Goal: Task Accomplishment & Management: Complete application form

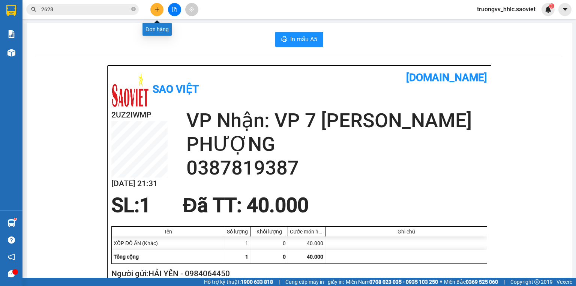
click at [158, 12] on button at bounding box center [156, 9] width 13 height 13
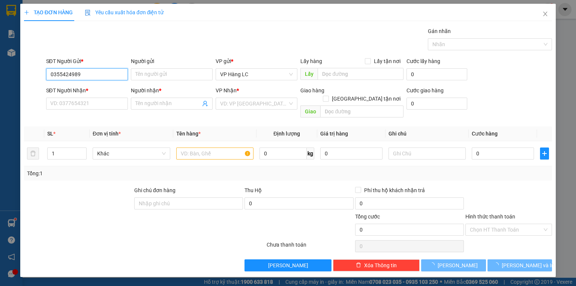
click at [88, 71] on input "0355424989" at bounding box center [87, 74] width 82 height 12
click at [89, 72] on input "0355424989" at bounding box center [87, 74] width 82 height 12
type input "0355424999"
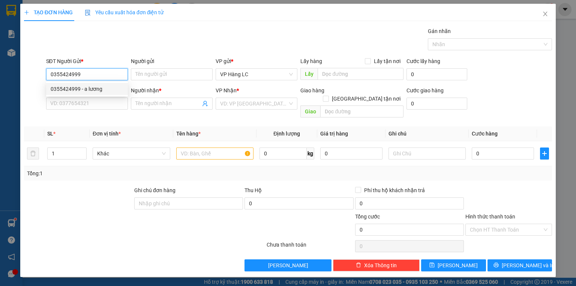
click at [80, 92] on div "0355424999 - a lương" at bounding box center [87, 89] width 73 height 8
type input "a lương"
type input "0986598779"
type input "a phú"
type input "0355424999"
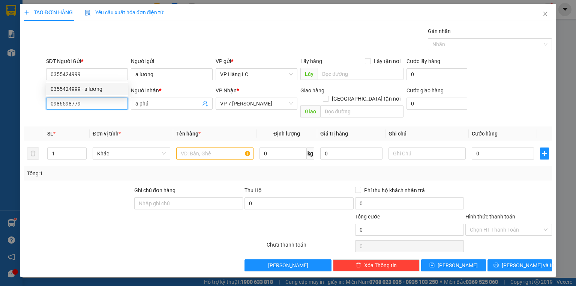
click at [83, 102] on input "0986598779" at bounding box center [87, 104] width 82 height 12
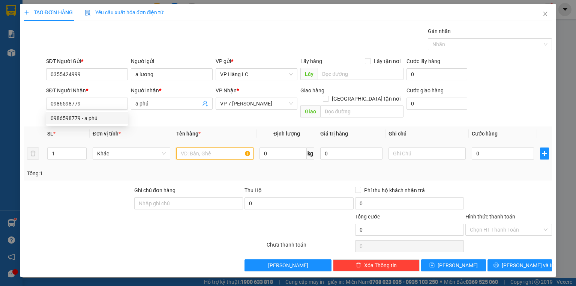
click at [193, 147] on input "text" at bounding box center [214, 153] width 77 height 12
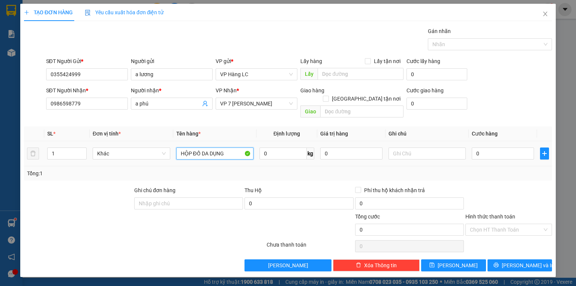
type input "HỘP ĐỒ DA DỤNG"
type input "8"
type input "80"
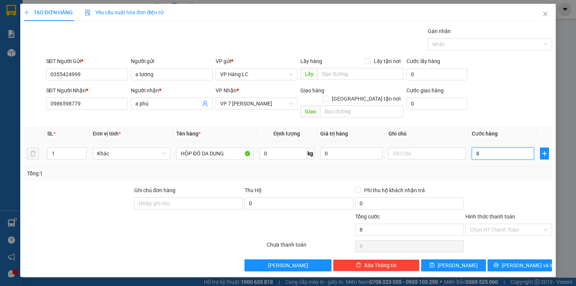
type input "80"
type input "80.000"
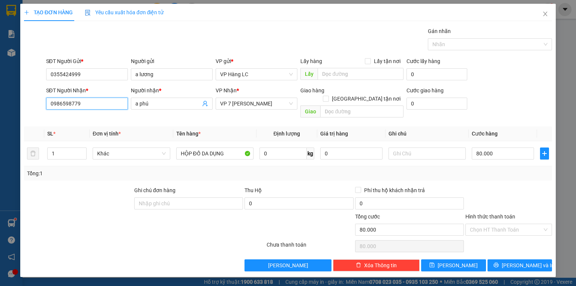
click at [85, 105] on input "0986598779" at bounding box center [87, 104] width 82 height 12
click at [513, 176] on div "Transit Pickup Surcharge Ids Transit Deliver Surcharge Ids Transit Deliver Surc…" at bounding box center [288, 149] width 528 height 244
click at [513, 147] on input "80.000" at bounding box center [503, 153] width 62 height 12
type input "7"
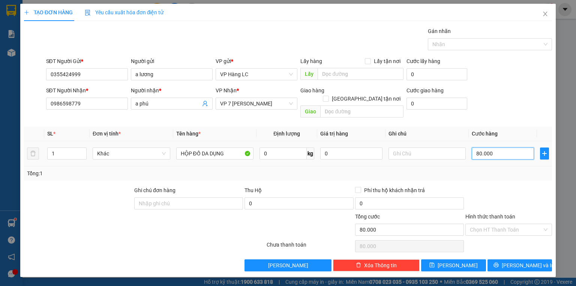
type input "7"
type input "70"
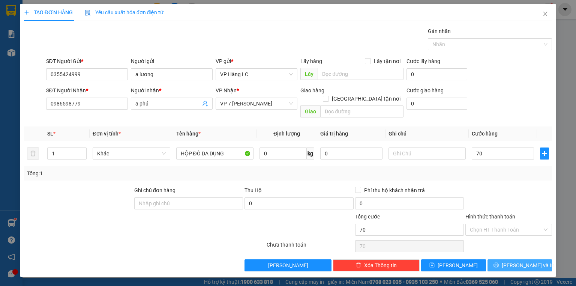
type input "70.000"
click at [526, 261] on span "Lưu và In" at bounding box center [528, 265] width 53 height 8
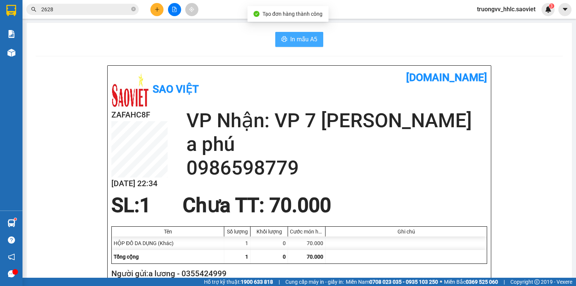
click at [314, 44] on button "In mẫu A5" at bounding box center [299, 39] width 48 height 15
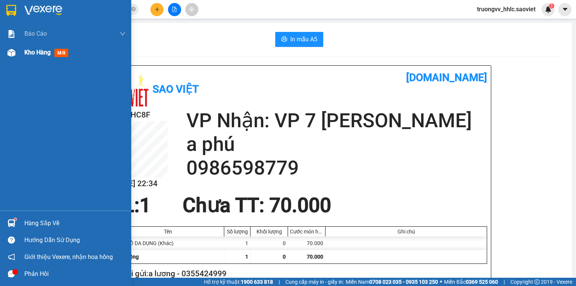
click at [30, 58] on div "Kho hàng mới" at bounding box center [74, 52] width 101 height 19
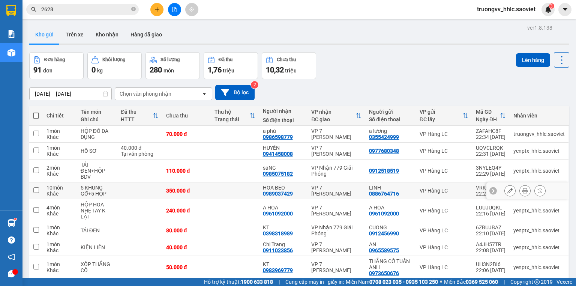
click at [523, 188] on icon at bounding box center [525, 190] width 5 height 5
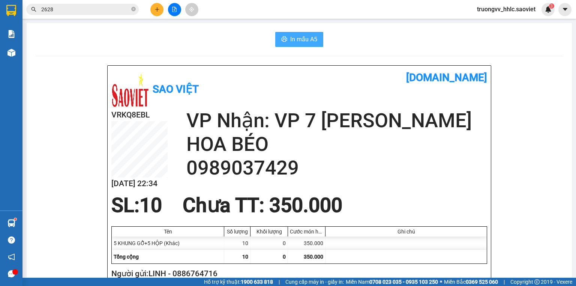
drag, startPoint x: 284, startPoint y: 47, endPoint x: 293, endPoint y: 44, distance: 9.6
click at [293, 44] on button "In mẫu A5" at bounding box center [299, 39] width 48 height 15
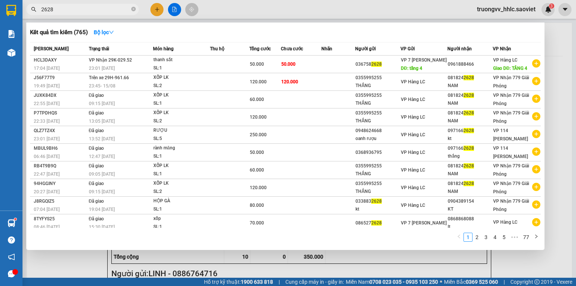
click at [97, 10] on input "2628" at bounding box center [85, 9] width 89 height 8
click at [135, 9] on icon "close-circle" at bounding box center [133, 9] width 5 height 5
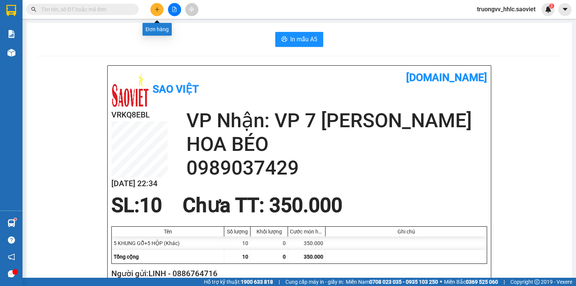
click at [157, 8] on icon "plus" at bounding box center [157, 9] width 0 height 4
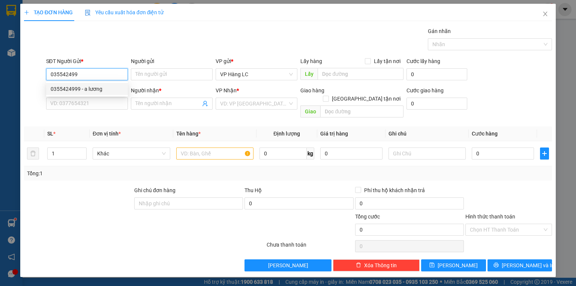
click at [82, 89] on div "0355424999 - a lương" at bounding box center [87, 89] width 73 height 8
type input "0355424999"
type input "a lương"
type input "0986598779"
type input "a phú"
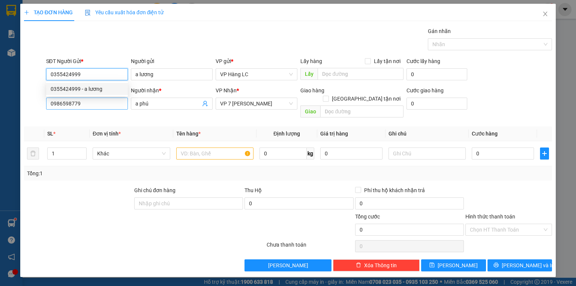
type input "0355424999"
click at [87, 104] on input "0986598779" at bounding box center [87, 104] width 82 height 12
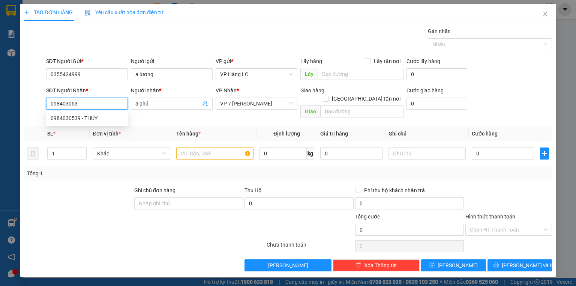
type input "0984030539"
click at [88, 117] on div "0984030539 - THỦY" at bounding box center [87, 118] width 73 height 8
type input "THỦY"
type input "0984030539"
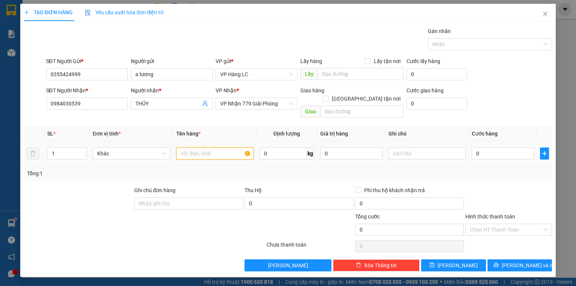
click at [207, 147] on input "text" at bounding box center [214, 153] width 77 height 12
type input "BỌC XANH"
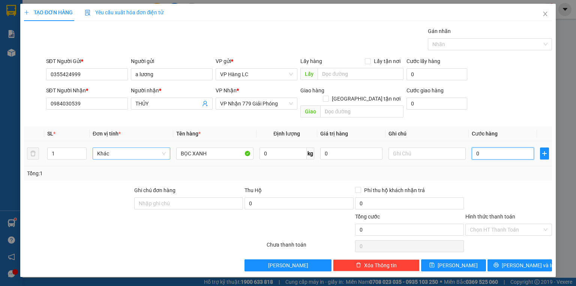
type input "4"
type input "40"
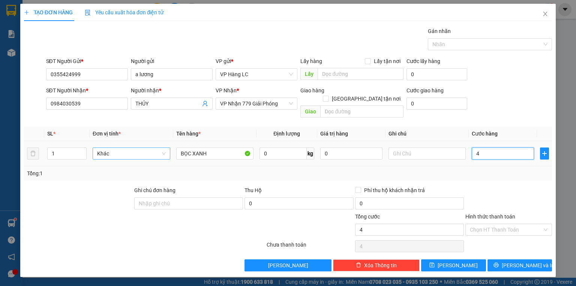
type input "40"
type input "40.000"
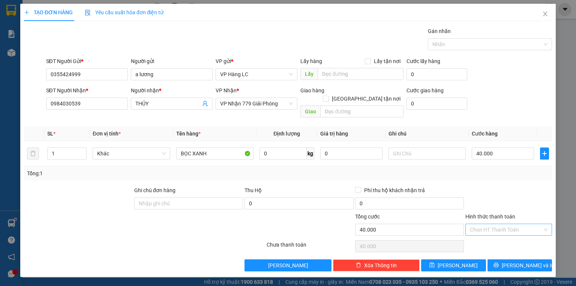
click at [501, 224] on input "Hình thức thanh toán" at bounding box center [506, 229] width 72 height 11
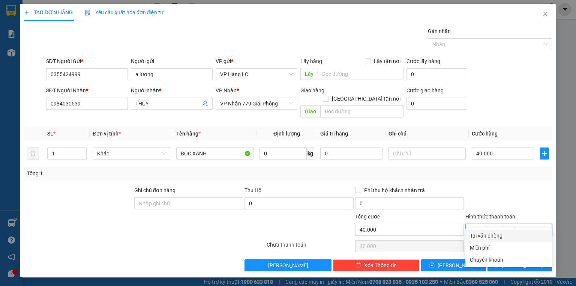
click at [497, 234] on div "Tại văn phòng" at bounding box center [509, 235] width 78 height 8
type input "0"
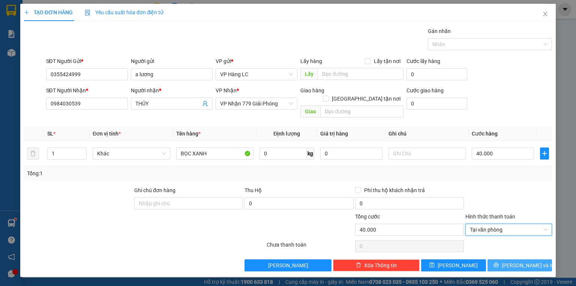
click at [498, 259] on button "Lưu và In" at bounding box center [520, 265] width 65 height 12
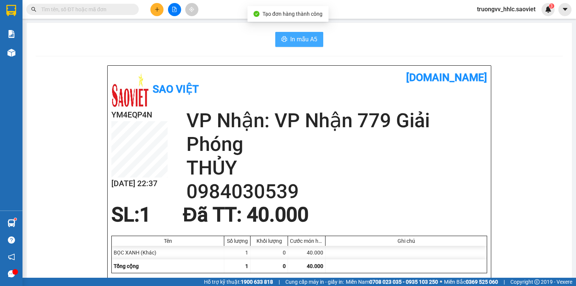
click at [302, 44] on span "In mẫu A5" at bounding box center [303, 39] width 27 height 9
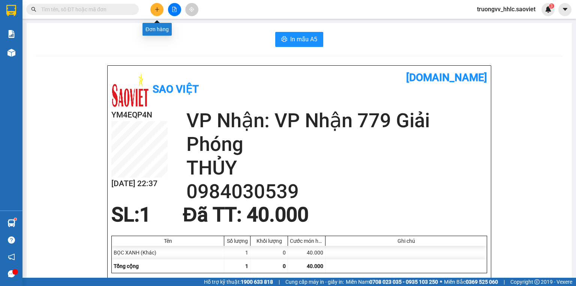
click at [162, 8] on button at bounding box center [156, 9] width 13 height 13
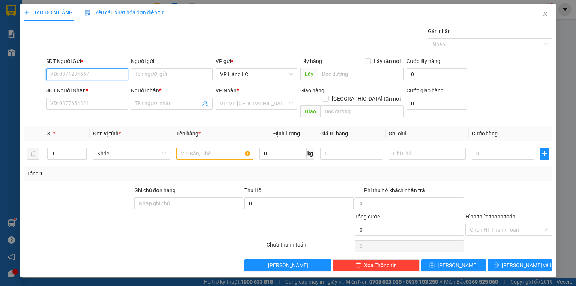
click at [80, 72] on input "SĐT Người Gửi *" at bounding box center [87, 74] width 82 height 12
type input "5255"
click at [69, 76] on input "5255" at bounding box center [87, 74] width 82 height 12
click at [86, 89] on div "0844272777 - CÔNG" at bounding box center [87, 89] width 73 height 8
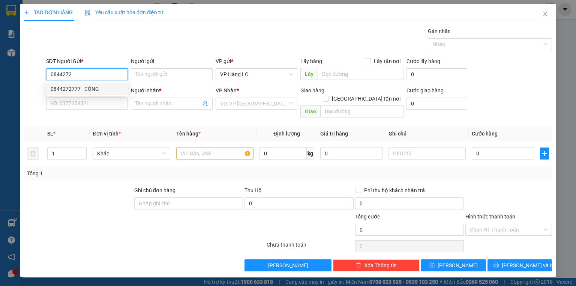
type input "0844272777"
type input "CÔNG"
type input "0844272777"
type input "CÔNG"
click at [81, 72] on input "0844272777" at bounding box center [87, 74] width 82 height 12
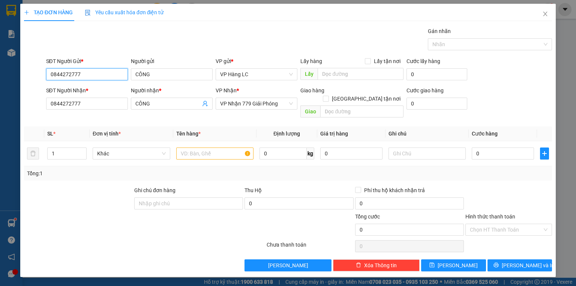
click at [81, 72] on input "0844272777" at bounding box center [87, 74] width 82 height 12
click at [65, 92] on div "0844272777 - CÔNG" at bounding box center [87, 89] width 73 height 8
type input "0844272777"
click at [181, 70] on input "CÔNG" at bounding box center [172, 74] width 82 height 12
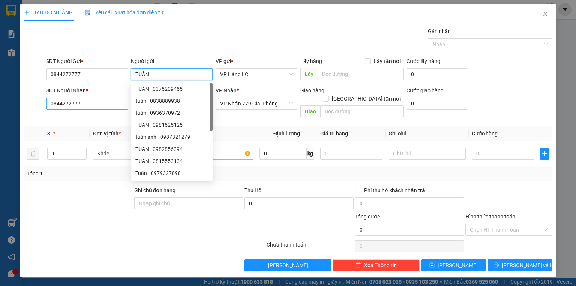
type input "TUẤN"
click at [94, 102] on input "0844272777" at bounding box center [87, 104] width 82 height 12
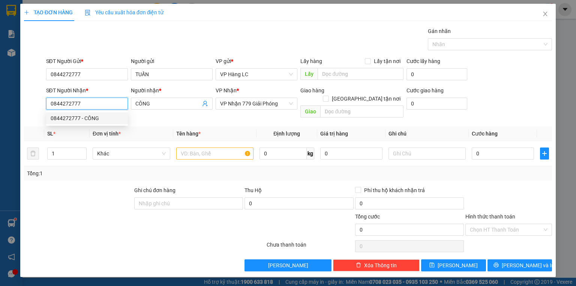
click at [77, 118] on div "0844272777 - CÔNG" at bounding box center [87, 118] width 73 height 8
click at [99, 102] on input "0844272777" at bounding box center [87, 104] width 82 height 12
type input "0969811020"
click at [77, 118] on div "0969811020 - HOÀNG SƠN" at bounding box center [93, 118] width 84 height 8
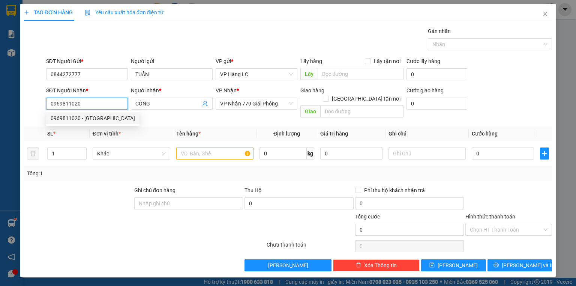
type input "HOÀNG SƠN"
type input "0969811020"
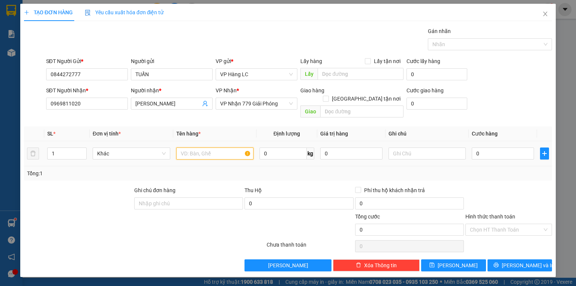
click at [204, 147] on input "text" at bounding box center [214, 153] width 77 height 12
type input "HỘP LK"
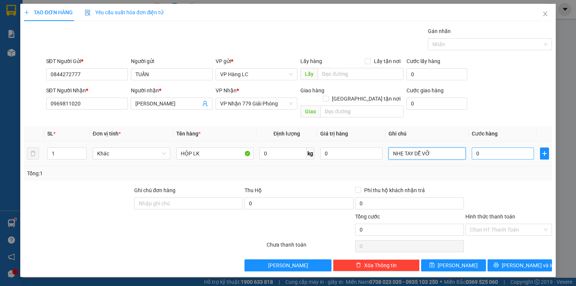
type input "NHẸ TAY DỄ VỠ"
click at [497, 147] on input "0" at bounding box center [503, 153] width 62 height 12
type input "4"
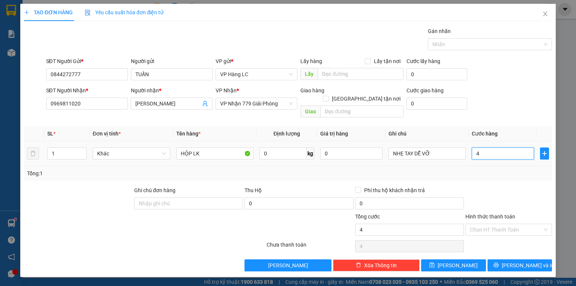
type input "40"
type input "40.000"
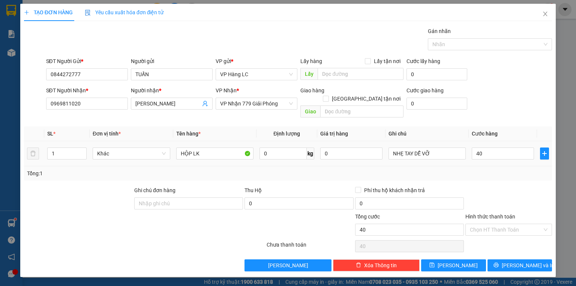
type input "40.000"
click at [481, 166] on div "Tổng: 1" at bounding box center [288, 173] width 528 height 14
click at [516, 259] on button "Lưu và In" at bounding box center [520, 265] width 65 height 12
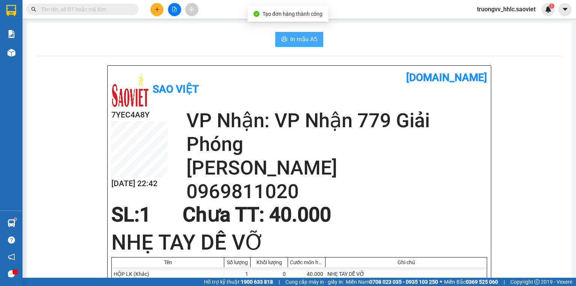
click at [307, 43] on span "In mẫu A5" at bounding box center [303, 39] width 27 height 9
click at [92, 9] on input "text" at bounding box center [85, 9] width 89 height 8
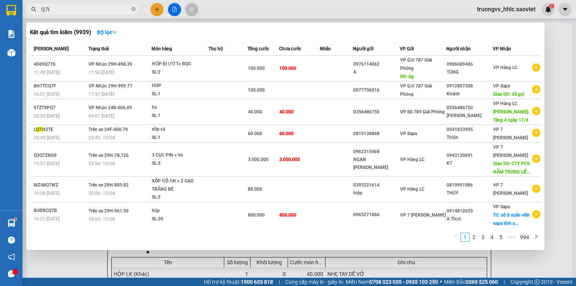
type input "Q7IQ"
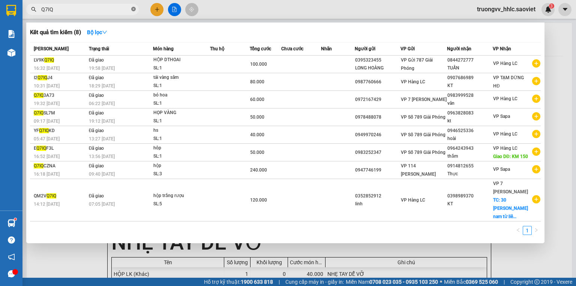
click at [134, 9] on icon "close-circle" at bounding box center [133, 9] width 5 height 5
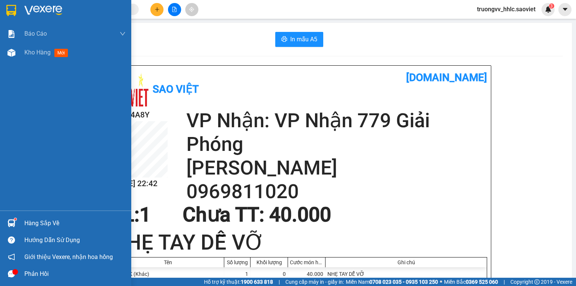
drag, startPoint x: 35, startPoint y: 51, endPoint x: 532, endPoint y: 21, distance: 497.9
click at [36, 51] on span "Kho hàng" at bounding box center [37, 52] width 26 height 7
click at [51, 53] on span "Kho hàng" at bounding box center [37, 52] width 26 height 7
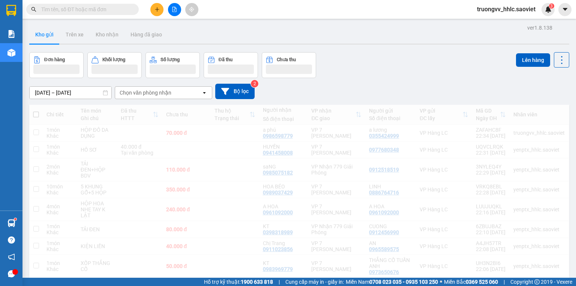
click at [167, 93] on div "Chọn văn phòng nhận" at bounding box center [146, 93] width 52 height 8
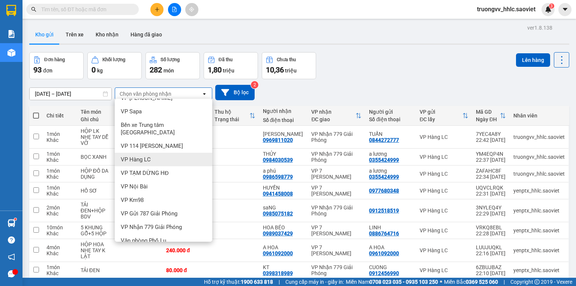
scroll to position [65, 0]
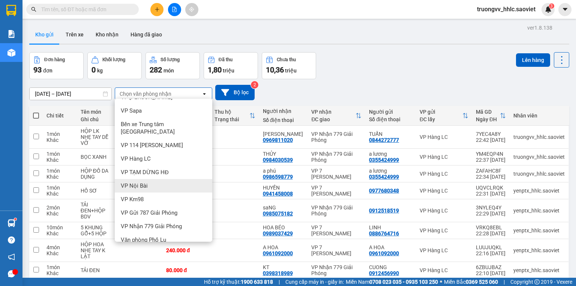
click at [144, 182] on span "VP Nội Bài" at bounding box center [134, 186] width 27 height 8
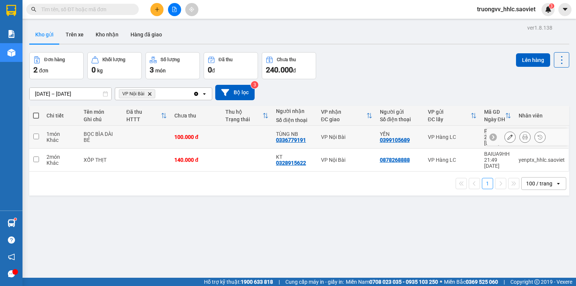
click at [213, 137] on td "100.000 đ" at bounding box center [196, 137] width 51 height 23
checkbox input "true"
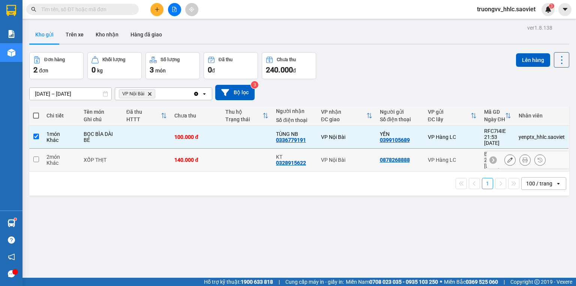
click at [206, 156] on td "140.000 đ" at bounding box center [196, 160] width 51 height 23
checkbox input "true"
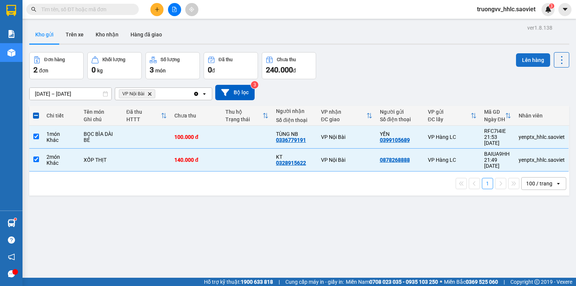
click at [533, 56] on button "Lên hàng" at bounding box center [533, 60] width 34 height 14
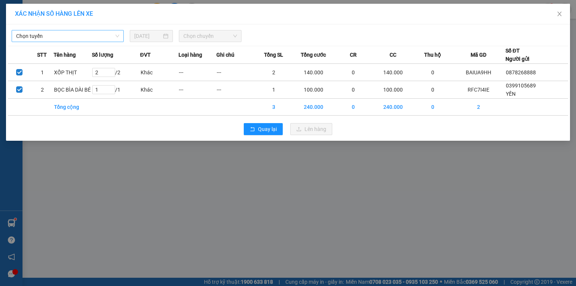
click at [70, 36] on span "Chọn tuyến" at bounding box center [67, 35] width 103 height 11
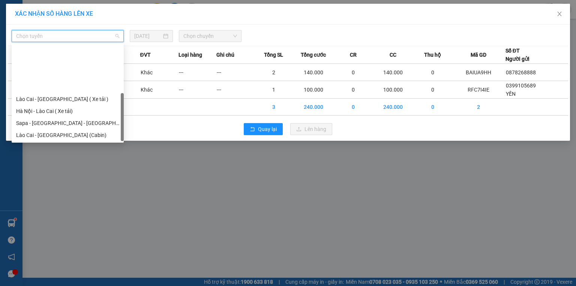
scroll to position [60, 0]
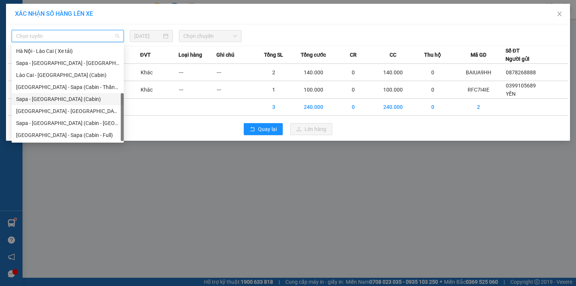
click at [30, 102] on div "Sapa - Hà Nội (Cabin)" at bounding box center [67, 99] width 103 height 8
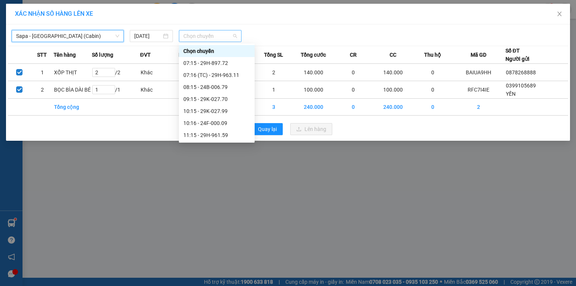
click at [204, 33] on span "Chọn chuyến" at bounding box center [210, 35] width 54 height 11
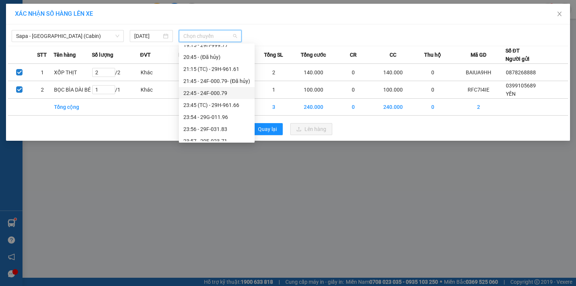
click at [215, 94] on div "22:45 - 24F-000.79" at bounding box center [216, 93] width 67 height 8
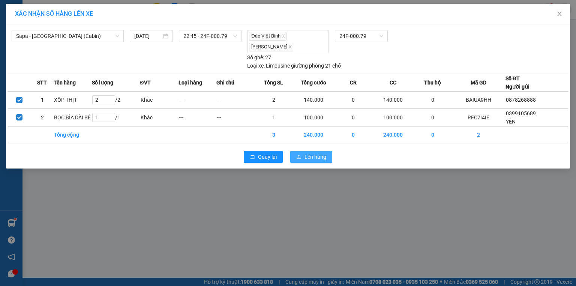
click at [310, 154] on span "Lên hàng" at bounding box center [316, 157] width 22 height 8
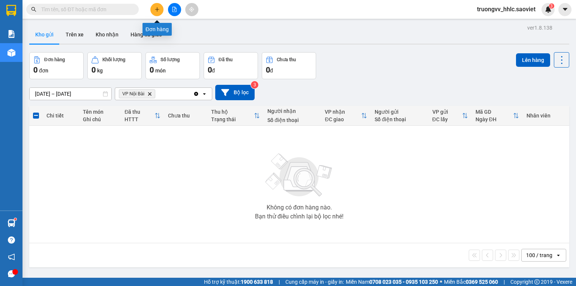
click at [156, 5] on button at bounding box center [156, 9] width 13 height 13
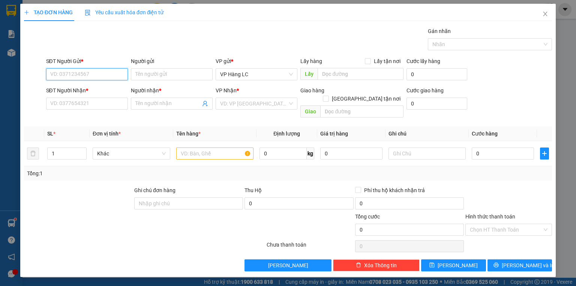
click at [78, 74] on input "SĐT Người Gửi *" at bounding box center [87, 74] width 82 height 12
click at [83, 87] on div "0355995255 - THẮNG" at bounding box center [87, 89] width 73 height 8
type input "0355995255"
type input "THẮNG"
type input "0969811020"
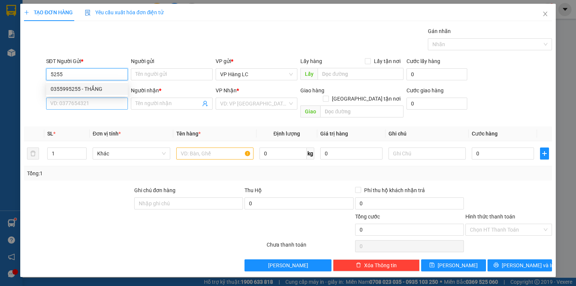
type input "HOÀNG SƠN"
type input "0355995255"
click at [89, 101] on input "0969811020" at bounding box center [87, 104] width 82 height 12
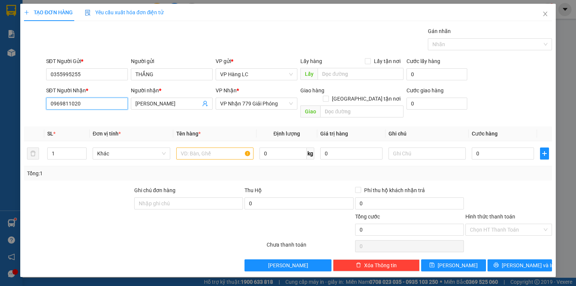
click at [89, 101] on input "0969811020" at bounding box center [87, 104] width 82 height 12
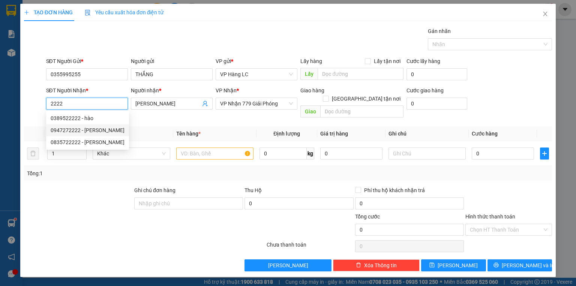
click at [76, 128] on div "0947272222 - DUY" at bounding box center [88, 130] width 74 height 8
type input "0947272222"
type input "DUY"
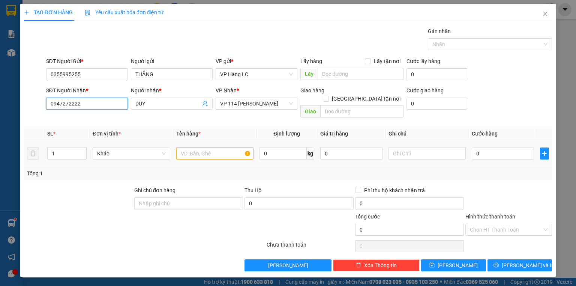
type input "0947272222"
click at [194, 148] on input "text" at bounding box center [214, 153] width 77 height 12
type input "HỘP LK"
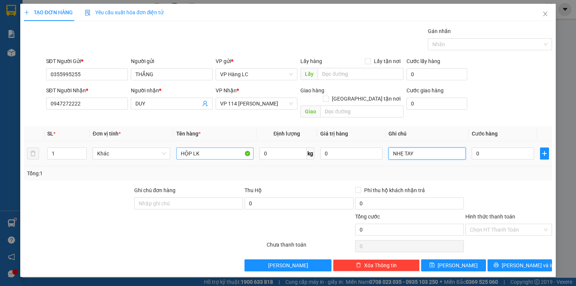
type input "NHẸ TAY"
type input "4"
type input "40"
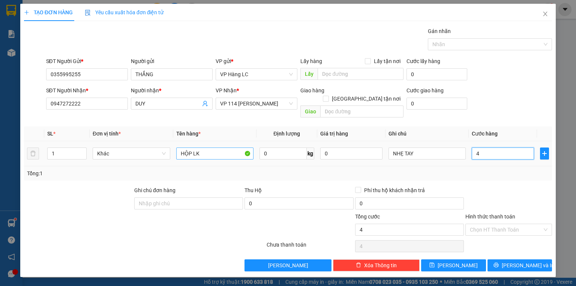
type input "40"
type input "40.000"
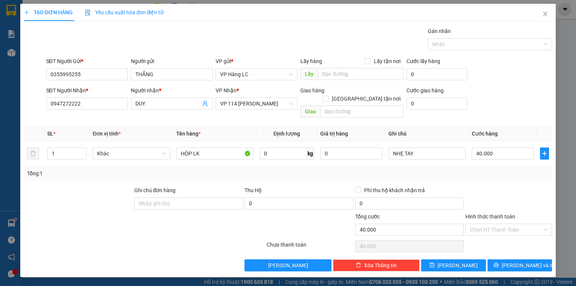
click at [510, 173] on div "Transit Pickup Surcharge Ids Transit Deliver Surcharge Ids Transit Deliver Surc…" at bounding box center [288, 149] width 528 height 244
drag, startPoint x: 511, startPoint y: 255, endPoint x: 455, endPoint y: 210, distance: 71.2
click at [510, 259] on button "Lưu và In" at bounding box center [520, 265] width 65 height 12
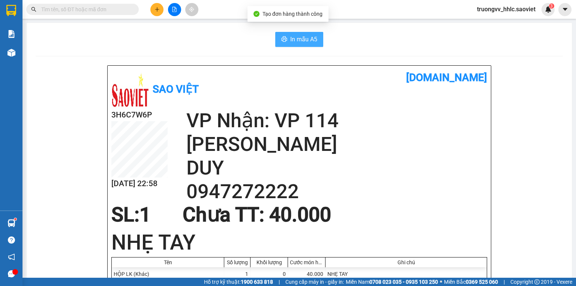
click at [297, 37] on span "In mẫu A5" at bounding box center [303, 39] width 27 height 9
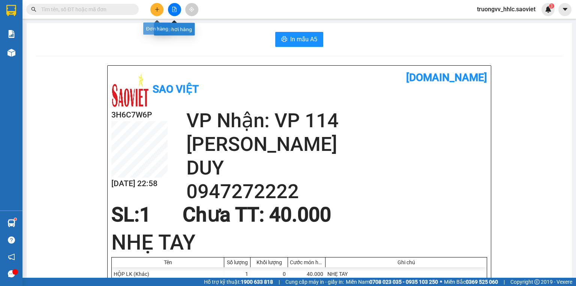
click at [159, 14] on button at bounding box center [156, 9] width 13 height 13
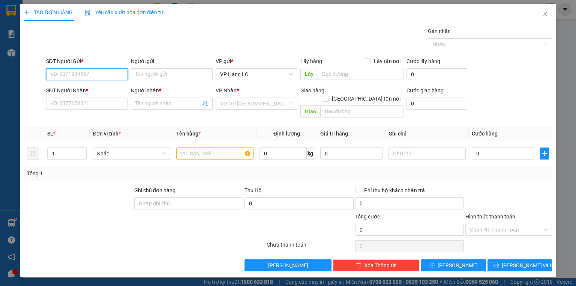
click at [60, 78] on input "SĐT Người Gửi *" at bounding box center [87, 74] width 82 height 12
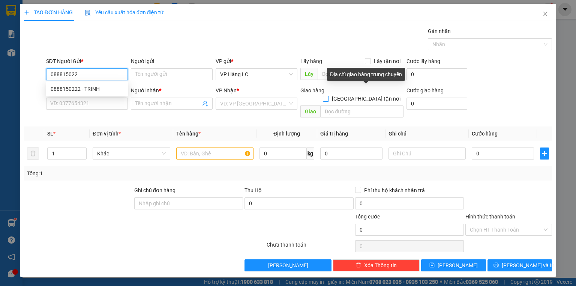
type input "0888150222"
click at [69, 89] on div "0888150222 - TRINH" at bounding box center [87, 89] width 73 height 8
type input "TRINH"
type input "0396060800"
type input "GIANG"
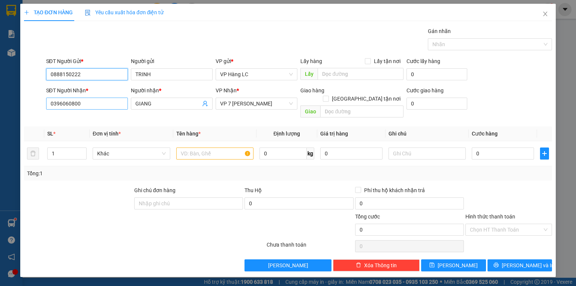
type input "0888150222"
click at [112, 103] on input "0396060800" at bounding box center [87, 104] width 82 height 12
click at [65, 102] on input "SĐT Người Nhận *" at bounding box center [87, 104] width 82 height 12
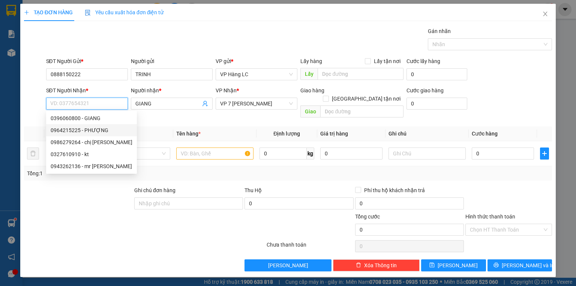
click at [83, 132] on div "0964215225 - PHƯỢNG" at bounding box center [92, 130] width 82 height 8
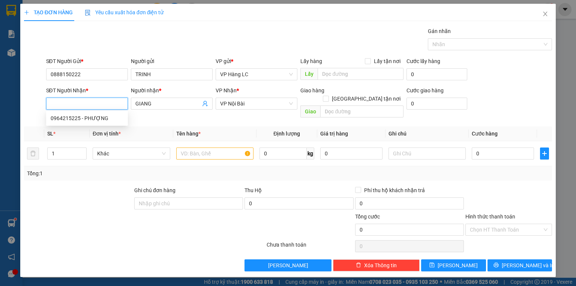
type input "0964215225"
type input "PHƯỢNG"
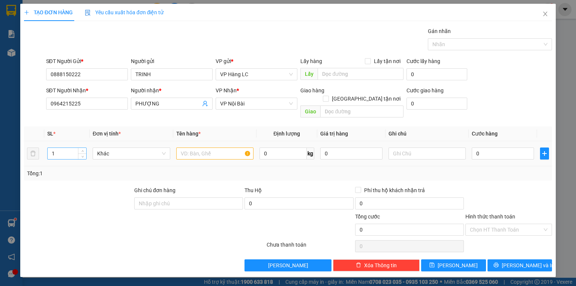
click at [72, 148] on input "1" at bounding box center [67, 153] width 39 height 11
type input "4"
click at [198, 147] on input "text" at bounding box center [214, 153] width 77 height 12
type input "DÂY QUẢ"
click at [176, 105] on input "PHƯỢNG" at bounding box center [167, 103] width 65 height 8
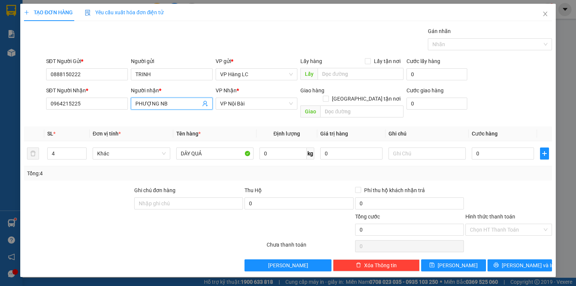
type input "PHƯỢNG NB"
drag, startPoint x: 65, startPoint y: 194, endPoint x: 130, endPoint y: 184, distance: 66.4
click at [65, 194] on div at bounding box center [78, 199] width 110 height 26
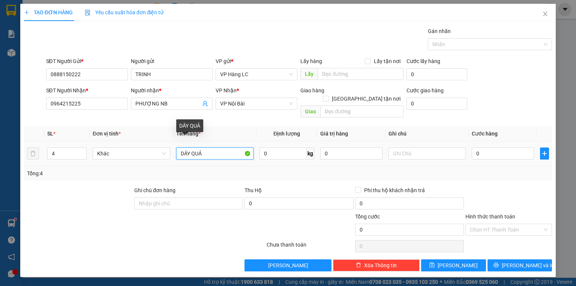
click at [210, 147] on input "DÂY QUẢ" at bounding box center [214, 153] width 77 height 12
type input "DÂY QUẢ L5"
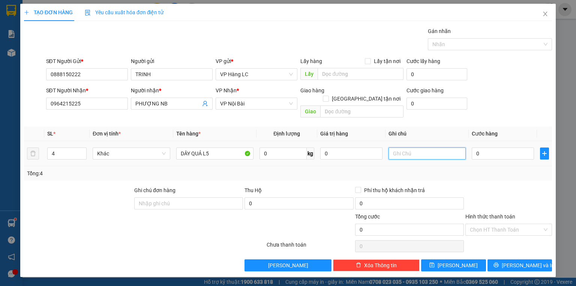
click at [402, 147] on input "text" at bounding box center [427, 153] width 77 height 12
type input "HÀNG ĐI BAY"
click at [474, 173] on div "Transit Pickup Surcharge Ids Transit Deliver Surcharge Ids Transit Deliver Surc…" at bounding box center [288, 149] width 528 height 244
click at [484, 147] on input "0" at bounding box center [503, 153] width 62 height 12
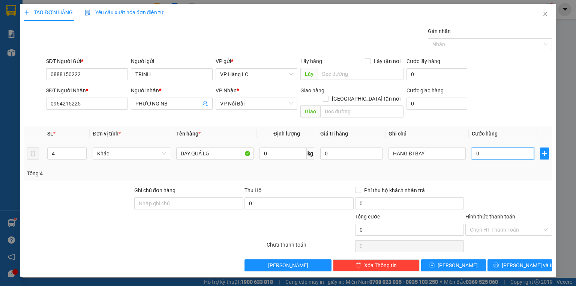
type input "2"
type input "20"
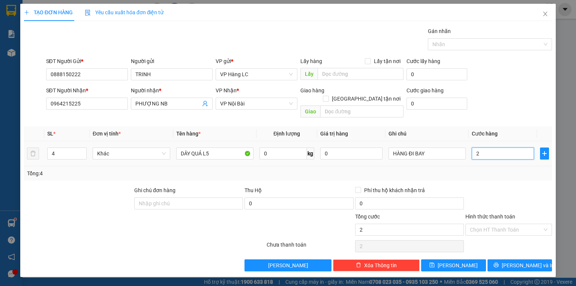
type input "20"
type input "200"
type input "2.000"
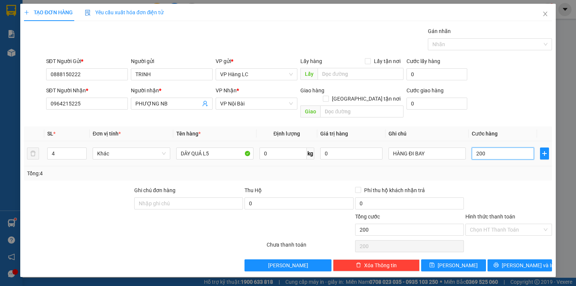
type input "2.000"
type input "20.000"
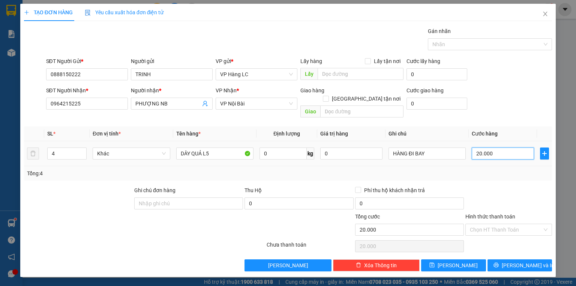
type input "200.000"
click at [494, 174] on div "Transit Pickup Surcharge Ids Transit Deliver Surcharge Ids Transit Deliver Surc…" at bounding box center [288, 149] width 528 height 244
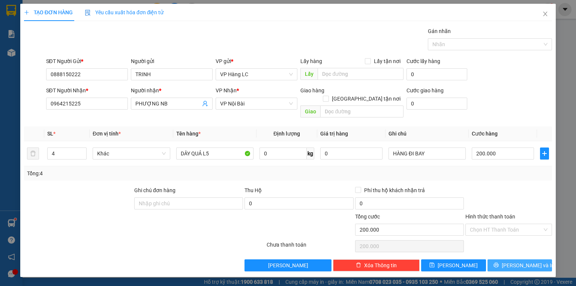
click at [522, 261] on span "Lưu và In" at bounding box center [528, 265] width 53 height 8
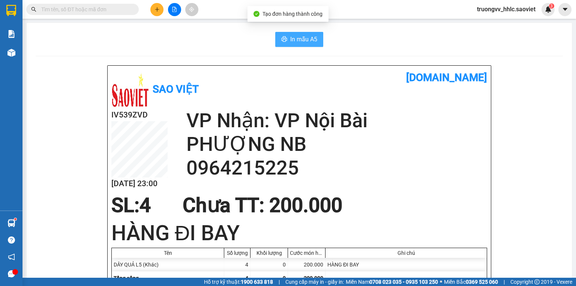
click at [303, 43] on span "In mẫu A5" at bounding box center [303, 39] width 27 height 9
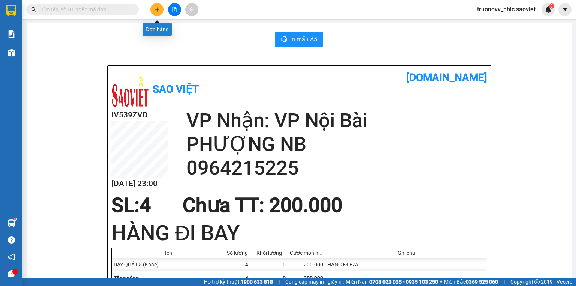
click at [156, 11] on icon "plus" at bounding box center [157, 9] width 5 height 5
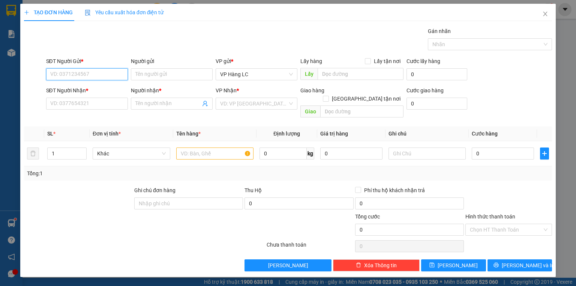
click at [94, 75] on input "SĐT Người Gửi *" at bounding box center [87, 74] width 82 height 12
click at [99, 85] on div "0355995255 - THẮNG" at bounding box center [87, 89] width 73 height 8
type input "0355995255"
type input "THẮNG"
type input "0947272222"
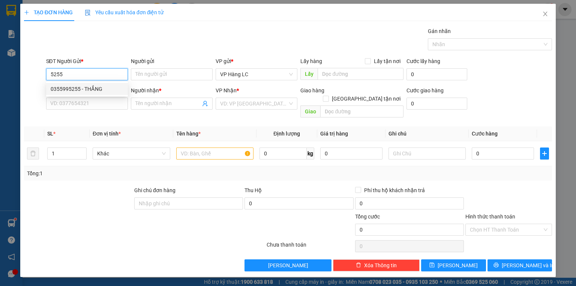
type input "DUY"
type input "0355995255"
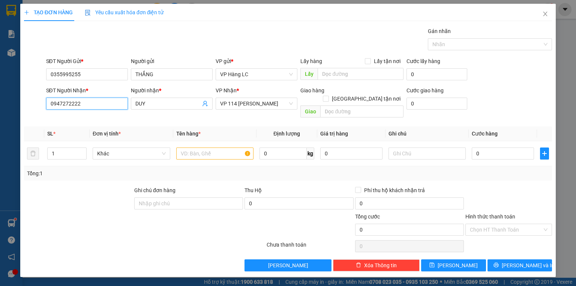
click at [101, 103] on input "0947272222" at bounding box center [87, 104] width 82 height 12
click at [97, 117] on div "0327261522 - MINH" at bounding box center [87, 118] width 73 height 8
type input "0327261522"
type input "MINH"
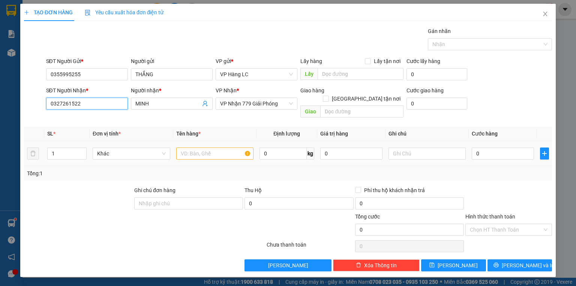
type input "0327261522"
click at [198, 147] on input "text" at bounding box center [214, 153] width 77 height 12
type input "HỘP LK"
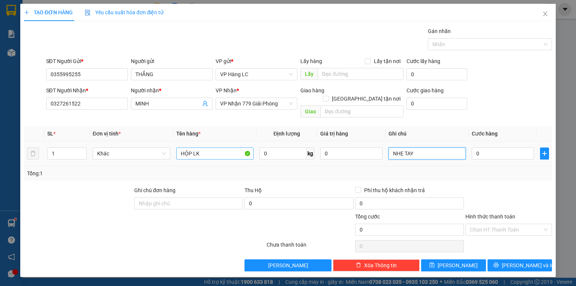
type input "NHẸ TAY"
type input "2"
type input "0"
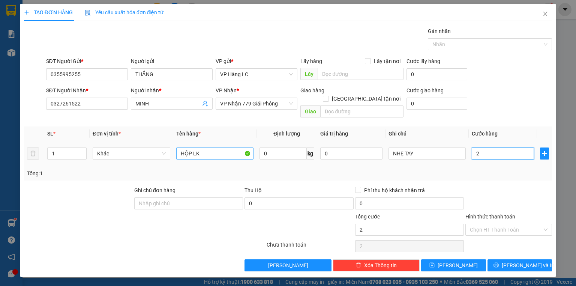
type input "0"
click at [485, 147] on input "0" at bounding box center [503, 153] width 62 height 12
type input "4"
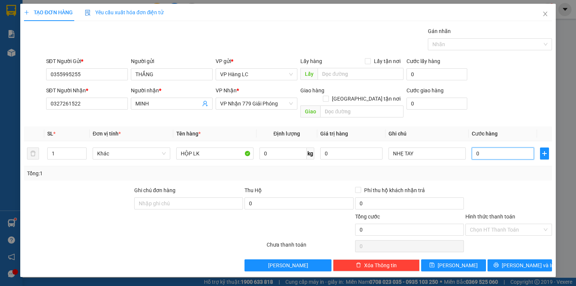
type input "4"
type input "40"
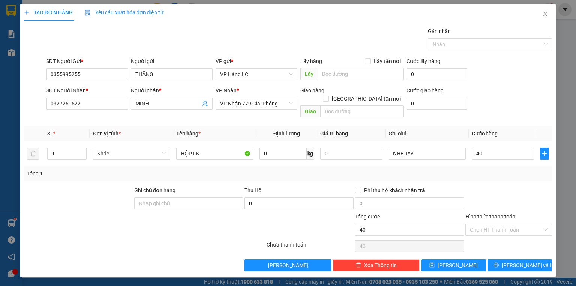
type input "40.000"
click at [530, 186] on div at bounding box center [509, 199] width 88 height 26
click at [513, 260] on button "Lưu và In" at bounding box center [520, 265] width 65 height 12
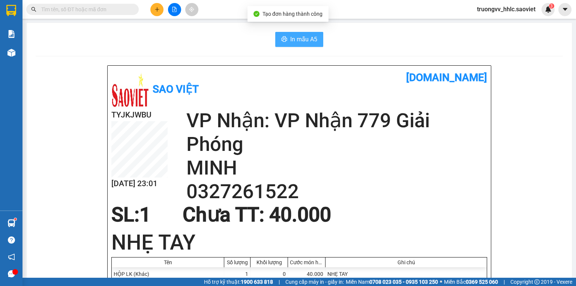
click at [303, 38] on span "In mẫu A5" at bounding box center [303, 39] width 27 height 9
click at [155, 9] on icon "plus" at bounding box center [157, 9] width 5 height 5
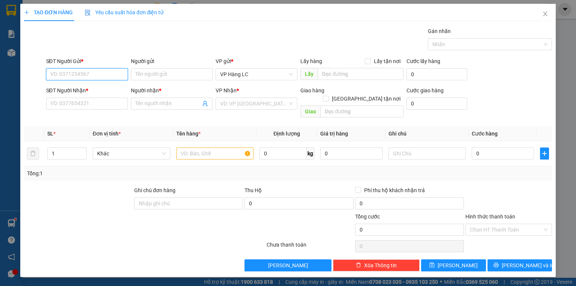
click at [93, 73] on input "SĐT Người Gửi *" at bounding box center [87, 74] width 82 height 12
click at [82, 88] on div "0355995255 - THẮNG" at bounding box center [87, 89] width 73 height 8
type input "0355995255"
type input "THẮNG"
type input "0327261522"
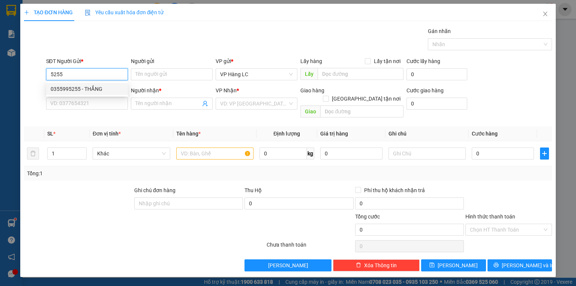
type input "MINH"
type input "0355995255"
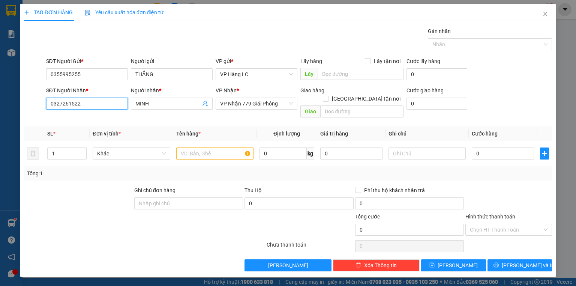
click at [90, 107] on input "0327261522" at bounding box center [87, 104] width 82 height 12
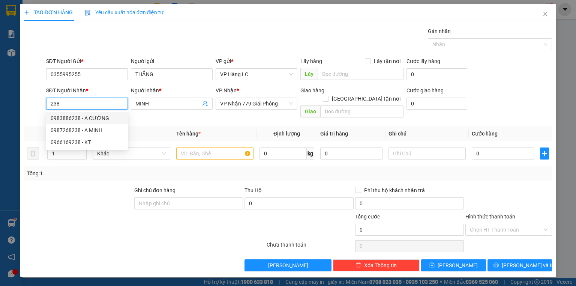
drag, startPoint x: 100, startPoint y: 117, endPoint x: 100, endPoint y: 121, distance: 3.8
click at [100, 119] on div "0983886238 - A CƯỜNG" at bounding box center [87, 118] width 73 height 8
type input "0983886238"
type input "A CƯỜNG"
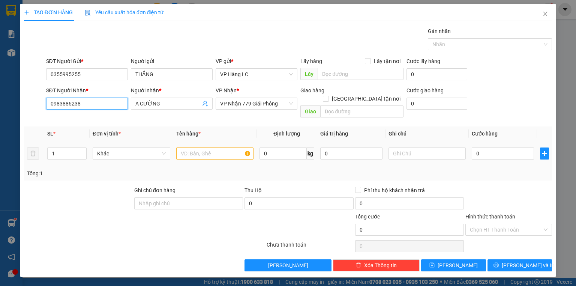
type input "0983886238"
click at [196, 147] on input "text" at bounding box center [214, 153] width 77 height 12
type input "HỘP LK"
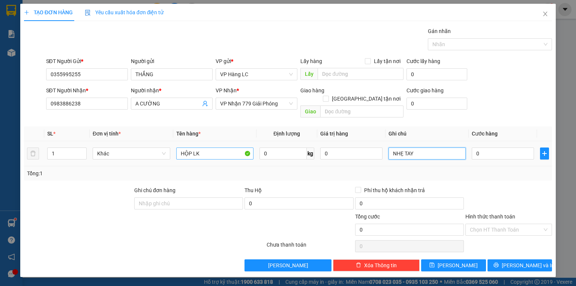
type input "NHẸ TAY"
type input "5"
type input "50"
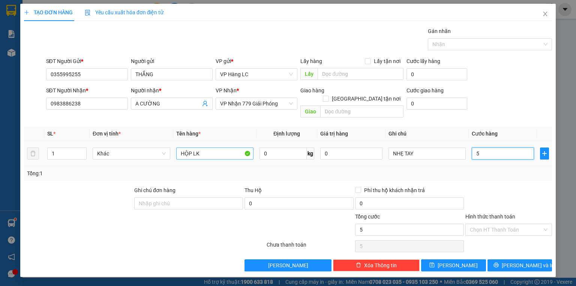
type input "50"
type input "50.000"
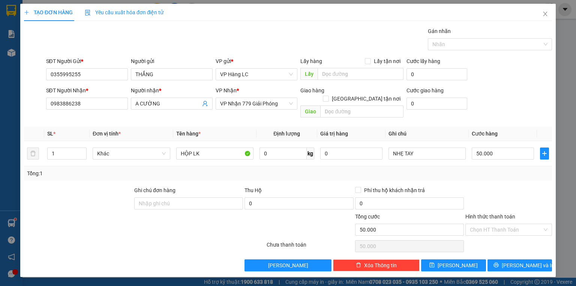
click at [478, 169] on div "Tổng: 1" at bounding box center [288, 173] width 522 height 8
drag, startPoint x: 515, startPoint y: 255, endPoint x: 496, endPoint y: 225, distance: 35.4
click at [514, 261] on span "Lưu và In" at bounding box center [528, 265] width 53 height 8
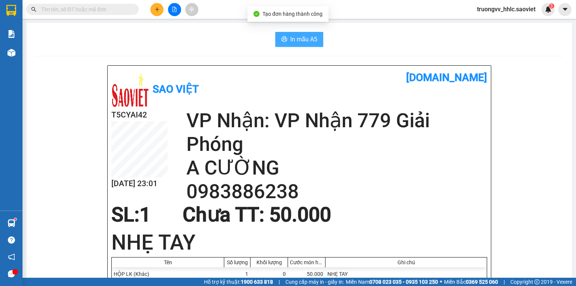
click at [296, 39] on span "In mẫu A5" at bounding box center [303, 39] width 27 height 9
click at [157, 15] on button at bounding box center [156, 9] width 13 height 13
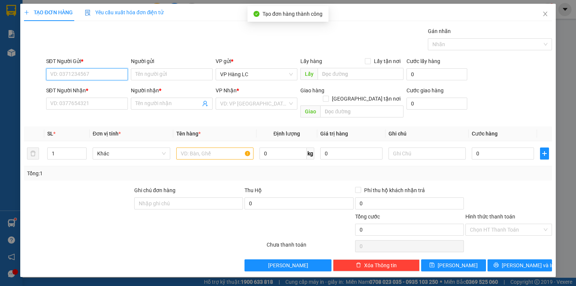
click at [116, 77] on input "SĐT Người Gửi *" at bounding box center [87, 74] width 82 height 12
click at [101, 73] on input "SĐT Người Gửi *" at bounding box center [87, 74] width 82 height 12
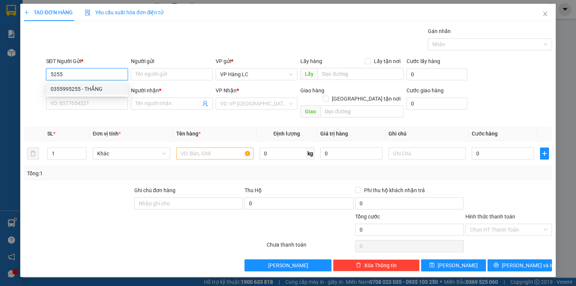
drag, startPoint x: 110, startPoint y: 89, endPoint x: 106, endPoint y: 100, distance: 12.5
click at [110, 89] on div "0355995255 - THẮNG" at bounding box center [87, 89] width 73 height 8
type input "0355995255"
type input "THẮNG"
type input "0983886238"
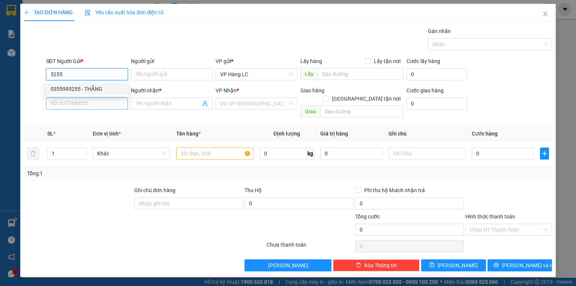
type input "A CƯỜNG"
type input "0355995255"
click at [105, 103] on input "0983886238" at bounding box center [87, 104] width 82 height 12
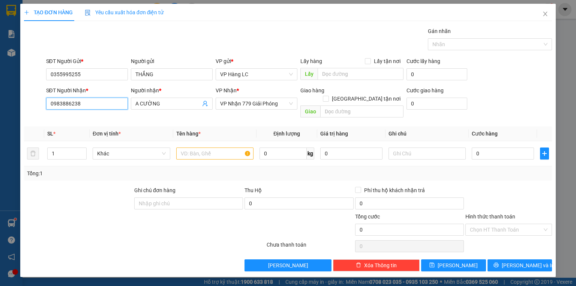
click at [105, 103] on input "0983886238" at bounding box center [87, 104] width 82 height 12
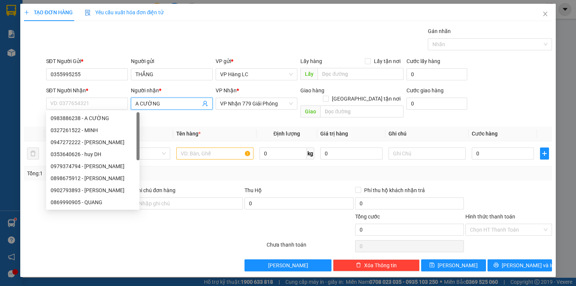
click at [203, 102] on icon "user-add" at bounding box center [205, 104] width 6 height 6
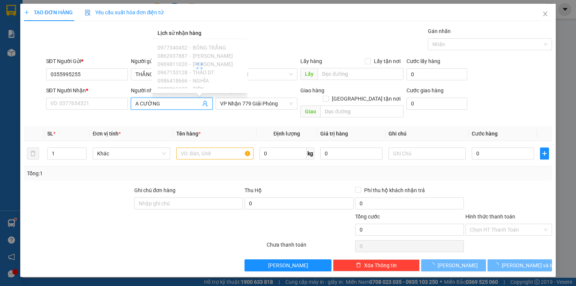
click at [272, 54] on div "Transit Pickup Surcharge Ids Transit Deliver Surcharge Ids Transit Deliver Surc…" at bounding box center [288, 149] width 528 height 244
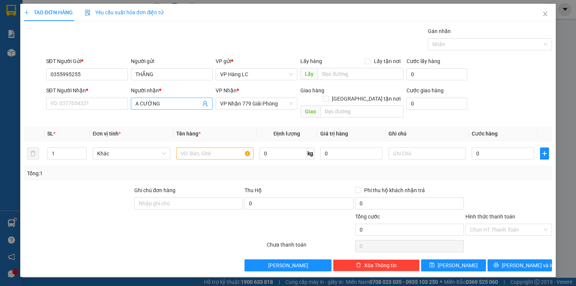
click at [207, 104] on icon "user-add" at bounding box center [205, 104] width 6 height 6
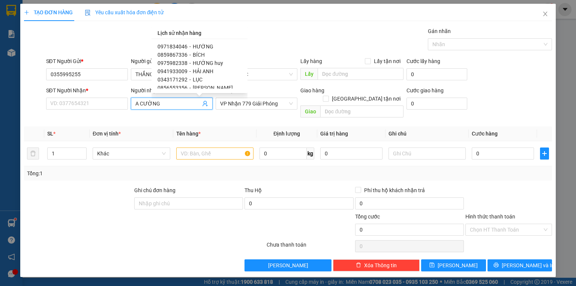
scroll to position [480, 0]
click at [197, 78] on span "LỤC" at bounding box center [198, 79] width 10 height 6
type input "0343171292"
type input "LỤC"
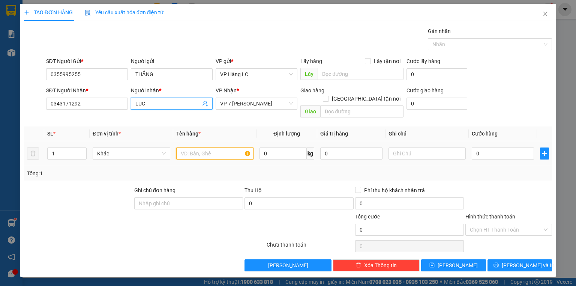
click at [199, 147] on input "text" at bounding box center [214, 153] width 77 height 12
type input "HỘP LIỀN"
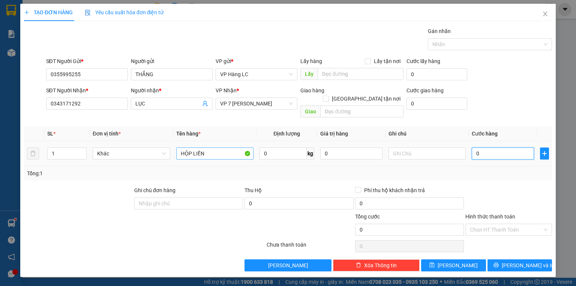
type input "4"
type input "40"
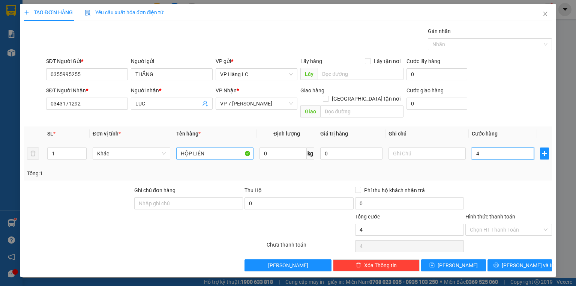
type input "40"
type input "40.000"
click at [522, 193] on div at bounding box center [509, 199] width 88 height 26
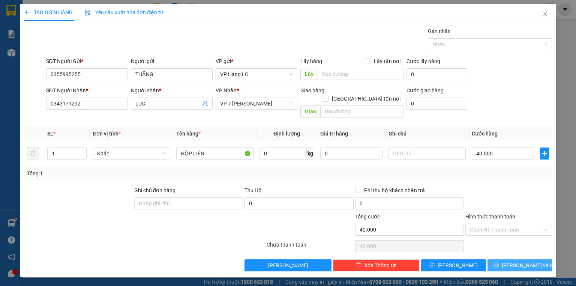
click at [536, 259] on button "Lưu và In" at bounding box center [520, 265] width 65 height 12
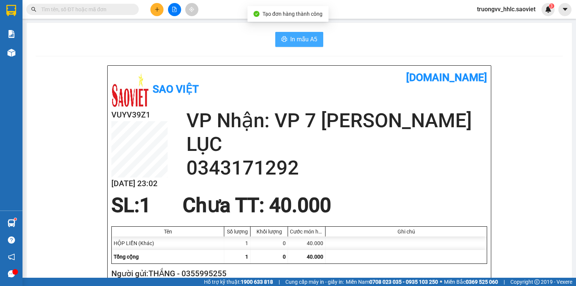
click at [298, 44] on button "In mẫu A5" at bounding box center [299, 39] width 48 height 15
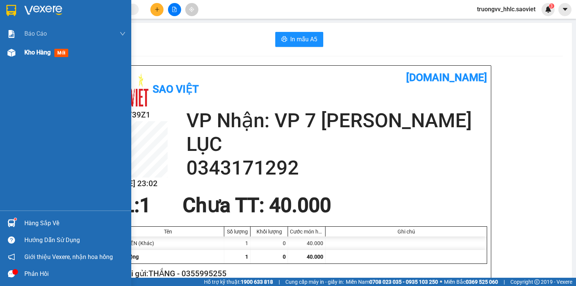
click at [26, 52] on span "Kho hàng" at bounding box center [37, 52] width 26 height 7
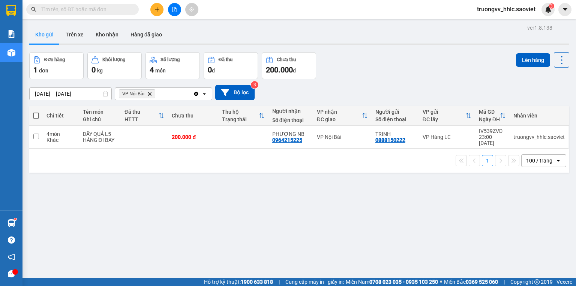
click at [153, 92] on span "VP Nội Bài Delete" at bounding box center [137, 93] width 36 height 9
click at [152, 94] on icon "Delete" at bounding box center [149, 94] width 5 height 5
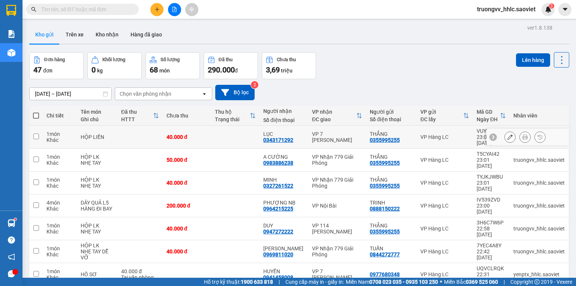
click at [222, 128] on td at bounding box center [235, 137] width 48 height 23
checkbox input "true"
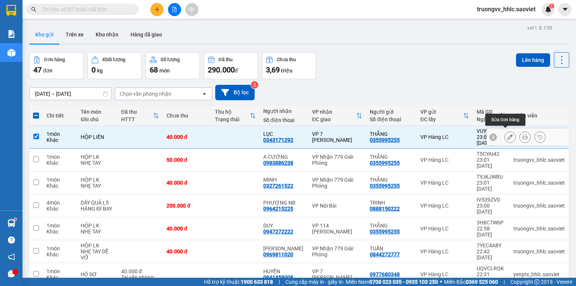
click at [505, 137] on button at bounding box center [510, 137] width 11 height 13
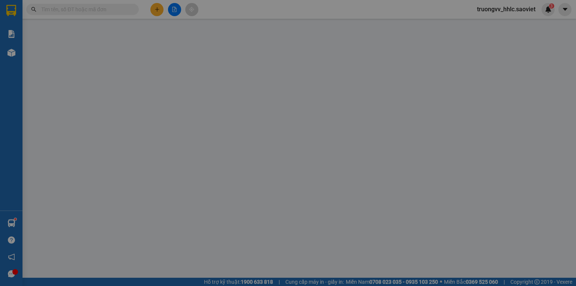
type input "0355995255"
type input "THẮNG"
type input "0343171292"
type input "LỤC"
type input "40.000"
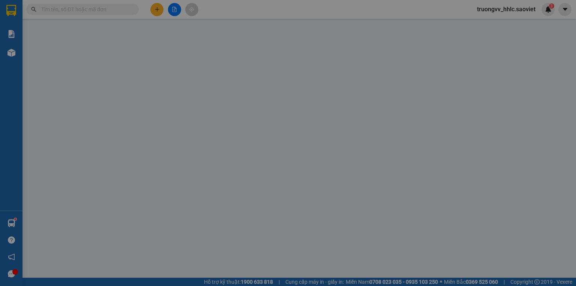
type input "40.000"
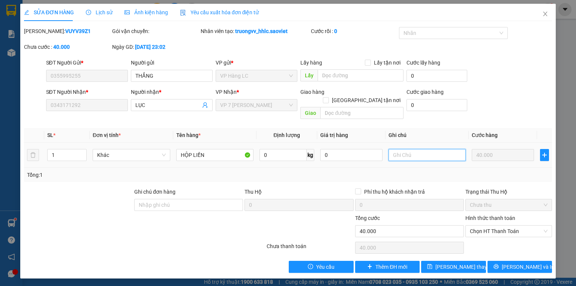
click at [408, 151] on input "text" at bounding box center [427, 155] width 77 height 12
type input "NHẸ TAY"
click at [507, 171] on div "Tổng: 1" at bounding box center [288, 175] width 522 height 8
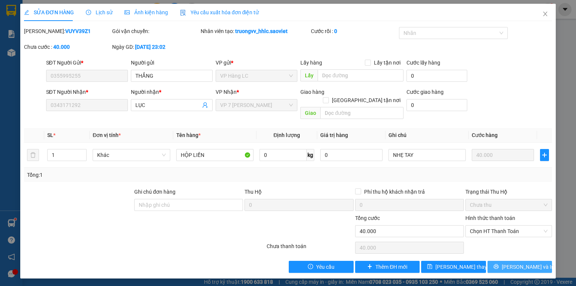
click at [515, 263] on span "Lưu và In" at bounding box center [528, 267] width 53 height 8
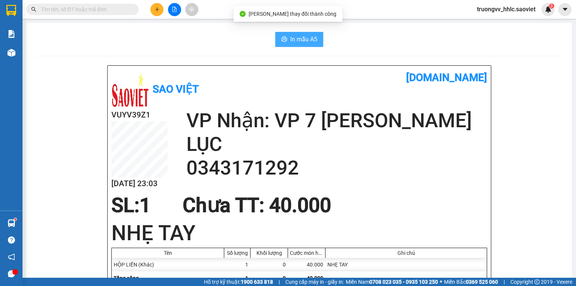
click at [286, 42] on button "In mẫu A5" at bounding box center [299, 39] width 48 height 15
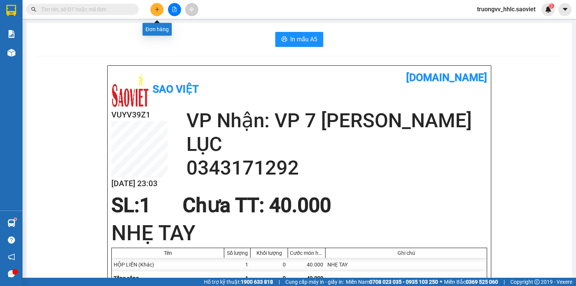
click at [157, 10] on icon "plus" at bounding box center [157, 9] width 0 height 4
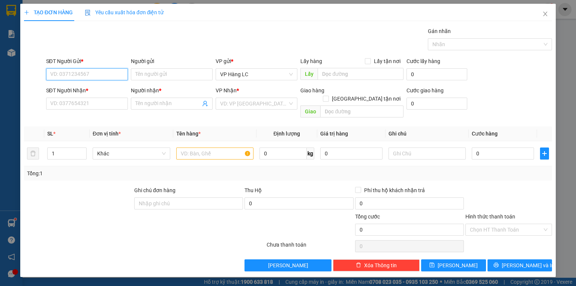
click at [85, 72] on input "SĐT Người Gửi *" at bounding box center [87, 74] width 82 height 12
click at [69, 87] on div "0355995255 - THẮNG" at bounding box center [87, 89] width 73 height 8
type input "0355995255"
type input "THẮNG"
type input "0343171292"
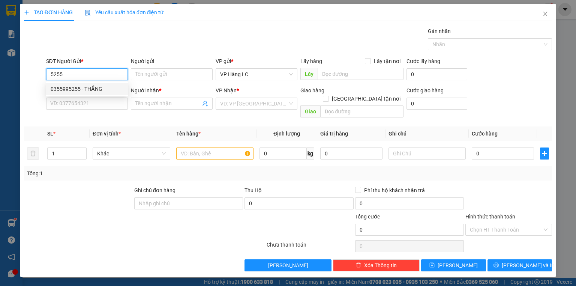
type input "LỤC"
type input "0355995255"
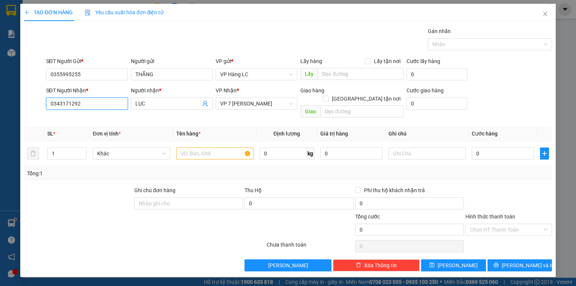
click at [94, 108] on input "0343171292" at bounding box center [87, 104] width 82 height 12
click at [96, 126] on div "0986186116 - MINH SƠN" at bounding box center [93, 130] width 84 height 8
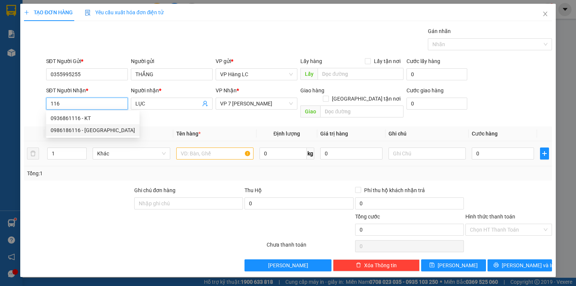
type input "0986186116"
type input "MINH SƠN"
type input "0986186116"
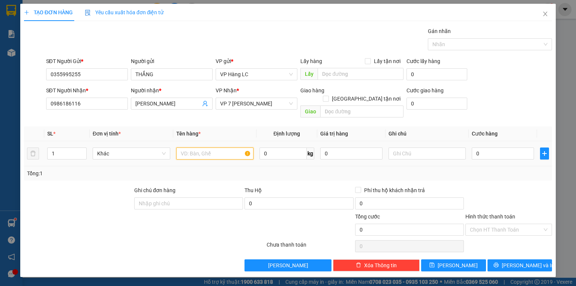
click at [194, 147] on input "text" at bounding box center [214, 153] width 77 height 12
type input "HỘP LK"
type input "4"
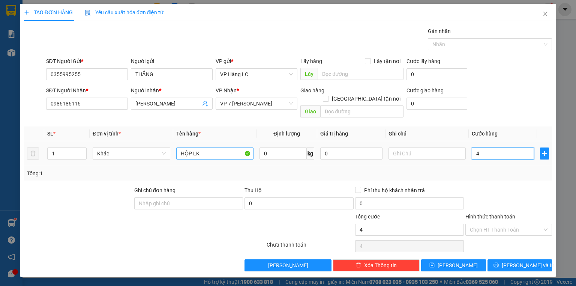
type input "40"
click at [470, 173] on div "Transit Pickup Surcharge Ids Transit Deliver Surcharge Ids Transit Deliver Surc…" at bounding box center [288, 149] width 528 height 244
click at [515, 249] on div "Transit Pickup Surcharge Ids Transit Deliver Surcharge Ids Transit Deliver Surc…" at bounding box center [288, 149] width 528 height 244
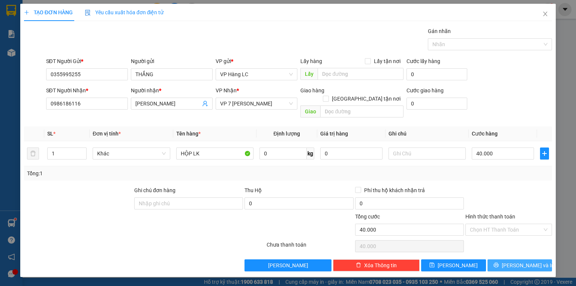
click at [513, 259] on button "Lưu và In" at bounding box center [520, 265] width 65 height 12
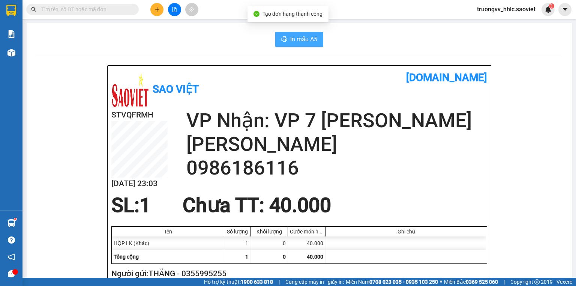
click at [283, 42] on span "printer" at bounding box center [284, 39] width 6 height 7
click at [160, 14] on button at bounding box center [156, 9] width 13 height 13
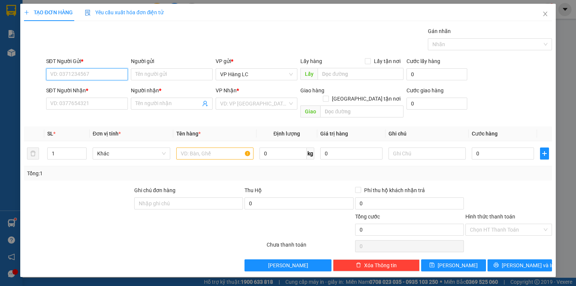
click at [125, 72] on input "SĐT Người Gửi *" at bounding box center [87, 74] width 82 height 12
click at [92, 86] on div "0355995255 - THẮNG" at bounding box center [87, 89] width 73 height 8
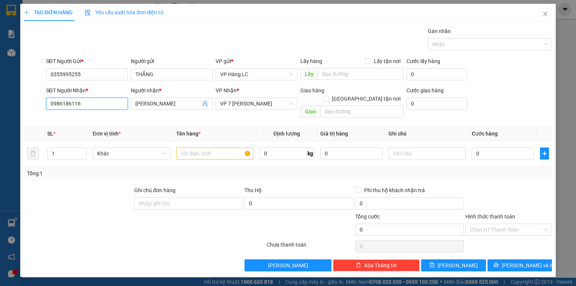
click at [89, 107] on input "0986186116" at bounding box center [87, 104] width 82 height 12
click at [89, 106] on input "0986186116" at bounding box center [87, 104] width 82 height 12
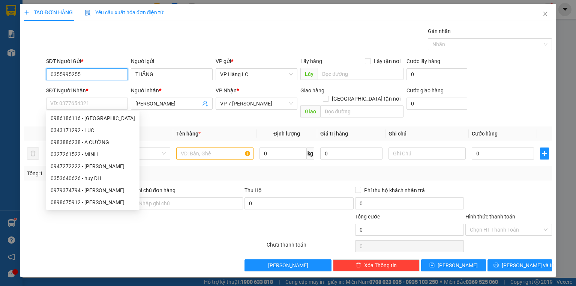
click at [97, 71] on input "0355995255" at bounding box center [87, 74] width 82 height 12
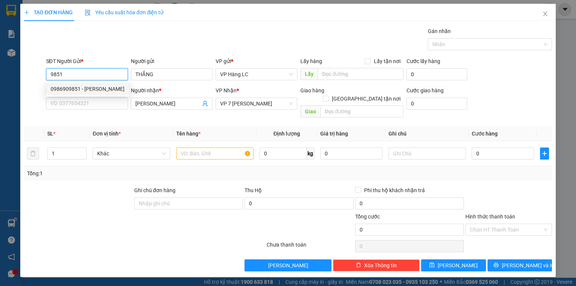
click at [92, 86] on div "0986909851 - hà phạm" at bounding box center [88, 89] width 74 height 8
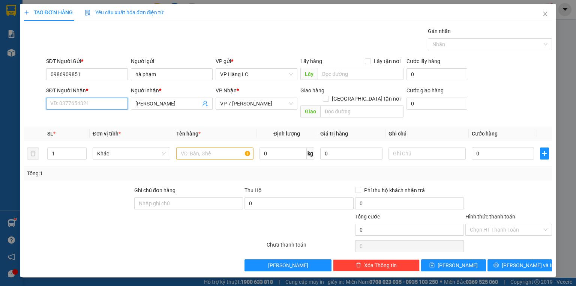
click at [95, 102] on input "SĐT Người Nhận *" at bounding box center [87, 104] width 82 height 12
click at [85, 119] on div "0985851891 - TÙNG" at bounding box center [87, 118] width 73 height 8
click at [182, 147] on input "text" at bounding box center [214, 153] width 77 height 12
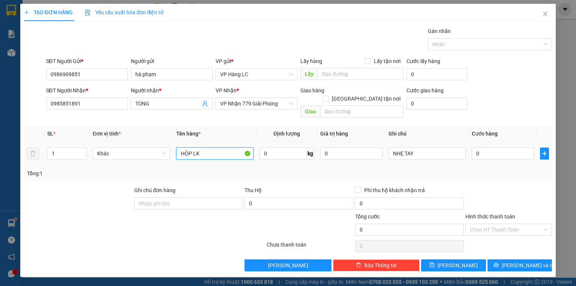
click at [213, 147] on input "HỘP LK" at bounding box center [214, 153] width 77 height 12
click at [428, 148] on input "NHẸ TAY" at bounding box center [427, 153] width 77 height 12
click at [493, 147] on input "0" at bounding box center [503, 153] width 62 height 12
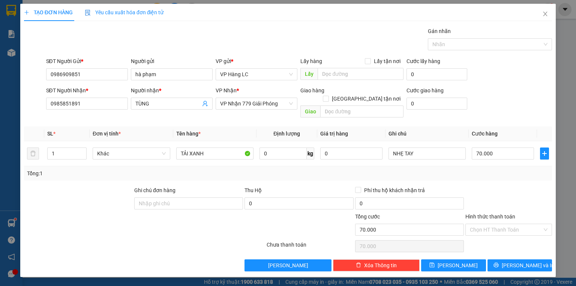
click at [542, 170] on div "Tổng: 1" at bounding box center [288, 173] width 528 height 14
click at [532, 195] on div at bounding box center [509, 199] width 88 height 26
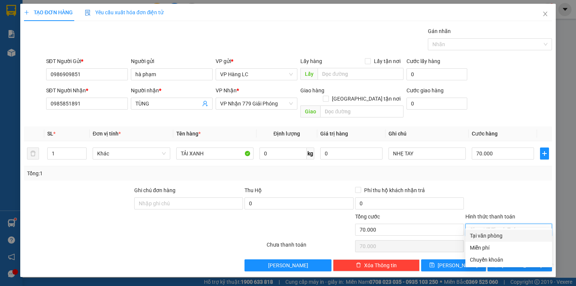
click at [503, 224] on input "Hình thức thanh toán" at bounding box center [506, 229] width 72 height 11
click at [479, 260] on div "Chuyển khoản" at bounding box center [509, 259] width 78 height 8
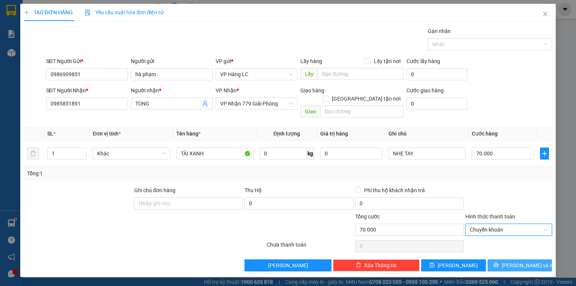
drag, startPoint x: 503, startPoint y: 257, endPoint x: 462, endPoint y: 230, distance: 49.1
click at [502, 259] on button "Lưu và In" at bounding box center [520, 265] width 65 height 12
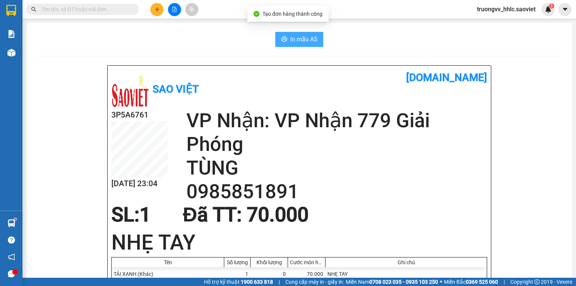
click at [291, 38] on span "In mẫu A5" at bounding box center [303, 39] width 27 height 9
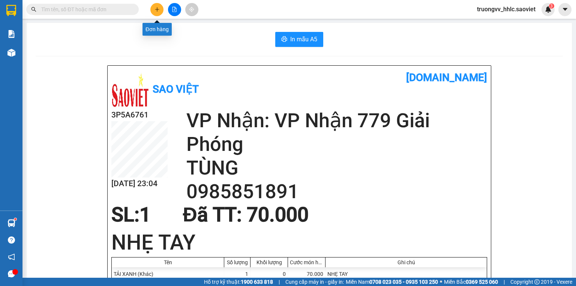
click at [157, 9] on icon "plus" at bounding box center [157, 9] width 4 height 0
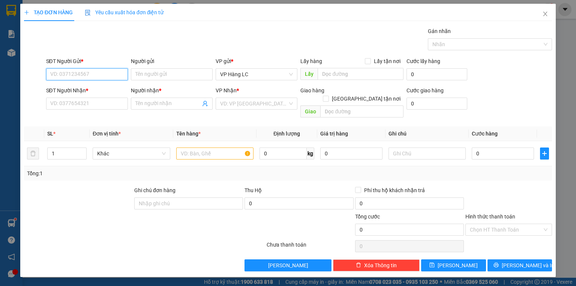
click at [110, 71] on input "SĐT Người Gửi *" at bounding box center [87, 74] width 82 height 12
click at [52, 99] on div "0796468888 - THẢO" at bounding box center [87, 101] width 73 height 8
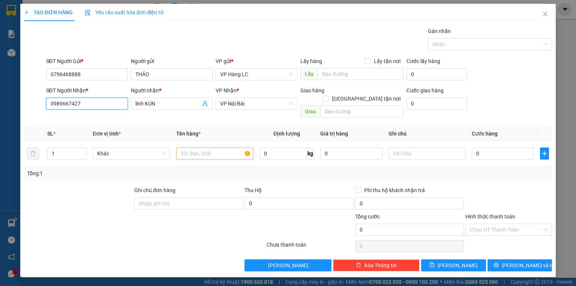
click at [101, 104] on input "0989667427" at bounding box center [87, 104] width 82 height 12
click at [77, 117] on div "0989667427 - linh KUN" at bounding box center [88, 118] width 74 height 8
click at [64, 148] on input "1" at bounding box center [67, 153] width 39 height 11
click at [182, 147] on input "text" at bounding box center [214, 153] width 77 height 12
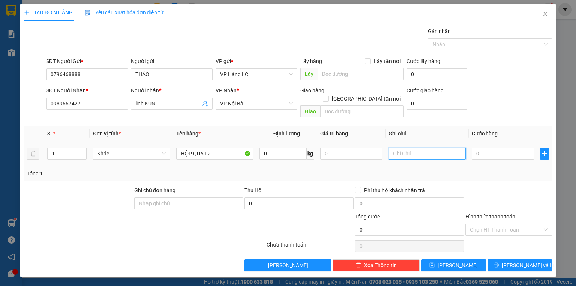
click at [395, 147] on input "text" at bounding box center [427, 153] width 77 height 12
click at [421, 149] on input "ĐI BAY" at bounding box center [427, 153] width 77 height 12
click at [509, 147] on input "0" at bounding box center [503, 153] width 62 height 12
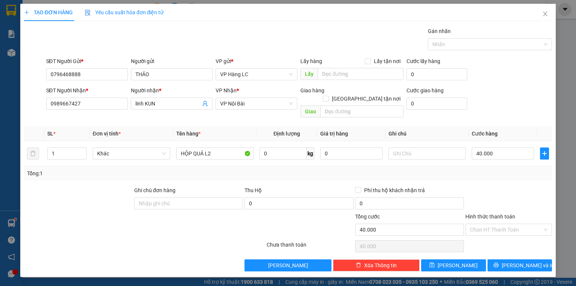
click at [482, 171] on div "Tổng: 1" at bounding box center [288, 173] width 528 height 14
click at [514, 261] on span "Lưu và In" at bounding box center [528, 265] width 53 height 8
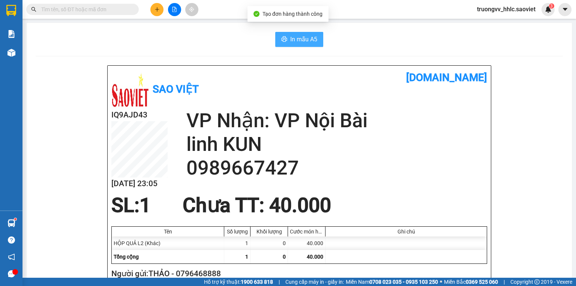
click at [290, 36] on span "In mẫu A5" at bounding box center [303, 39] width 27 height 9
click at [183, 267] on h2 "Người gửi: THẢO - 0796468888" at bounding box center [297, 273] width 373 height 12
click at [158, 10] on icon "plus" at bounding box center [157, 9] width 5 height 5
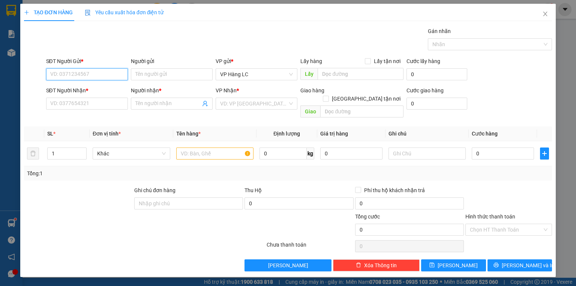
click at [73, 75] on input "SĐT Người Gửi *" at bounding box center [87, 74] width 82 height 12
paste input "0796468888"
click at [87, 86] on div "0796468888 - THẢO" at bounding box center [87, 89] width 73 height 8
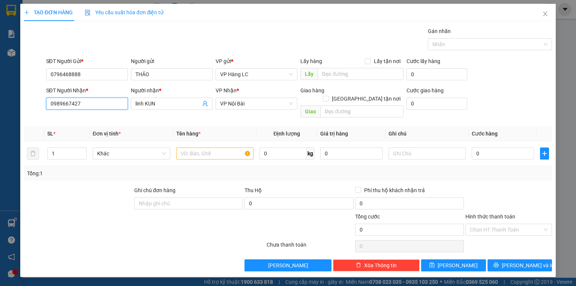
click at [87, 98] on input "0989667427" at bounding box center [87, 104] width 82 height 12
click at [74, 129] on div "SL *" at bounding box center [66, 133] width 39 height 8
click at [84, 105] on input "0965353582" at bounding box center [87, 104] width 82 height 12
click at [68, 120] on div "0965353582 - hồng" at bounding box center [87, 118] width 73 height 8
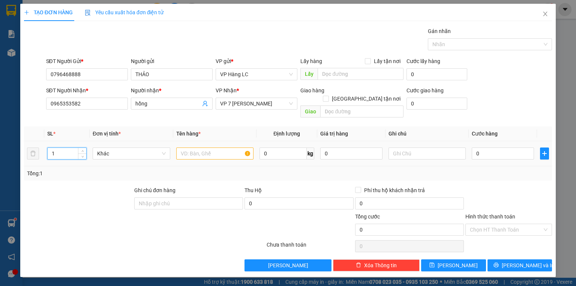
click at [68, 148] on input "1" at bounding box center [67, 153] width 39 height 11
click at [181, 147] on input "text" at bounding box center [214, 153] width 77 height 12
drag, startPoint x: 502, startPoint y: 144, endPoint x: 388, endPoint y: 134, distance: 114.9
click at [502, 147] on input "0" at bounding box center [503, 153] width 62 height 12
click at [502, 169] on div "Tổng: 2" at bounding box center [288, 173] width 522 height 8
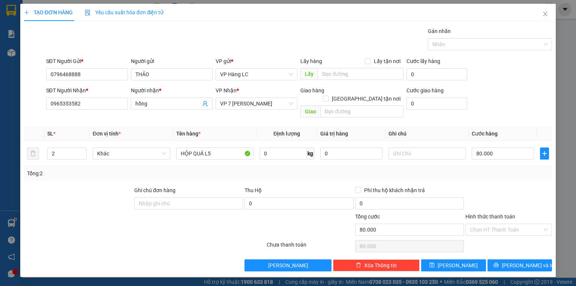
click at [471, 186] on div at bounding box center [509, 199] width 88 height 26
drag, startPoint x: 505, startPoint y: 255, endPoint x: 414, endPoint y: 165, distance: 127.9
click at [505, 259] on button "Lưu và In" at bounding box center [520, 265] width 65 height 12
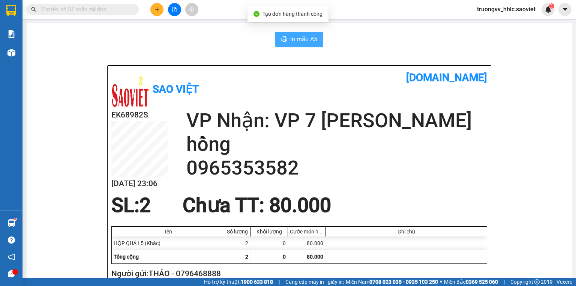
click at [305, 36] on span "In mẫu A5" at bounding box center [303, 39] width 27 height 9
click at [314, 36] on span "In mẫu A5" at bounding box center [303, 39] width 27 height 9
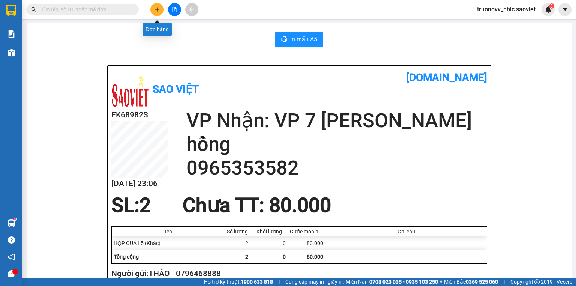
click at [156, 7] on icon "plus" at bounding box center [157, 9] width 5 height 5
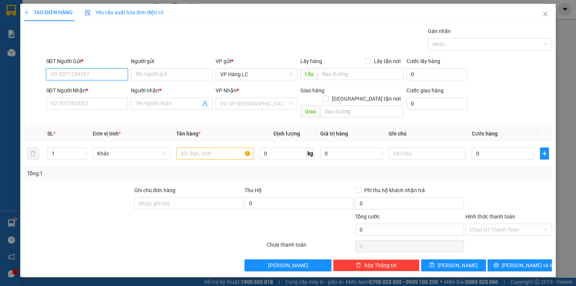
click at [80, 73] on input "SĐT Người Gửi *" at bounding box center [87, 74] width 82 height 12
click at [90, 89] on div "0975739619 - ngân chuối" at bounding box center [87, 89] width 73 height 8
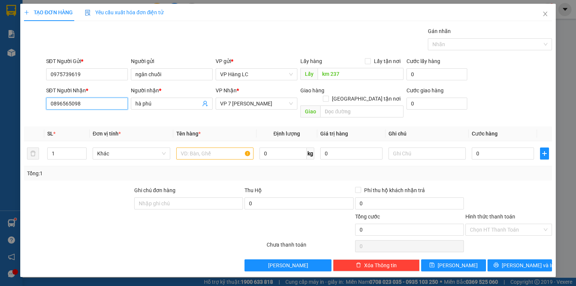
click at [87, 102] on input "0896565098" at bounding box center [87, 104] width 82 height 12
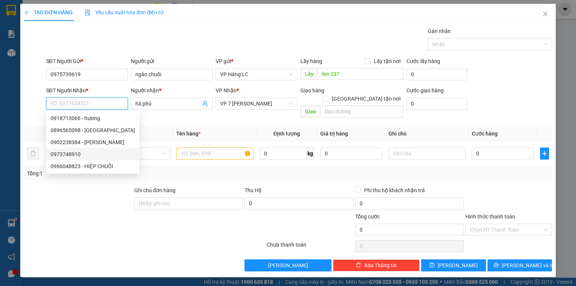
click at [74, 157] on div "0973748910" at bounding box center [93, 154] width 84 height 8
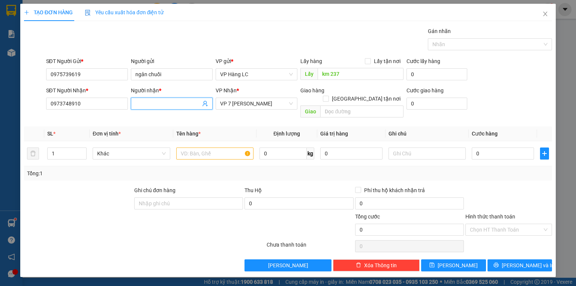
click at [143, 105] on input "Người nhận *" at bounding box center [167, 103] width 65 height 8
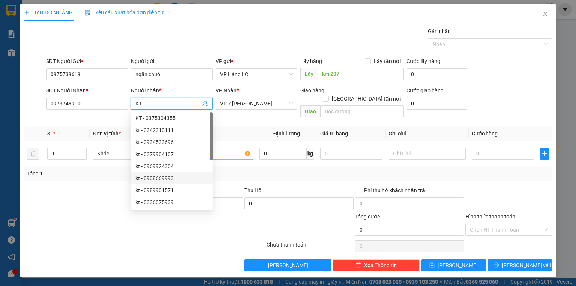
drag, startPoint x: 76, startPoint y: 198, endPoint x: 100, endPoint y: 191, distance: 25.2
click at [79, 198] on div at bounding box center [78, 199] width 110 height 26
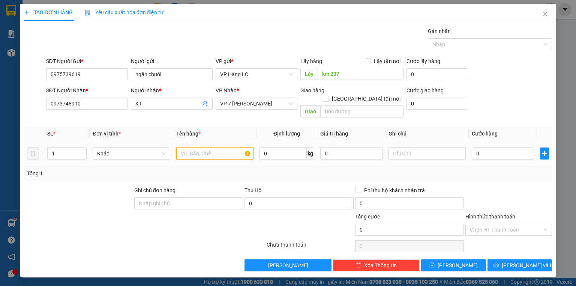
click at [212, 147] on input "text" at bounding box center [214, 153] width 77 height 12
click at [477, 147] on input "0" at bounding box center [503, 153] width 62 height 12
click at [499, 186] on div at bounding box center [509, 199] width 88 height 26
click at [53, 148] on input "1" at bounding box center [67, 153] width 39 height 11
click at [54, 148] on input "1" at bounding box center [67, 153] width 39 height 11
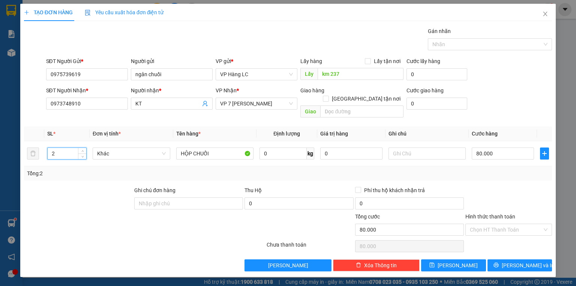
click at [454, 170] on div "Tổng: 2" at bounding box center [288, 173] width 528 height 14
click at [512, 259] on button "Lưu và In" at bounding box center [520, 265] width 65 height 12
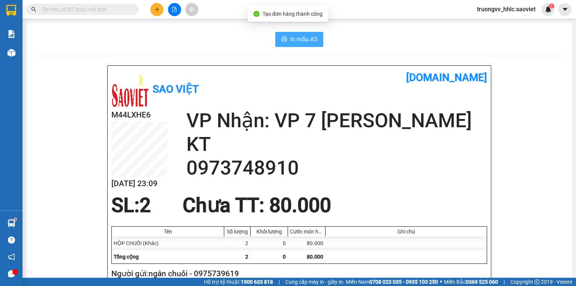
click at [296, 32] on button "In mẫu A5" at bounding box center [299, 39] width 48 height 15
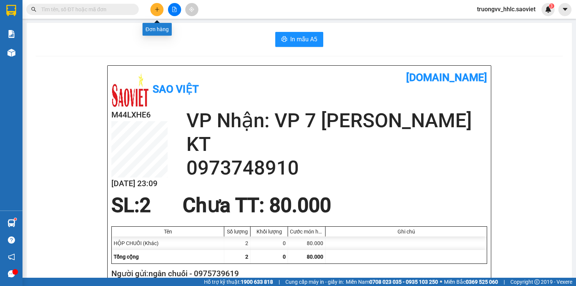
click at [156, 7] on icon "plus" at bounding box center [157, 9] width 5 height 5
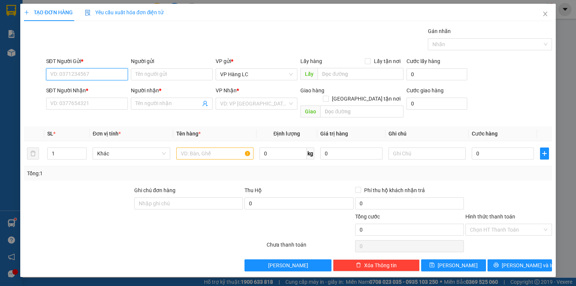
click at [76, 70] on input "SĐT Người Gửi *" at bounding box center [87, 74] width 82 height 12
click at [102, 86] on div "0975739619 - ngân chuối" at bounding box center [87, 89] width 73 height 8
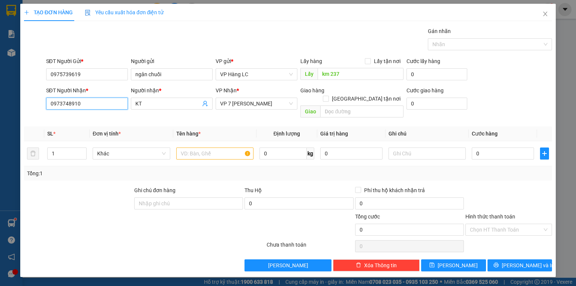
click at [102, 101] on input "0973748910" at bounding box center [87, 104] width 82 height 12
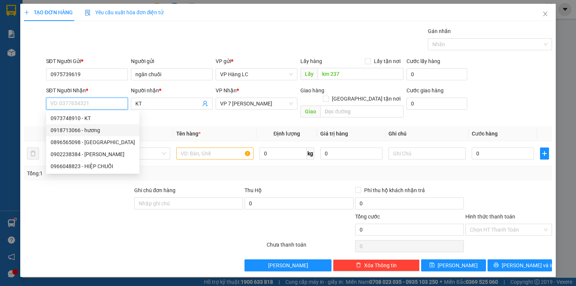
click at [87, 134] on div "0918713066 - hương" at bounding box center [93, 130] width 84 height 8
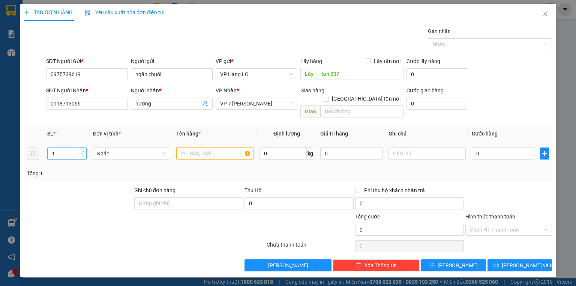
click at [62, 148] on input "1" at bounding box center [67, 153] width 39 height 11
click at [195, 150] on input "text" at bounding box center [214, 153] width 77 height 12
click at [482, 147] on input "0" at bounding box center [503, 153] width 62 height 12
click at [488, 171] on div "Tổng: 4" at bounding box center [288, 173] width 528 height 14
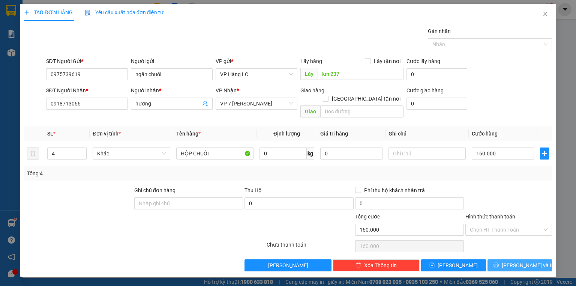
drag, startPoint x: 508, startPoint y: 253, endPoint x: 458, endPoint y: 204, distance: 69.8
click at [506, 259] on button "Lưu và In" at bounding box center [520, 265] width 65 height 12
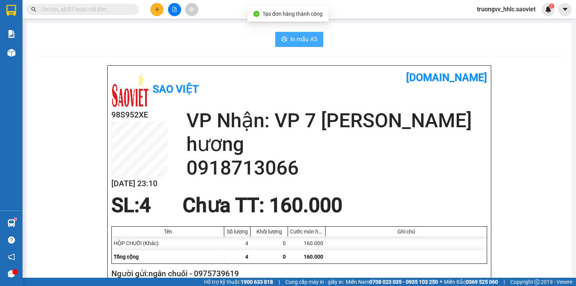
click at [295, 33] on button "In mẫu A5" at bounding box center [299, 39] width 48 height 15
click at [158, 10] on icon "plus" at bounding box center [157, 9] width 5 height 5
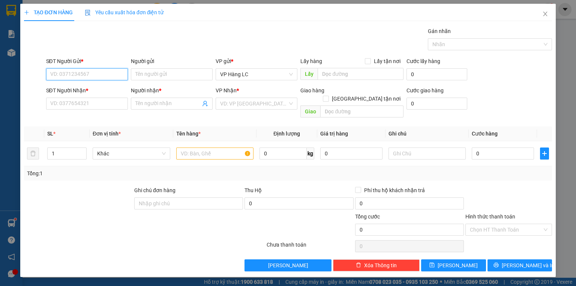
click at [83, 72] on input "SĐT Người Gửi *" at bounding box center [87, 74] width 82 height 12
click at [96, 91] on div "0355995255 - THẮNG" at bounding box center [87, 89] width 73 height 8
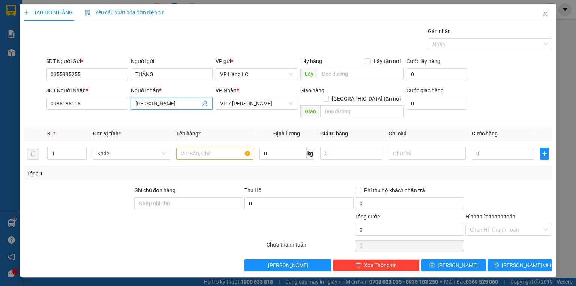
click at [206, 107] on span at bounding box center [205, 103] width 6 height 8
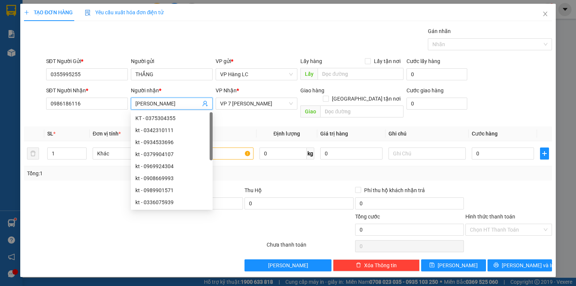
click at [205, 102] on icon "user-add" at bounding box center [205, 104] width 6 height 6
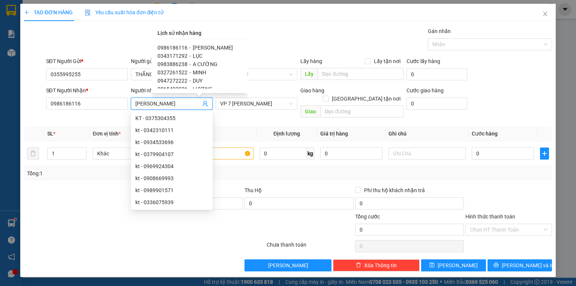
click at [203, 119] on span "THẢO DT" at bounding box center [203, 122] width 21 height 6
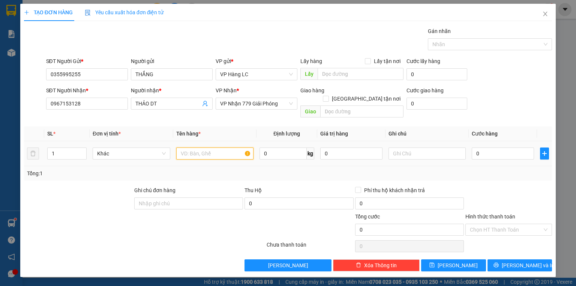
click at [194, 150] on input "text" at bounding box center [214, 153] width 77 height 12
click at [496, 147] on input "0" at bounding box center [503, 153] width 62 height 12
click at [482, 166] on div "Tổng: 1" at bounding box center [288, 173] width 528 height 14
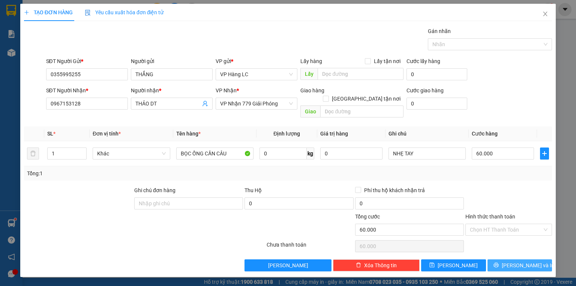
click at [499, 262] on icon "printer" at bounding box center [496, 264] width 5 height 5
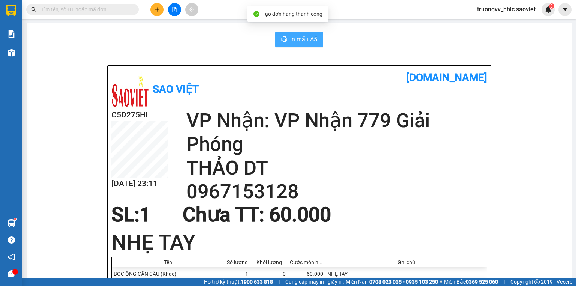
click at [308, 35] on span "In mẫu A5" at bounding box center [303, 39] width 27 height 9
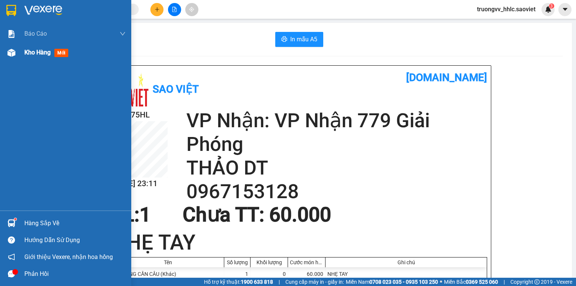
click at [37, 61] on div "Kho hàng mới" at bounding box center [74, 52] width 101 height 19
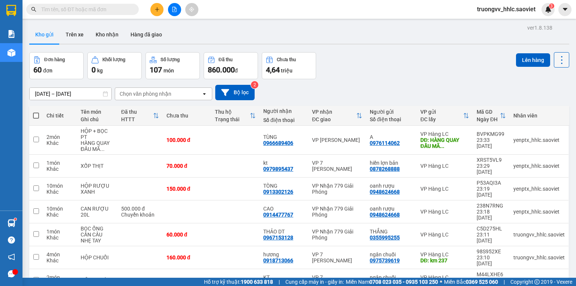
click at [557, 64] on icon at bounding box center [562, 60] width 11 height 11
click at [534, 105] on div "Làm mới" at bounding box center [543, 107] width 44 height 8
click at [227, 223] on td at bounding box center [235, 234] width 48 height 23
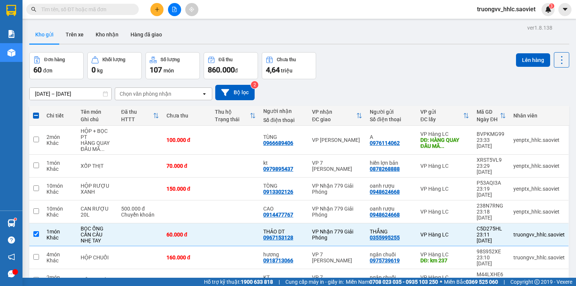
click at [238, 177] on td at bounding box center [235, 188] width 48 height 23
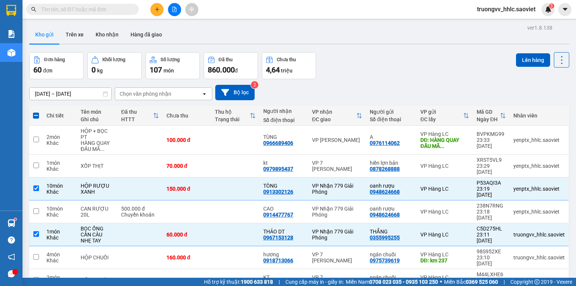
click at [529, 62] on button "Lên hàng" at bounding box center [533, 60] width 34 height 14
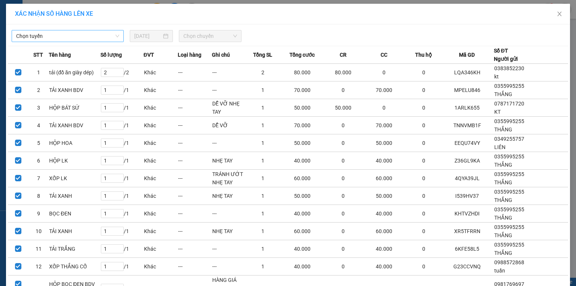
click at [112, 39] on span "Chọn tuyến" at bounding box center [67, 35] width 103 height 11
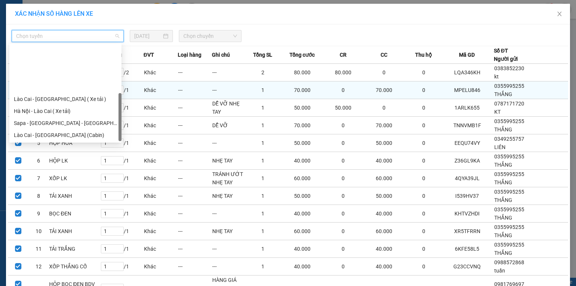
click at [56, 155] on div "Sapa - Hà Nội (Cabin)" at bounding box center [65, 159] width 103 height 8
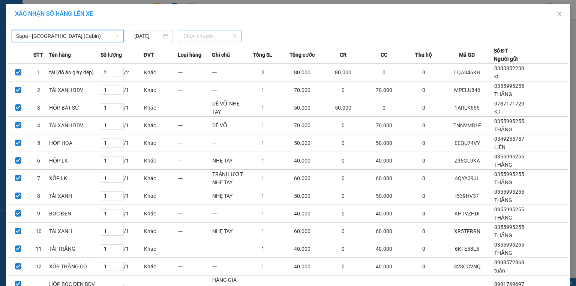
click at [218, 39] on span "Chọn chuyến" at bounding box center [210, 35] width 54 height 11
click at [218, 51] on div "23:45 (TC) - 29H-961.66" at bounding box center [210, 51] width 59 height 8
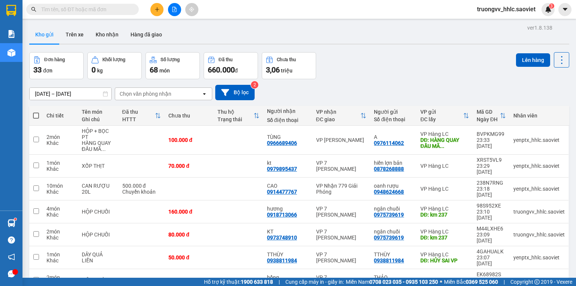
click at [105, 11] on input "text" at bounding box center [85, 9] width 89 height 8
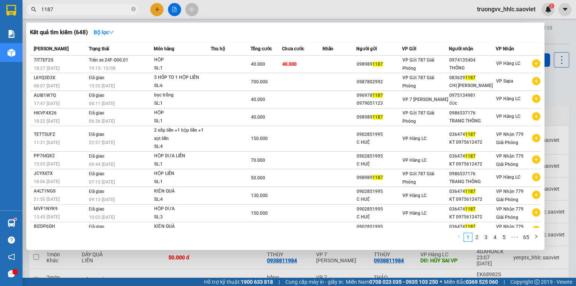
click at [264, 26] on div "Kết quả tìm kiếm ( 648 ) Bộ lọc" at bounding box center [285, 32] width 511 height 12
click at [132, 9] on icon "close-circle" at bounding box center [133, 9] width 5 height 5
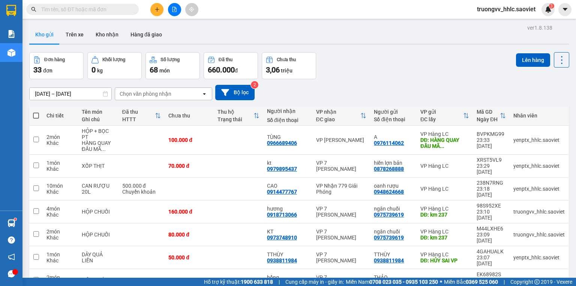
click at [523, 58] on button "Lên hàng" at bounding box center [533, 60] width 34 height 14
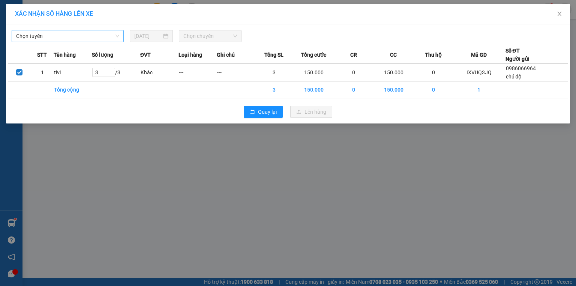
click at [86, 33] on span "Chọn tuyến" at bounding box center [67, 35] width 103 height 11
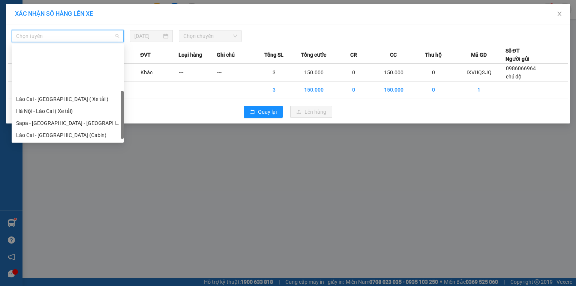
scroll to position [57, 0]
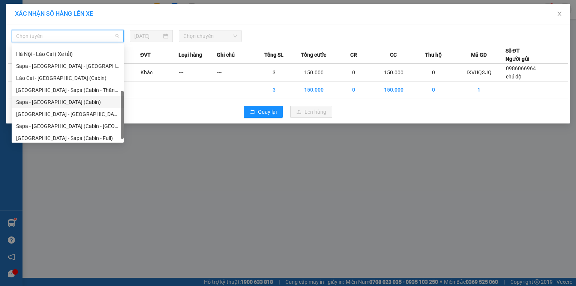
click at [53, 105] on div "Sapa - Hà Nội (Cabin)" at bounding box center [67, 102] width 103 height 8
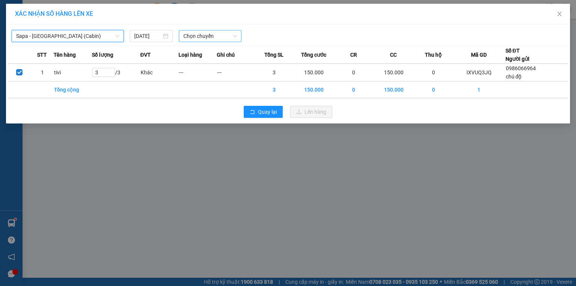
click at [197, 38] on span "Chọn chuyến" at bounding box center [210, 35] width 54 height 11
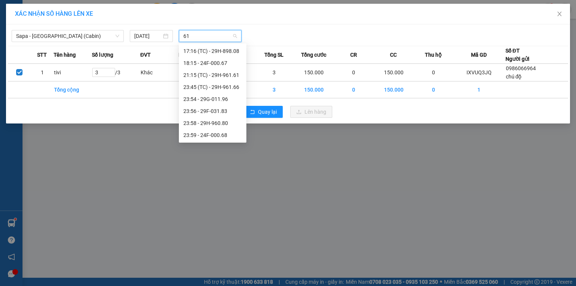
scroll to position [0, 0]
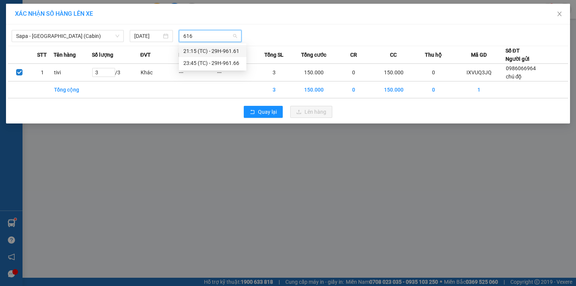
type input "6166"
click at [227, 48] on div "23:45 (TC) - 29H-961.66" at bounding box center [212, 51] width 59 height 8
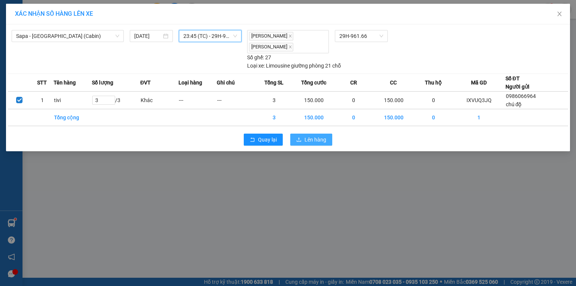
click at [320, 135] on span "Lên hàng" at bounding box center [316, 139] width 22 height 8
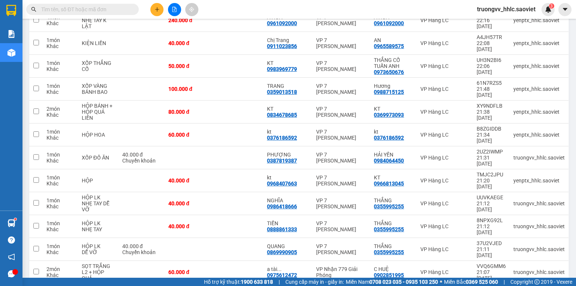
scroll to position [450, 0]
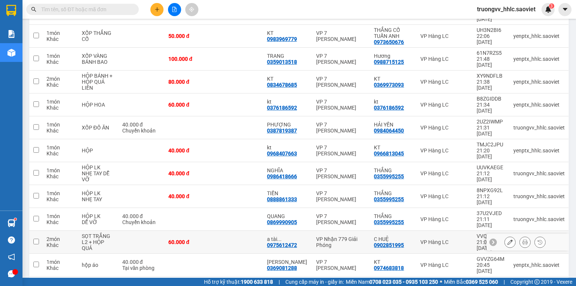
click at [231, 231] on td at bounding box center [238, 242] width 49 height 23
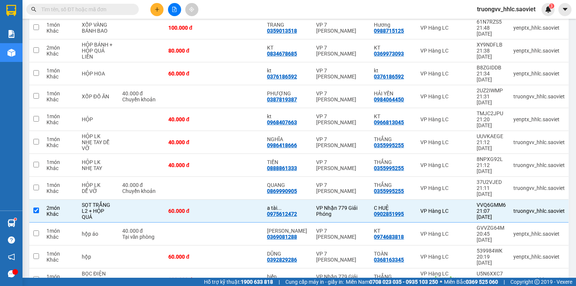
scroll to position [506, 0]
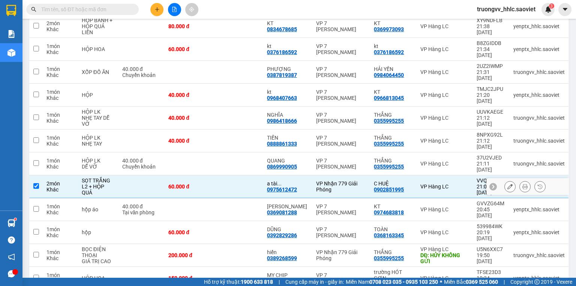
click at [242, 175] on td at bounding box center [238, 186] width 49 height 23
checkbox input "false"
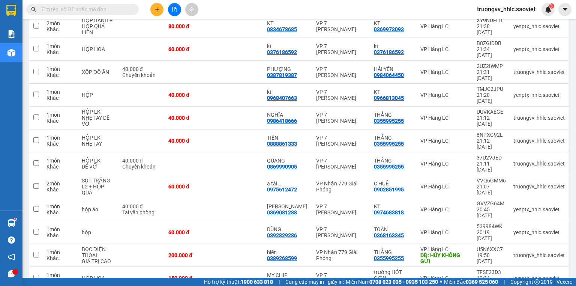
checkbox input "true"
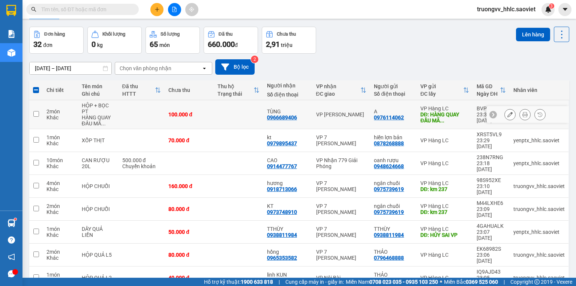
scroll to position [0, 0]
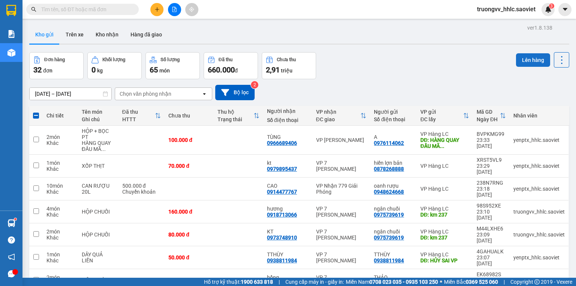
click at [530, 59] on button "Lên hàng" at bounding box center [533, 60] width 34 height 14
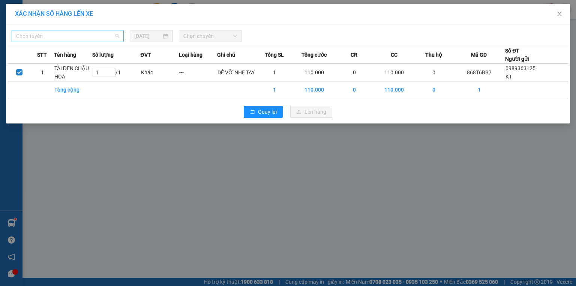
click at [99, 41] on span "Chọn tuyến" at bounding box center [67, 35] width 103 height 11
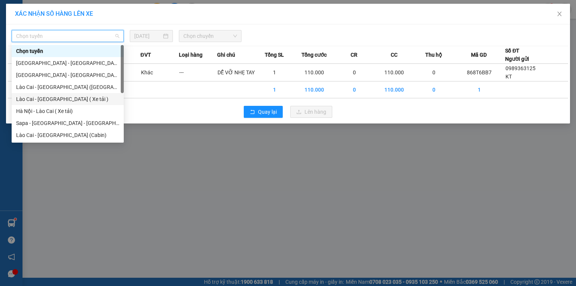
click at [53, 98] on div "Lào Cai - Hà Nội ( Xe tải )" at bounding box center [67, 99] width 103 height 8
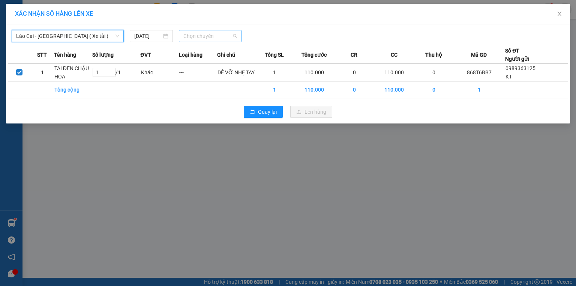
click at [202, 40] on span "Chọn chuyến" at bounding box center [210, 35] width 54 height 11
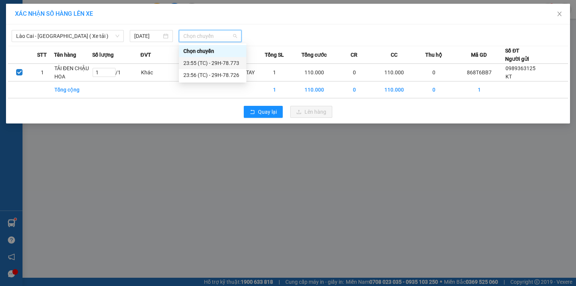
click at [219, 64] on div "23:55 (TC) - 29H-78.773" at bounding box center [212, 63] width 59 height 8
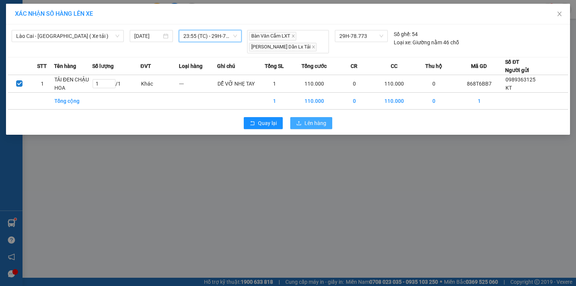
click at [311, 125] on span "Lên hàng" at bounding box center [316, 123] width 22 height 8
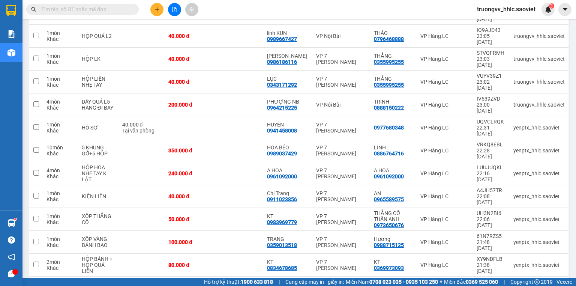
scroll to position [43, 0]
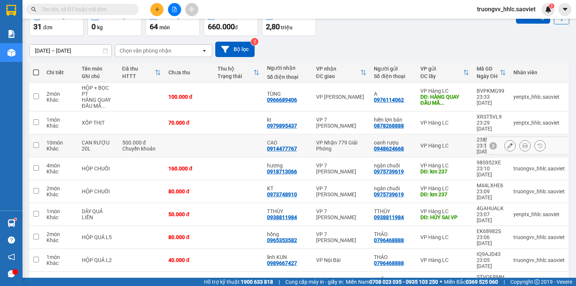
click at [263, 135] on td at bounding box center [238, 145] width 49 height 23
checkbox input "true"
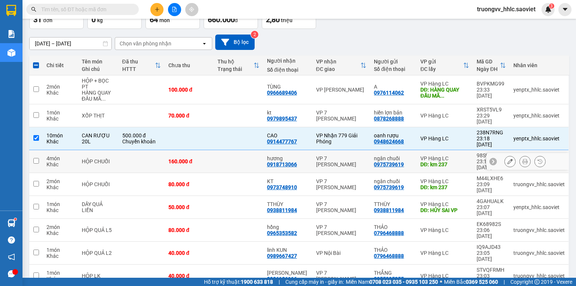
scroll to position [0, 0]
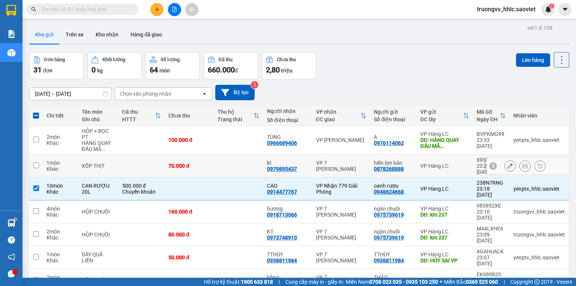
click at [253, 158] on td at bounding box center [238, 166] width 49 height 23
checkbox input "true"
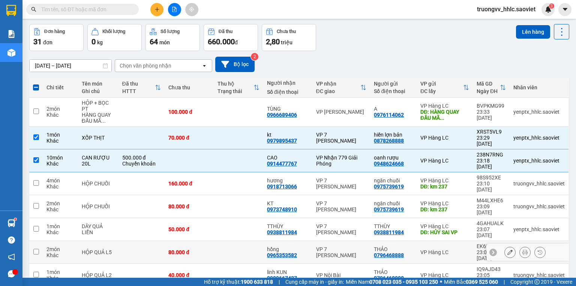
scroll to position [60, 0]
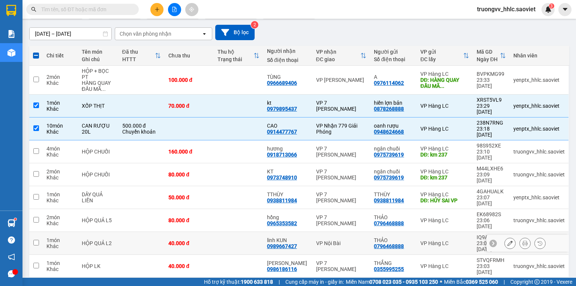
click at [252, 232] on td at bounding box center [238, 243] width 49 height 23
checkbox input "true"
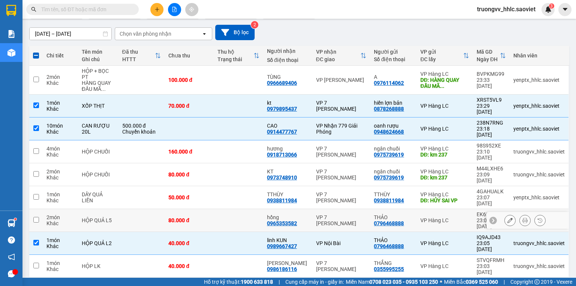
click at [255, 209] on td at bounding box center [238, 220] width 49 height 23
checkbox input "true"
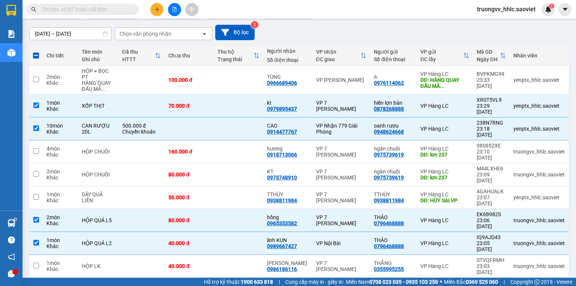
scroll to position [383, 0]
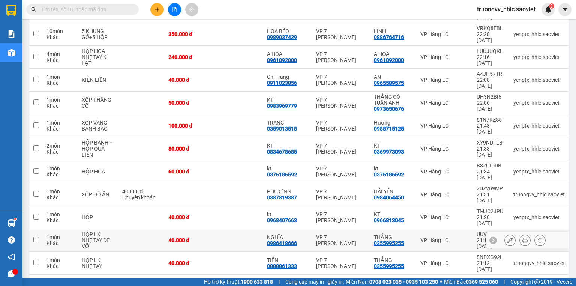
click at [252, 229] on td at bounding box center [238, 240] width 49 height 23
checkbox input "true"
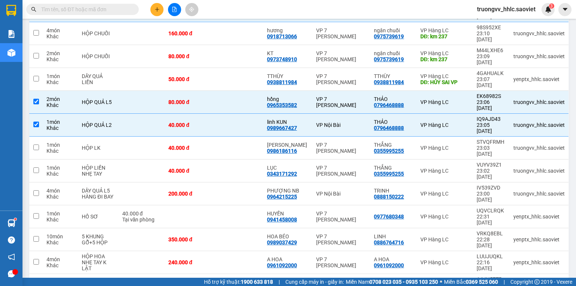
scroll to position [113, 0]
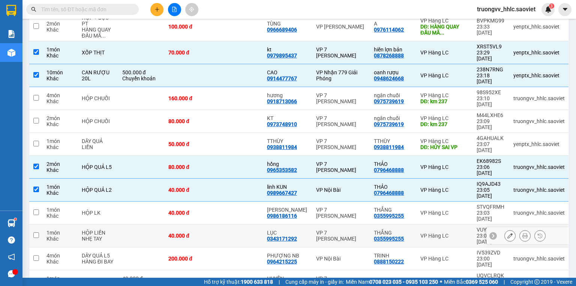
click at [261, 224] on td at bounding box center [238, 235] width 49 height 23
checkbox input "true"
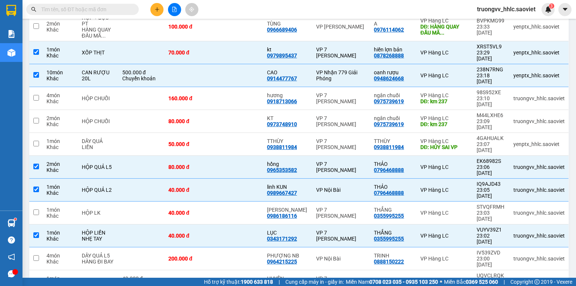
scroll to position [420, 0]
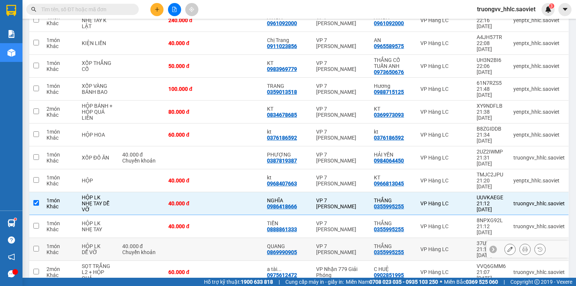
click at [243, 238] on td at bounding box center [238, 249] width 49 height 23
checkbox input "true"
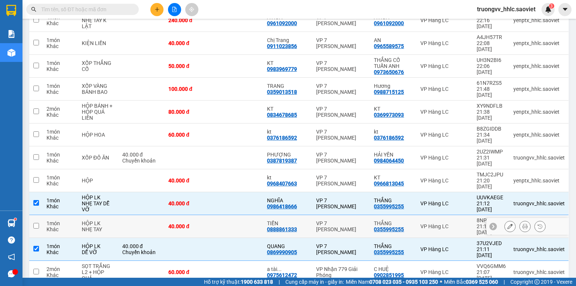
click at [224, 215] on td at bounding box center [238, 226] width 49 height 23
checkbox input "true"
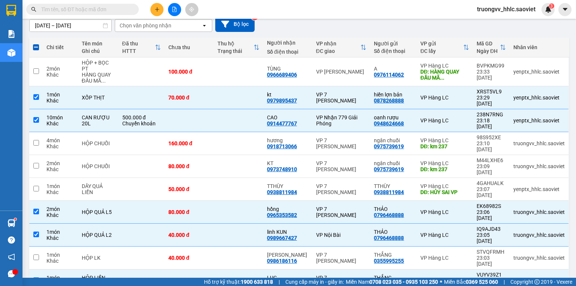
scroll to position [30, 0]
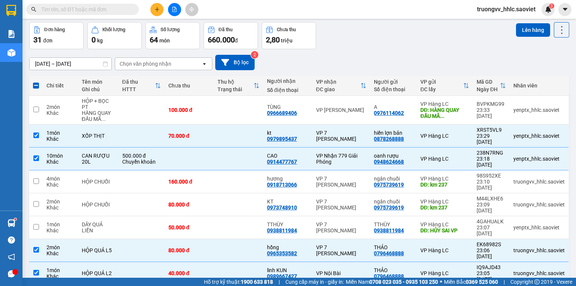
checkbox input "true"
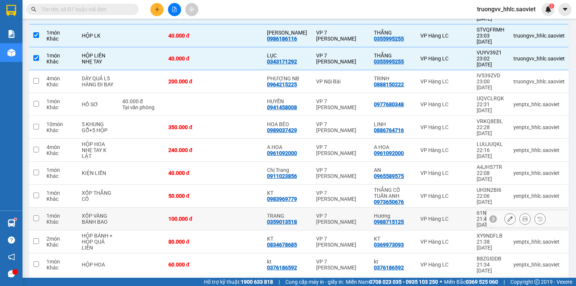
click at [249, 207] on td at bounding box center [238, 218] width 49 height 23
checkbox input "true"
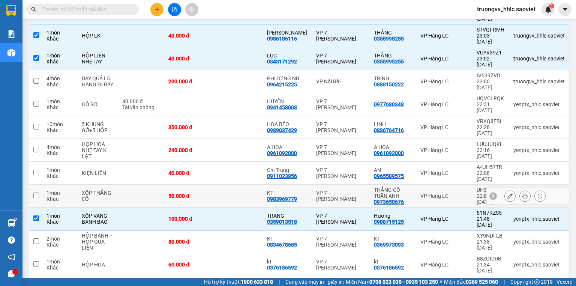
click at [258, 185] on td at bounding box center [238, 196] width 49 height 23
checkbox input "true"
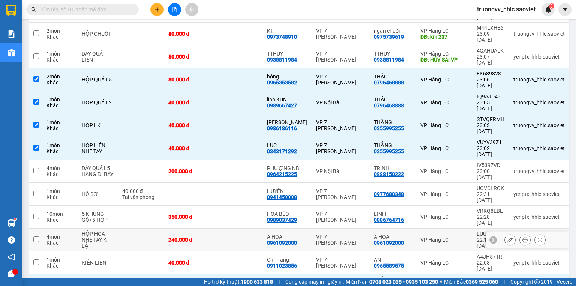
scroll to position [240, 0]
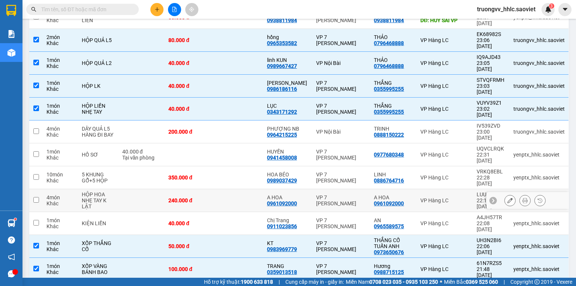
click at [241, 189] on td at bounding box center [238, 200] width 49 height 23
checkbox input "true"
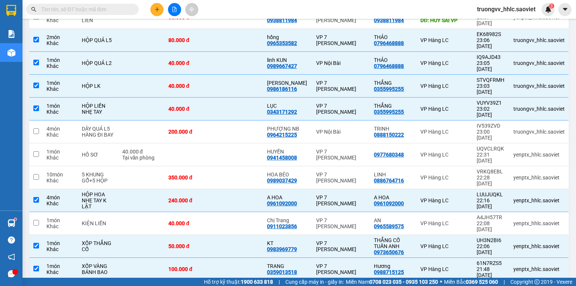
checkbox input "true"
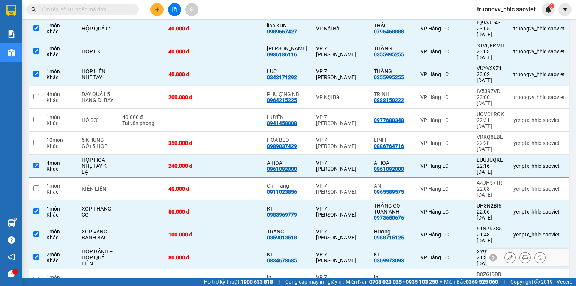
scroll to position [330, 0]
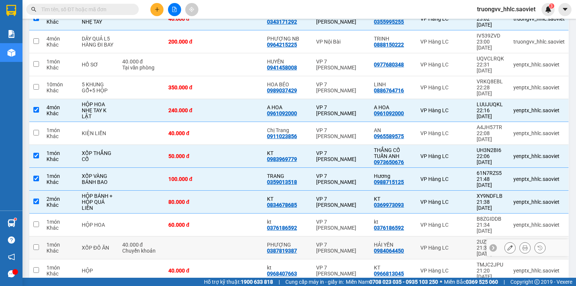
click at [243, 236] on td at bounding box center [238, 247] width 49 height 23
checkbox input "true"
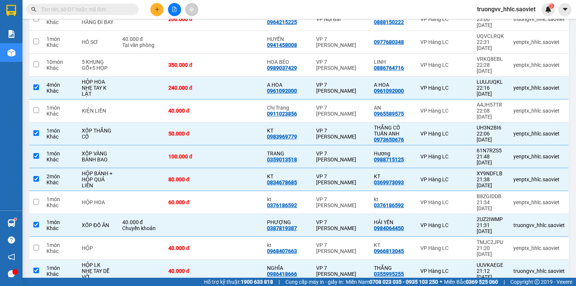
scroll to position [390, 0]
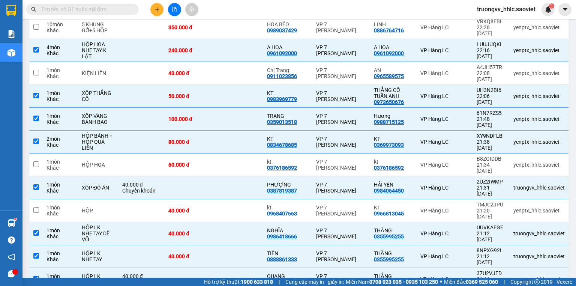
checkbox input "true"
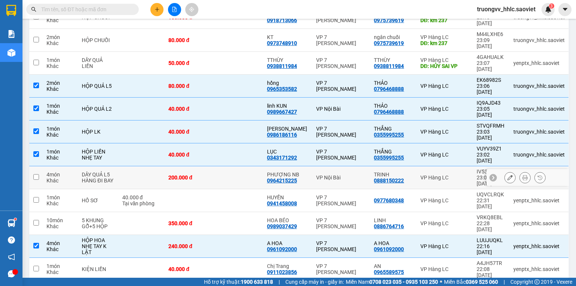
click at [234, 166] on td at bounding box center [238, 177] width 49 height 23
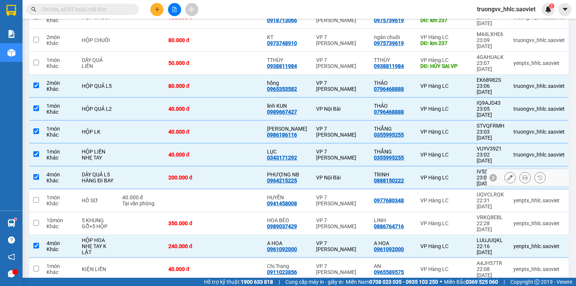
click at [234, 166] on td at bounding box center [238, 177] width 49 height 23
checkbox input "false"
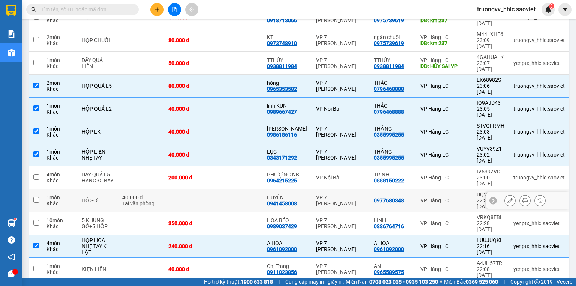
click at [249, 189] on td at bounding box center [238, 200] width 49 height 23
checkbox input "true"
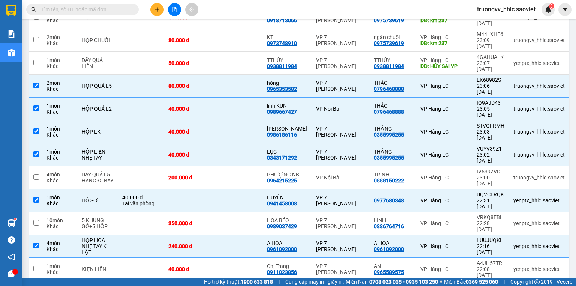
scroll to position [363, 0]
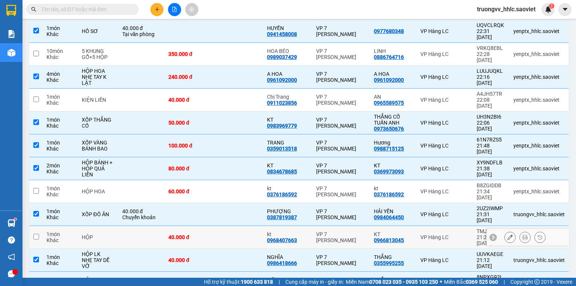
click at [248, 226] on td at bounding box center [238, 237] width 49 height 23
checkbox input "true"
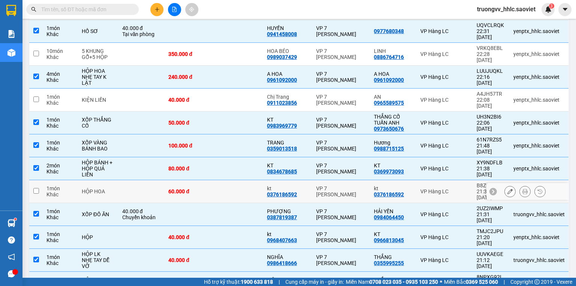
click at [251, 180] on td at bounding box center [238, 191] width 49 height 23
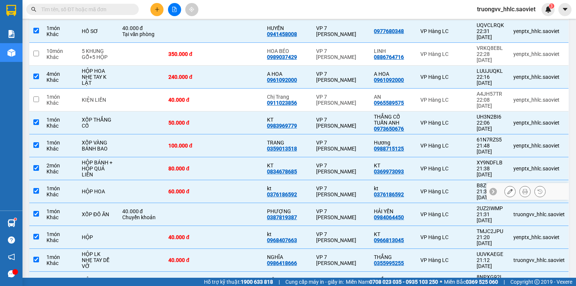
click at [249, 180] on td at bounding box center [238, 191] width 49 height 23
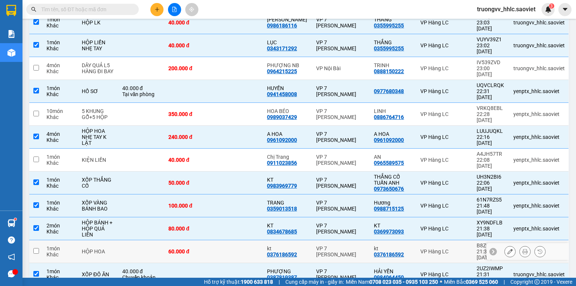
scroll to position [273, 0]
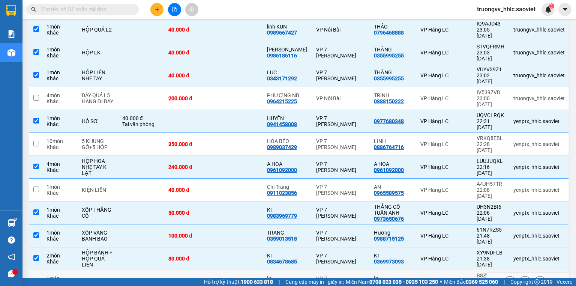
click at [246, 270] on td at bounding box center [238, 281] width 49 height 23
checkbox input "true"
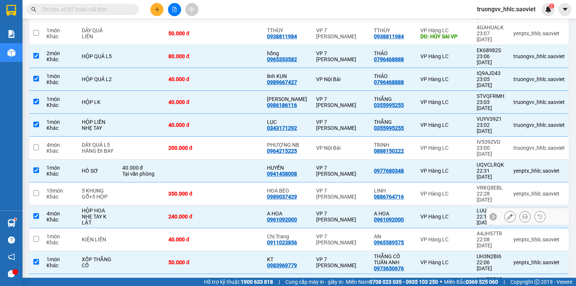
scroll to position [213, 0]
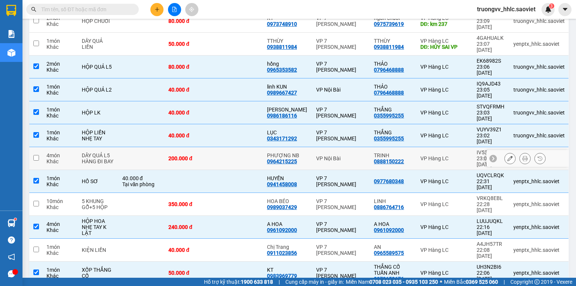
click at [257, 147] on td at bounding box center [238, 158] width 49 height 23
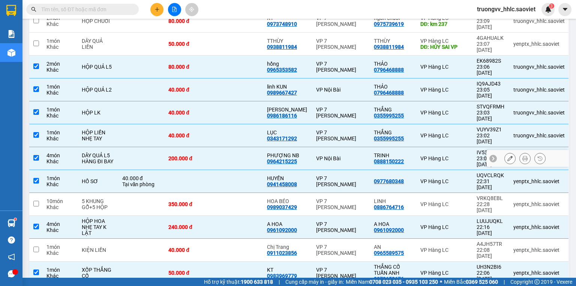
click at [257, 147] on td at bounding box center [238, 158] width 49 height 23
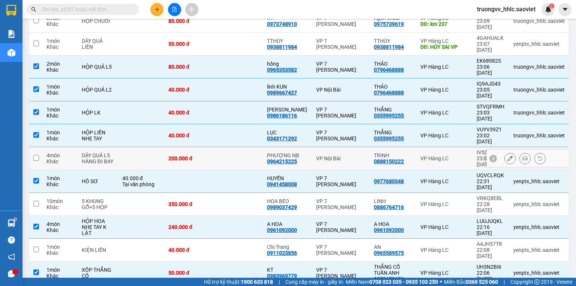
click at [257, 147] on td at bounding box center [238, 158] width 49 height 23
checkbox input "true"
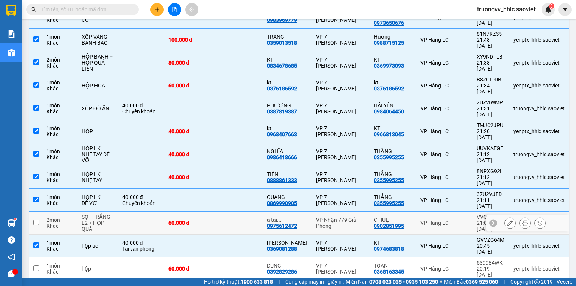
scroll to position [477, 0]
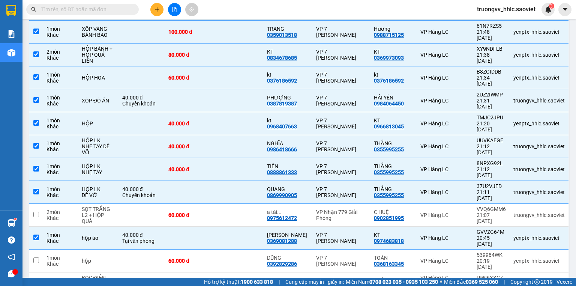
checkbox input "true"
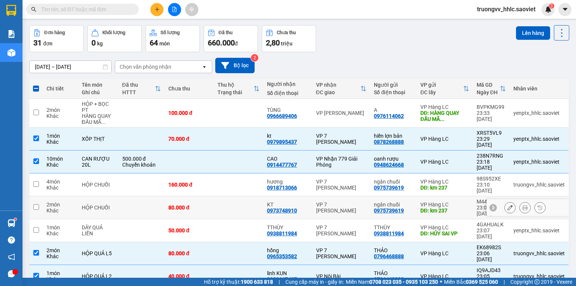
scroll to position [0, 0]
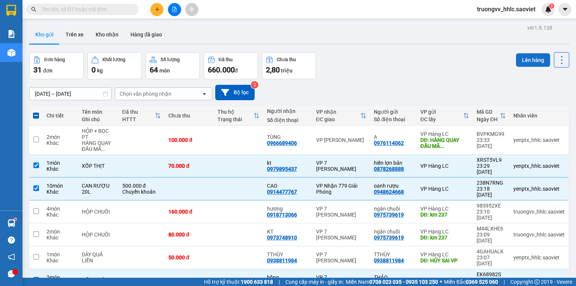
click at [523, 56] on button "Lên hàng" at bounding box center [533, 60] width 34 height 14
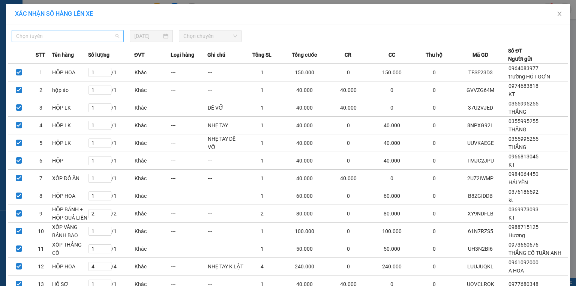
click at [76, 36] on span "Chọn tuyến" at bounding box center [67, 35] width 103 height 11
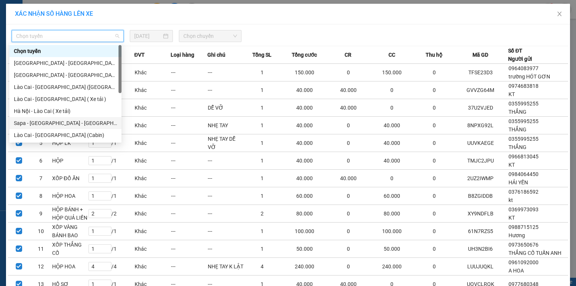
scroll to position [60, 0]
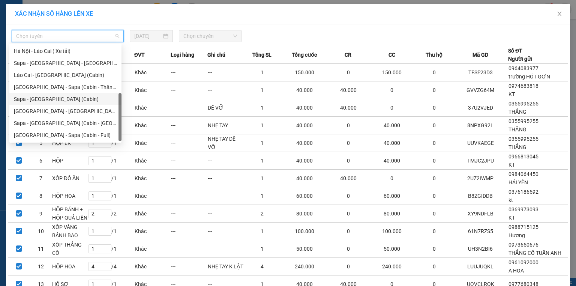
drag, startPoint x: 50, startPoint y: 101, endPoint x: 141, endPoint y: 57, distance: 101.2
click at [51, 101] on div "Sapa - Hà Nội (Cabin)" at bounding box center [65, 99] width 103 height 8
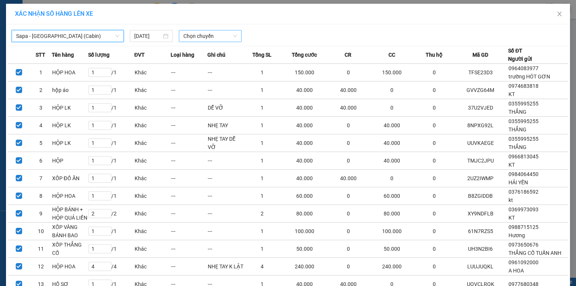
click at [206, 38] on span "Chọn chuyến" at bounding box center [210, 35] width 54 height 11
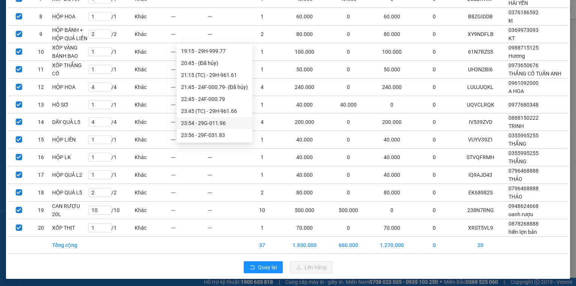
scroll to position [336, 0]
click at [216, 88] on div "23:54 - 29G-011.96" at bounding box center [214, 87] width 67 height 8
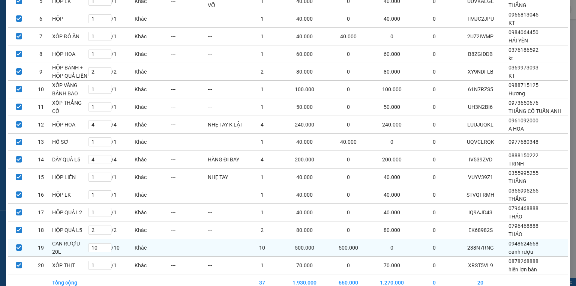
scroll to position [206, 0]
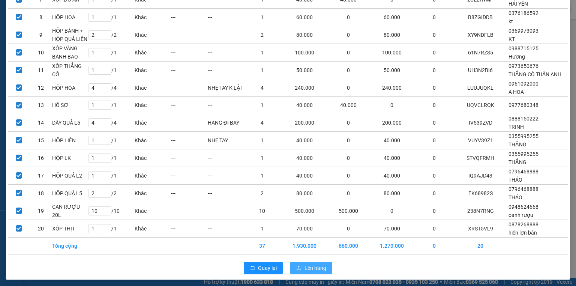
click at [302, 262] on button "Lên hàng" at bounding box center [311, 268] width 42 height 12
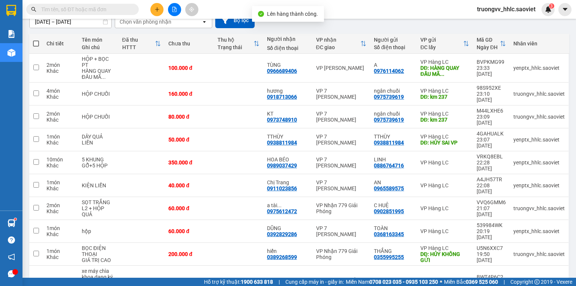
scroll to position [111, 0]
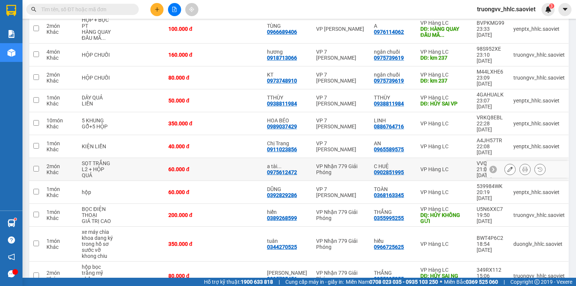
click at [226, 158] on td at bounding box center [238, 169] width 49 height 23
checkbox input "true"
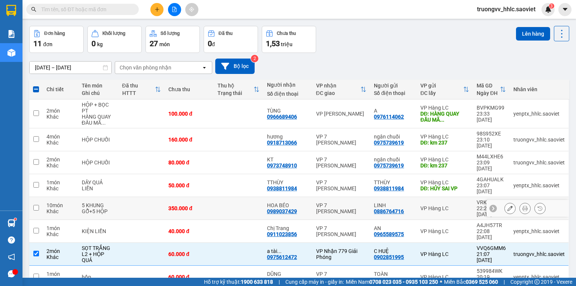
scroll to position [0, 0]
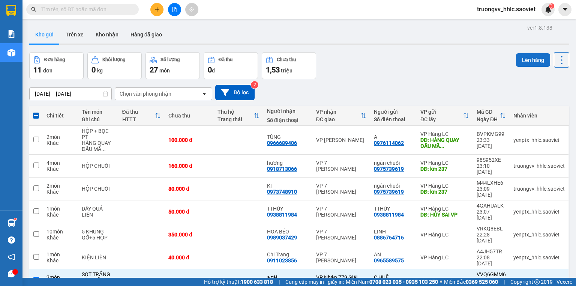
click at [520, 60] on button "Lên hàng" at bounding box center [533, 60] width 34 height 14
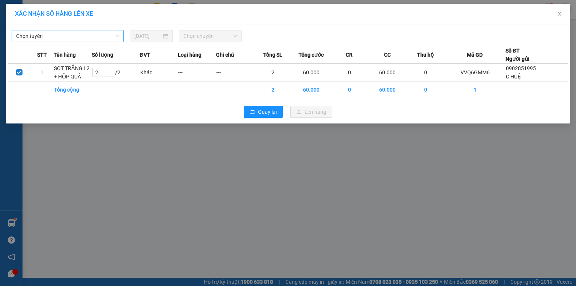
click at [99, 37] on span "Chọn tuyến" at bounding box center [67, 35] width 103 height 11
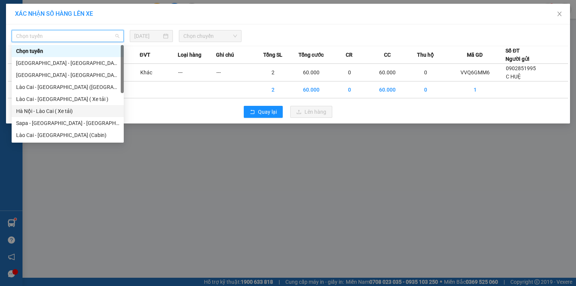
scroll to position [60, 0]
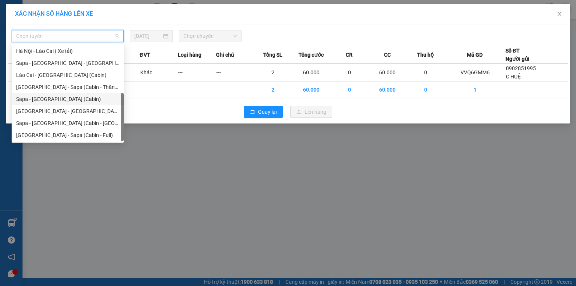
drag, startPoint x: 47, startPoint y: 99, endPoint x: 53, endPoint y: 96, distance: 6.9
click at [50, 99] on div "Sapa - Hà Nội (Cabin)" at bounding box center [67, 99] width 103 height 8
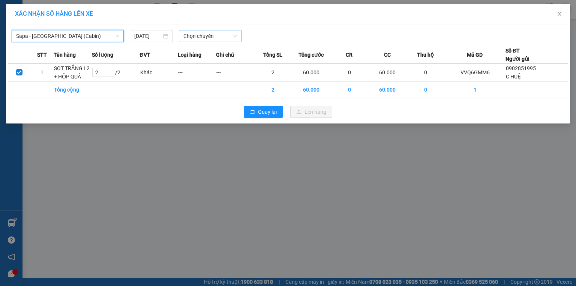
click at [209, 36] on span "Chọn chuyến" at bounding box center [210, 35] width 54 height 11
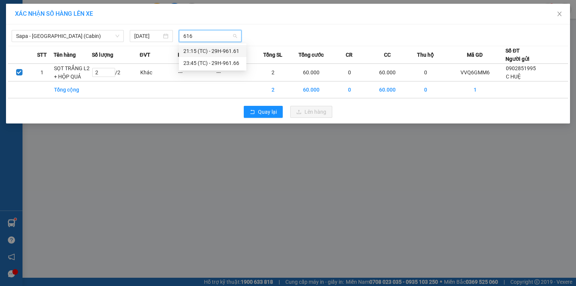
type input "6166"
click at [209, 50] on div "23:45 (TC) - 29H-961.66" at bounding box center [212, 51] width 59 height 8
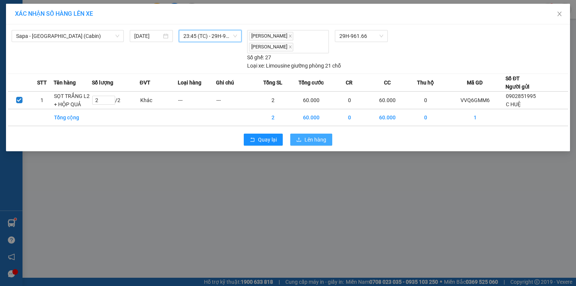
click at [315, 135] on span "Lên hàng" at bounding box center [316, 139] width 22 height 8
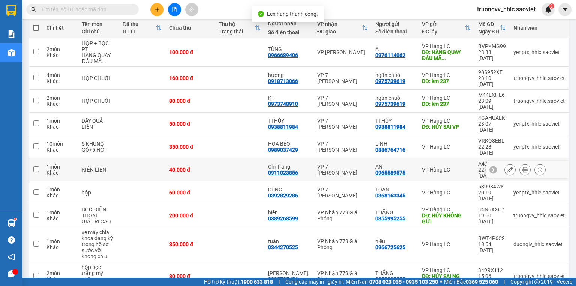
scroll to position [88, 0]
click at [221, 158] on td at bounding box center [240, 169] width 50 height 23
checkbox input "true"
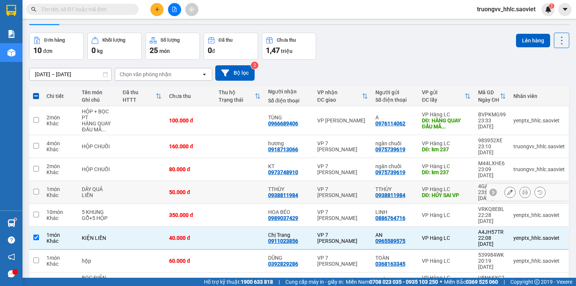
scroll to position [0, 0]
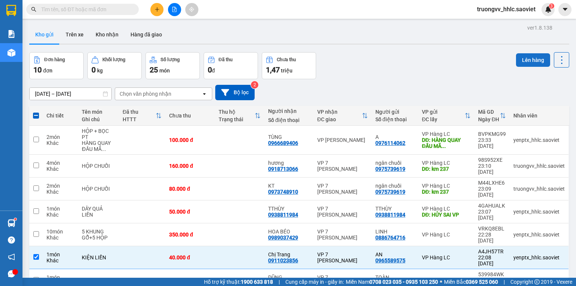
click at [526, 56] on button "Lên hàng" at bounding box center [533, 60] width 34 height 14
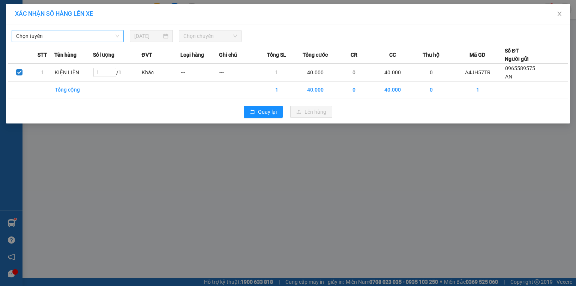
click at [98, 30] on div "Chọn tuyến" at bounding box center [68, 36] width 112 height 12
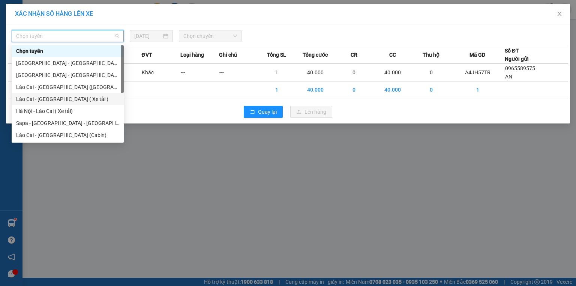
click at [54, 96] on div "Lào Cai - Hà Nội ( Xe tải )" at bounding box center [67, 99] width 103 height 8
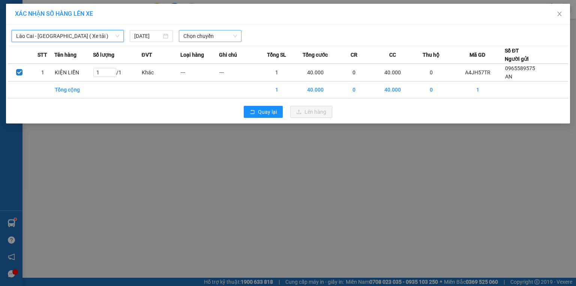
click at [236, 36] on span "Chọn chuyến" at bounding box center [210, 35] width 54 height 11
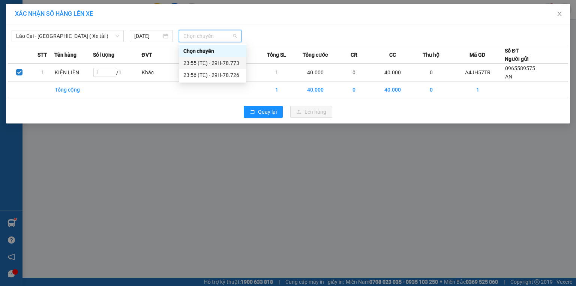
click at [225, 59] on div "23:55 (TC) - 29H-78.773" at bounding box center [213, 63] width 68 height 12
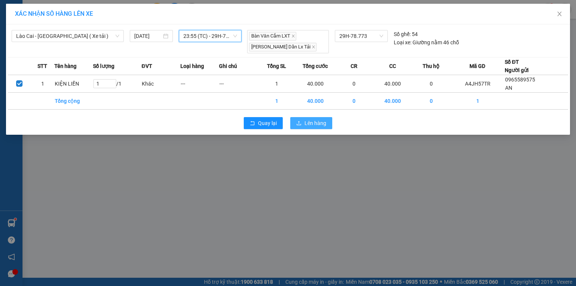
click at [307, 123] on span "Lên hàng" at bounding box center [316, 123] width 22 height 8
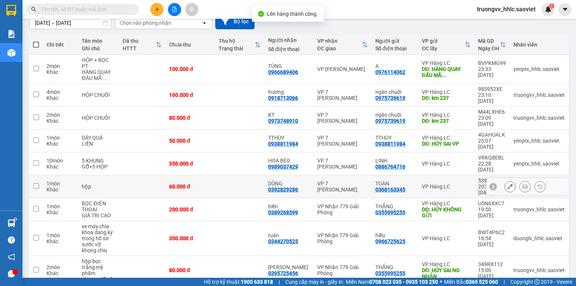
scroll to position [71, 0]
click at [237, 175] on td at bounding box center [240, 186] width 50 height 23
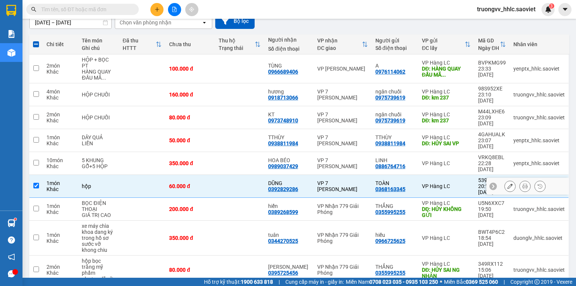
click at [237, 175] on td at bounding box center [240, 186] width 50 height 23
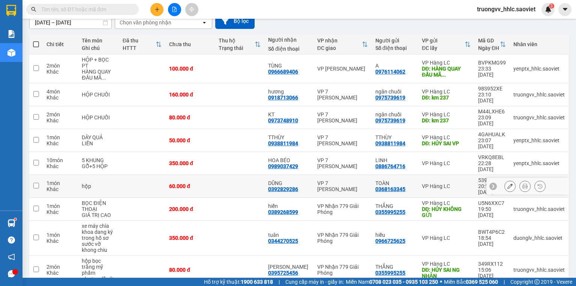
click at [239, 175] on td at bounding box center [240, 186] width 50 height 23
checkbox input "true"
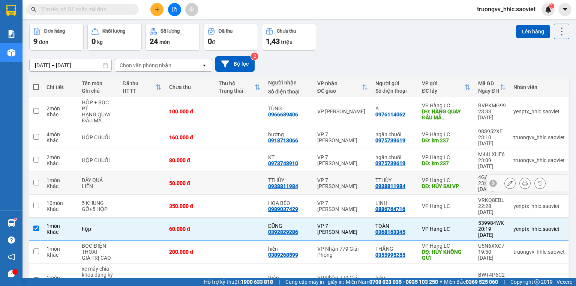
scroll to position [0, 0]
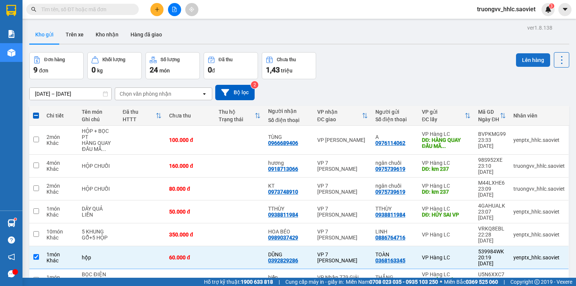
click at [532, 63] on button "Lên hàng" at bounding box center [533, 60] width 34 height 14
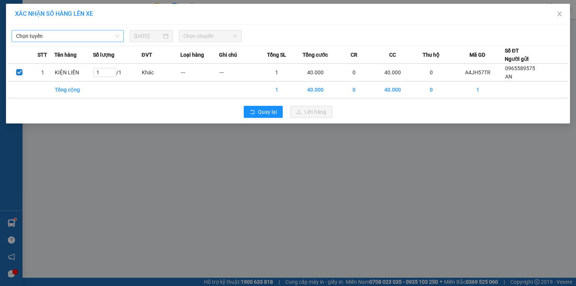
click at [77, 35] on span "Chọn tuyến" at bounding box center [67, 35] width 103 height 11
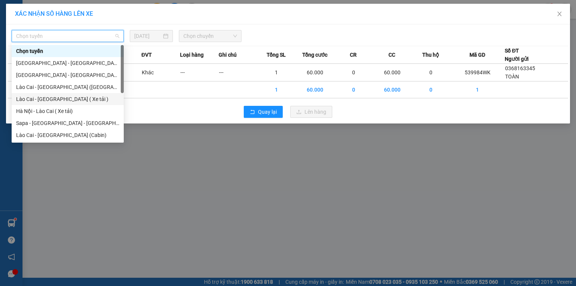
scroll to position [60, 0]
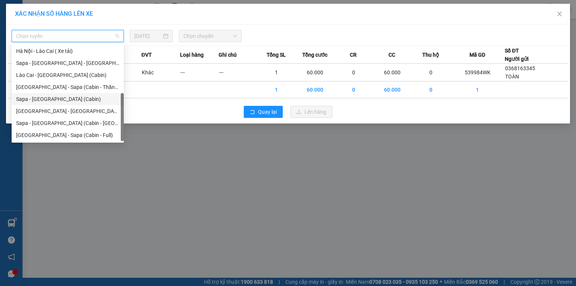
click at [60, 99] on div "Sapa - Hà Nội (Cabin)" at bounding box center [67, 99] width 103 height 8
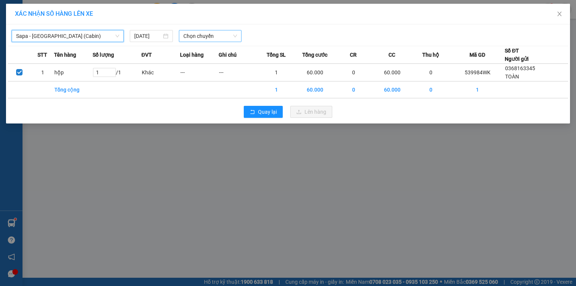
click at [204, 39] on span "Chọn chuyến" at bounding box center [210, 35] width 54 height 11
type input "6161"
click at [204, 58] on body "Kết quả tìm kiếm ( 648 ) Bộ lọc Mã ĐH Trạng thái Món hàng Thu hộ Tổng cước Chưa…" at bounding box center [288, 143] width 576 height 286
click at [216, 30] on span "Chọn chuyến" at bounding box center [210, 35] width 54 height 11
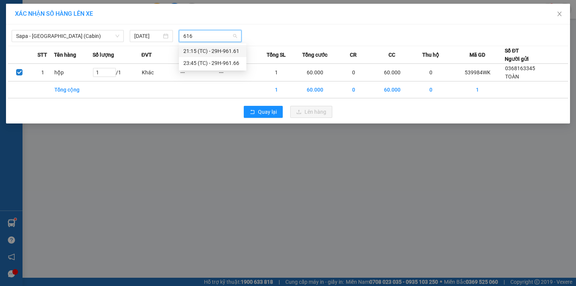
type input "6161"
click at [218, 47] on div "21:15 (TC) - 29H-961.61" at bounding box center [213, 51] width 68 height 12
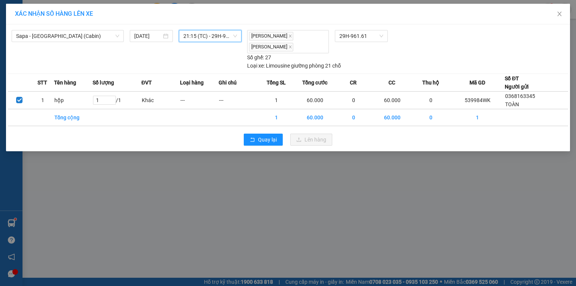
click at [224, 36] on span "21:15 (TC) - 29H-961.61" at bounding box center [210, 35] width 54 height 11
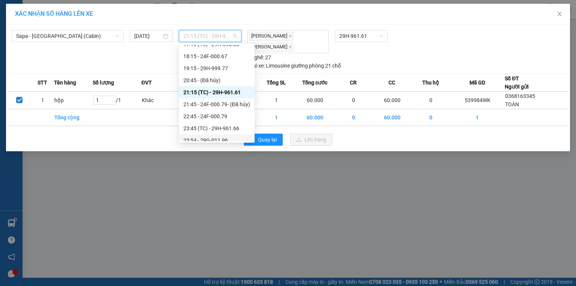
scroll to position [330, 0]
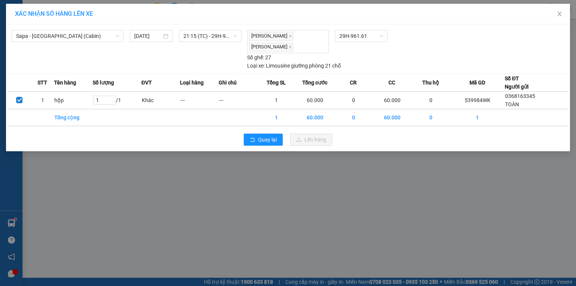
click at [305, 169] on div "XÁC NHẬN SỐ HÀNG LÊN XE Sapa - Hà Nội (Cabin) 15/08/2025 21:15 (TC) - 29H-961.6…" at bounding box center [288, 143] width 576 height 286
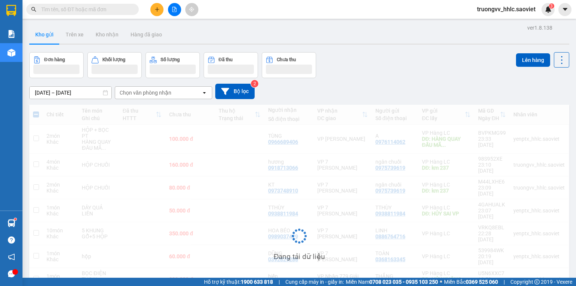
click at [301, 138] on div "Đang tải dữ liệu" at bounding box center [299, 242] width 540 height 274
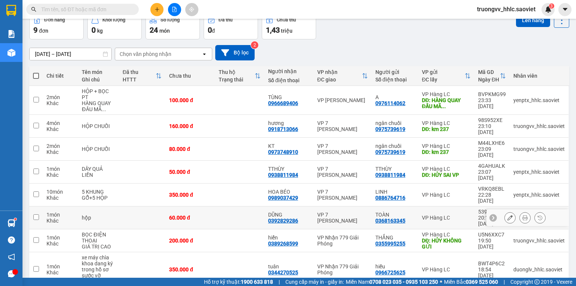
scroll to position [71, 0]
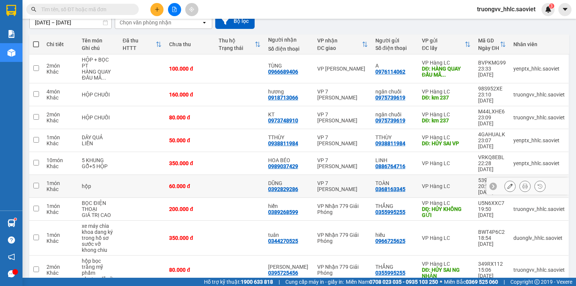
click at [231, 175] on td at bounding box center [240, 186] width 50 height 23
checkbox input "true"
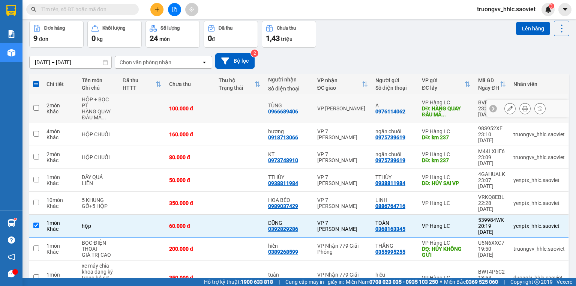
scroll to position [0, 0]
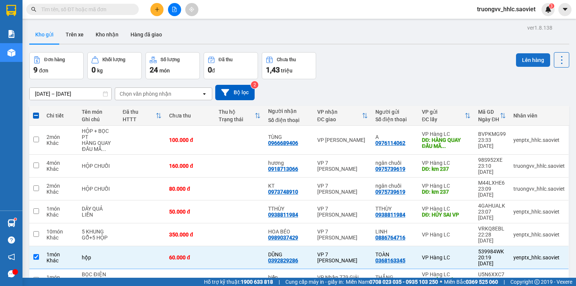
click at [523, 60] on button "Lên hàng" at bounding box center [533, 60] width 34 height 14
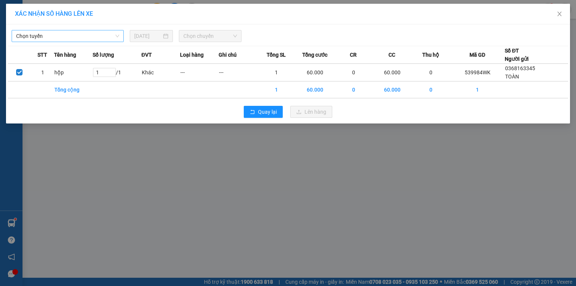
click at [90, 36] on span "Chọn tuyến" at bounding box center [67, 35] width 103 height 11
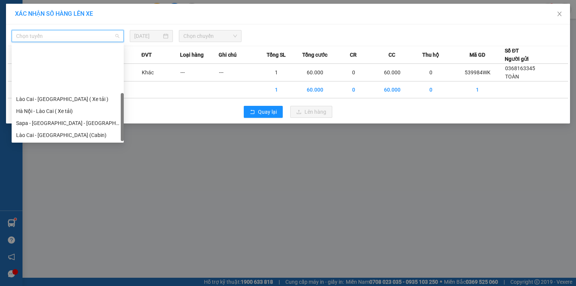
scroll to position [60, 0]
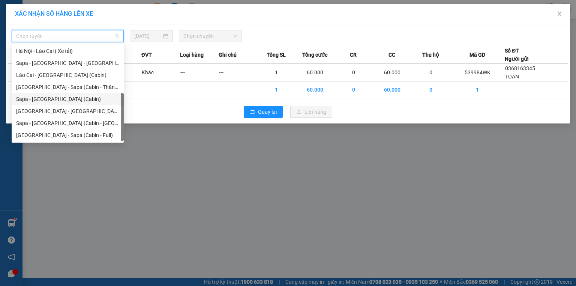
click at [59, 100] on div "Sapa - Hà Nội (Cabin)" at bounding box center [67, 99] width 103 height 8
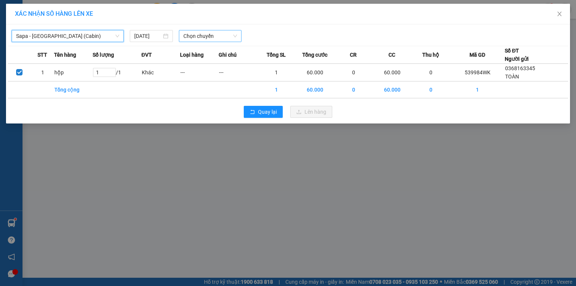
click at [211, 36] on span "Chọn chuyến" at bounding box center [210, 35] width 54 height 11
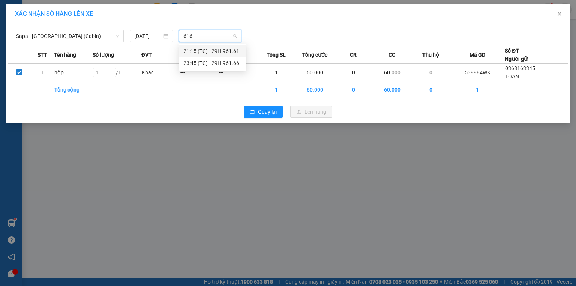
type input "6161"
click at [212, 50] on div "21:15 (TC) - 29H-961.61" at bounding box center [212, 51] width 59 height 8
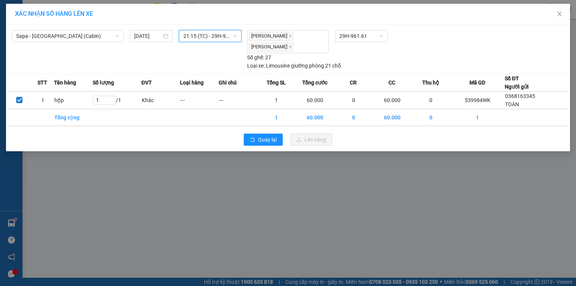
click at [216, 36] on span "21:15 (TC) - 29H-961.61" at bounding box center [210, 35] width 54 height 11
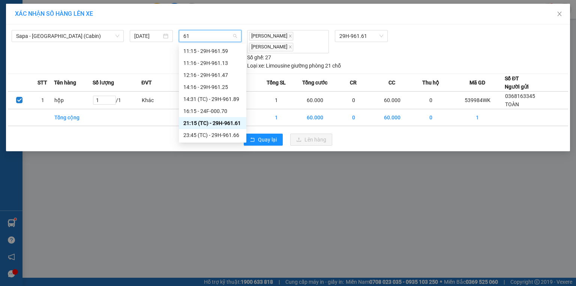
scroll to position [0, 0]
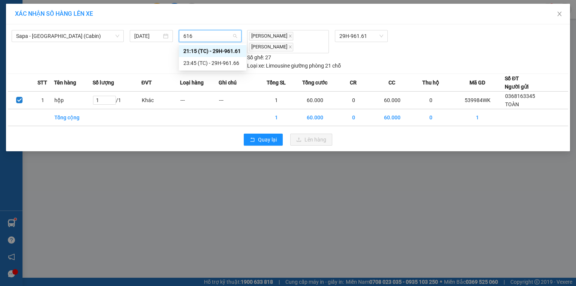
type input "6166"
click at [229, 49] on div "23:45 (TC) - 29H-961.66" at bounding box center [212, 51] width 59 height 8
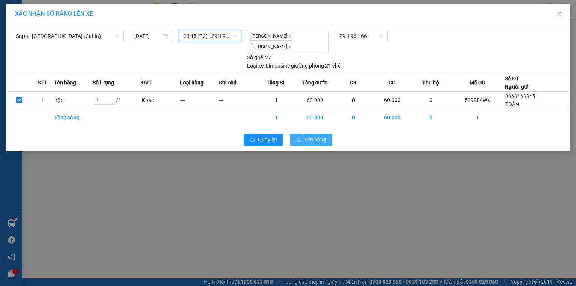
click at [301, 137] on icon "upload" at bounding box center [298, 139] width 5 height 5
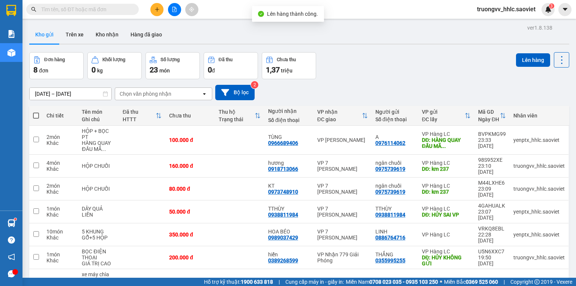
click at [79, 15] on div "Kết quả tìm kiếm ( 648 ) Bộ lọc Mã ĐH Trạng thái Món hàng Thu hộ Tổng cước Chưa…" at bounding box center [73, 9] width 146 height 13
click at [78, 12] on input "text" at bounding box center [85, 9] width 89 height 8
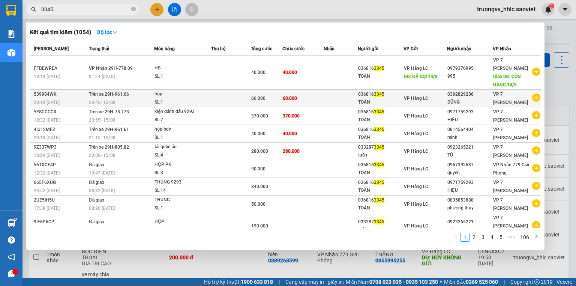
type input "3345"
click at [254, 101] on div "60.000" at bounding box center [266, 98] width 31 height 8
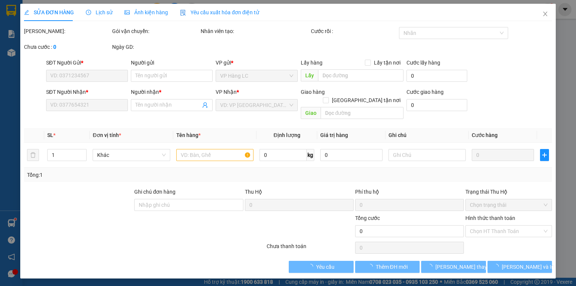
type input "0368163345"
type input "TOÀN"
type input "0392829286"
type input "DŨNG"
type input "60.000"
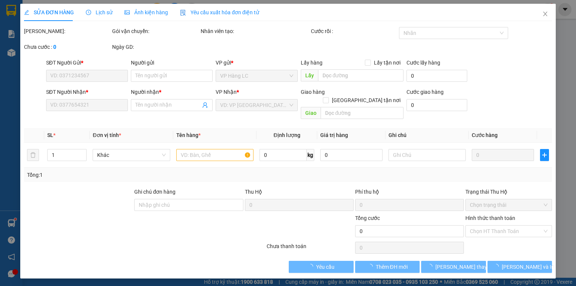
type input "60.000"
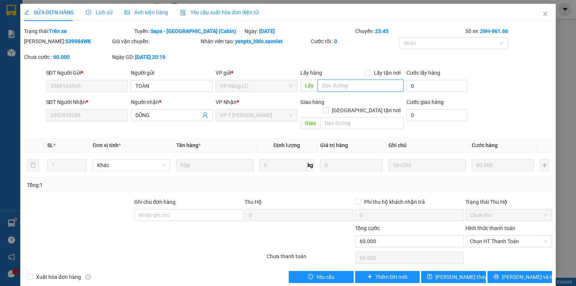
click at [338, 85] on input "text" at bounding box center [361, 86] width 86 height 12
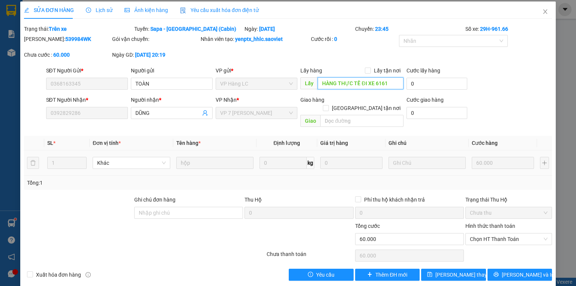
scroll to position [3, 0]
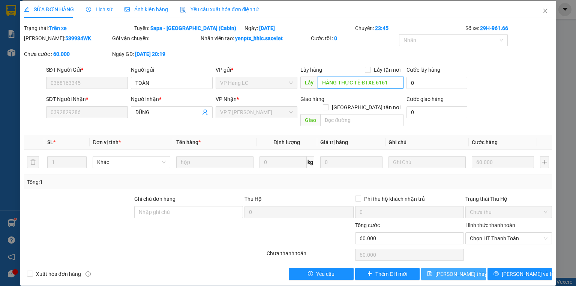
type input "HÀNG THỰC TẾ ĐI XE 6161"
click at [447, 270] on span "Lưu thay đổi" at bounding box center [466, 274] width 60 height 8
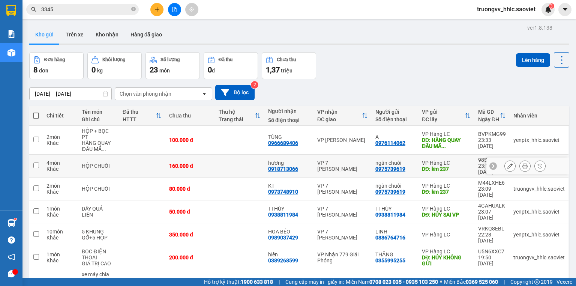
click at [211, 163] on div "160.000 đ" at bounding box center [190, 166] width 42 height 6
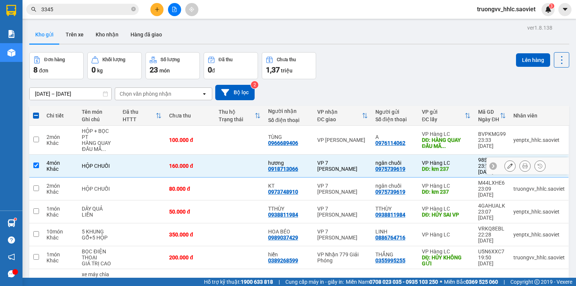
click at [213, 171] on td "160.000 đ" at bounding box center [190, 166] width 50 height 23
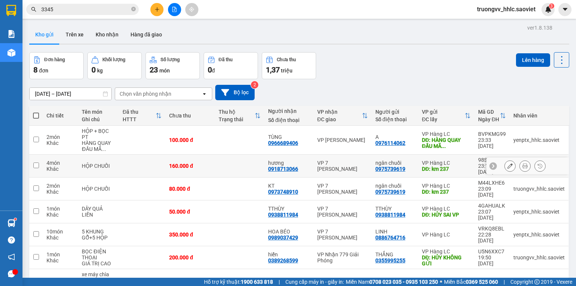
click at [227, 161] on td at bounding box center [240, 166] width 50 height 23
checkbox input "true"
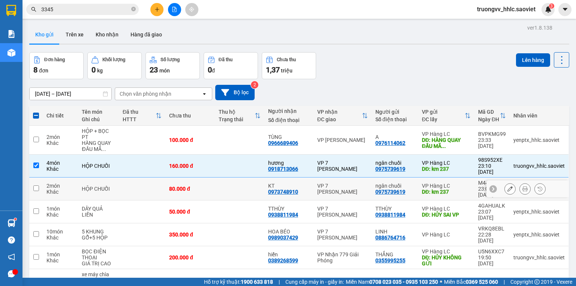
click at [221, 177] on td at bounding box center [240, 188] width 50 height 23
checkbox input "true"
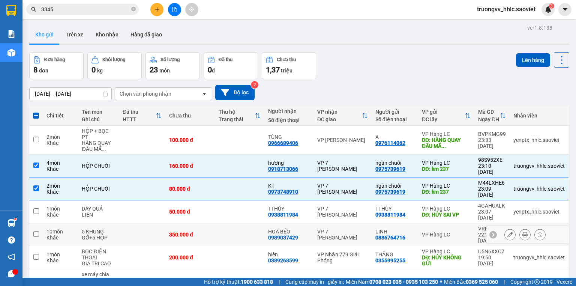
scroll to position [54, 0]
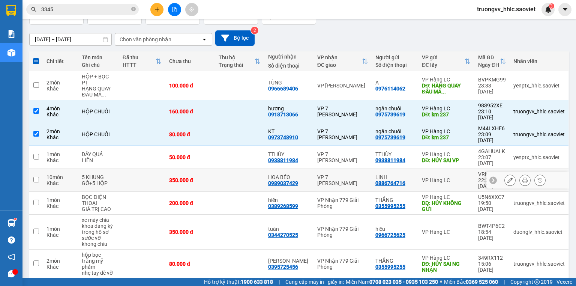
click at [212, 169] on td "350.000 đ" at bounding box center [190, 180] width 50 height 23
checkbox input "true"
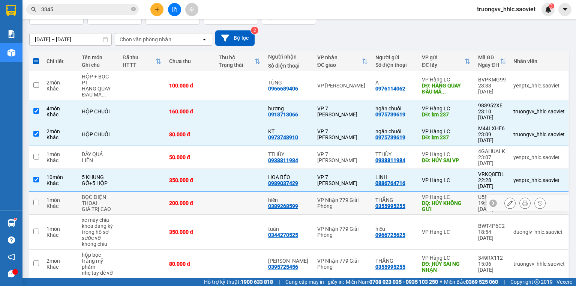
click at [210, 200] on div "200.000 đ" at bounding box center [190, 203] width 42 height 6
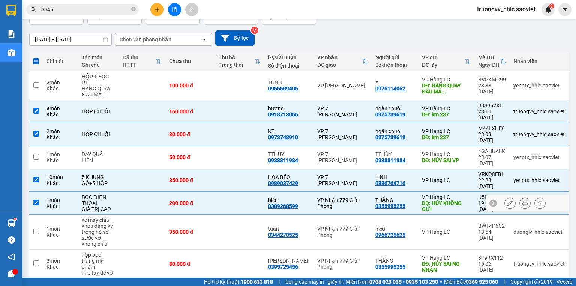
click at [209, 200] on div "200.000 đ" at bounding box center [190, 203] width 42 height 6
checkbox input "false"
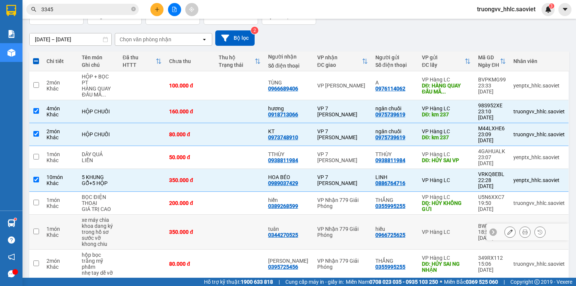
click at [207, 215] on td "350.000 đ" at bounding box center [190, 232] width 50 height 35
checkbox input "true"
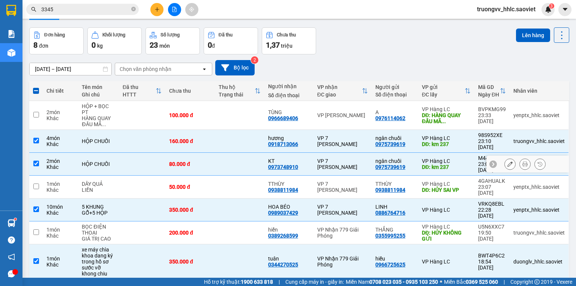
scroll to position [0, 0]
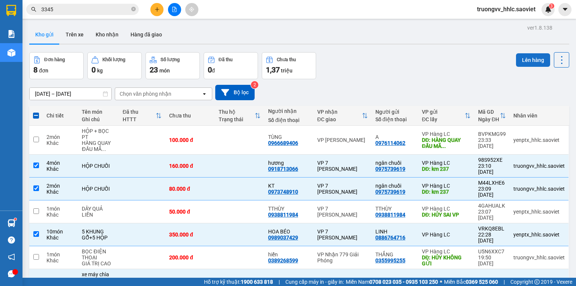
click at [525, 58] on button "Lên hàng" at bounding box center [533, 60] width 34 height 14
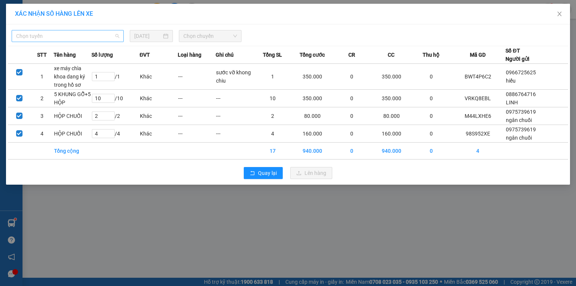
click at [66, 37] on span "Chọn tuyến" at bounding box center [67, 35] width 103 height 11
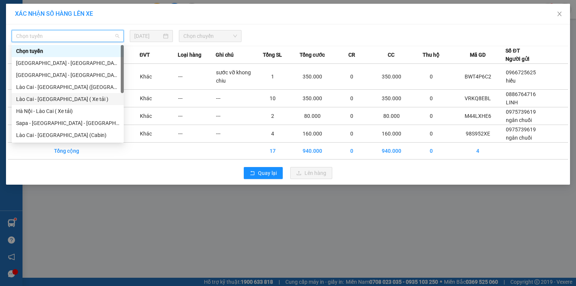
scroll to position [60, 0]
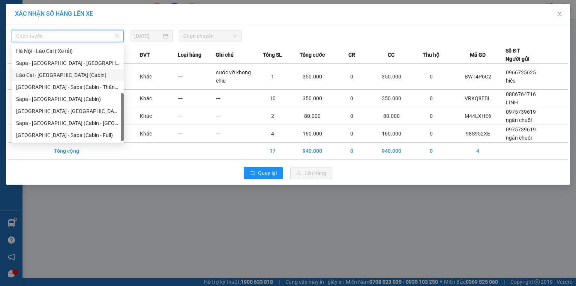
drag, startPoint x: 48, startPoint y: 72, endPoint x: 156, endPoint y: 49, distance: 110.8
click at [50, 72] on div "Lào Cai - Hà Nội (Cabin)" at bounding box center [67, 75] width 103 height 8
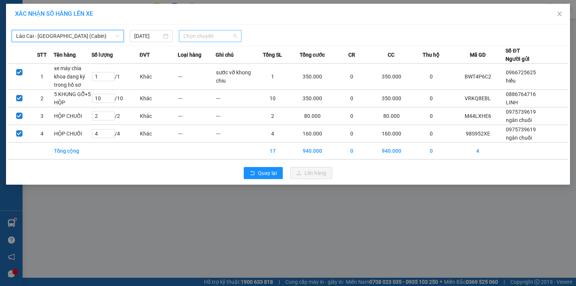
click at [219, 30] on span "Chọn chuyến" at bounding box center [210, 35] width 54 height 11
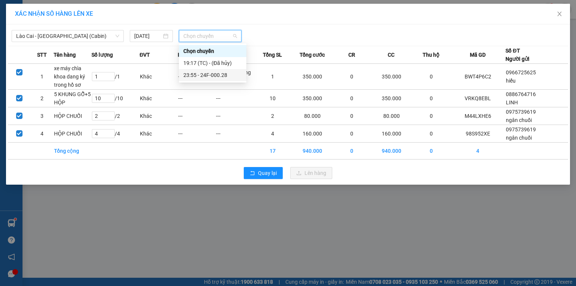
click at [219, 75] on div "23:55 - 24F-000.28" at bounding box center [212, 75] width 59 height 8
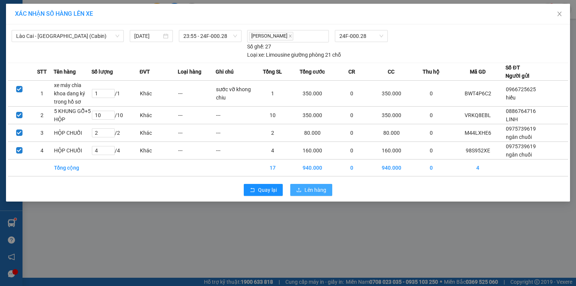
click at [317, 194] on button "Lên hàng" at bounding box center [311, 190] width 42 height 12
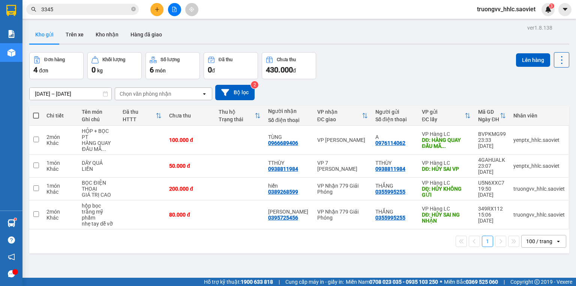
click at [557, 60] on icon at bounding box center [562, 60] width 11 height 11
click at [550, 108] on span "Làm mới" at bounding box center [546, 107] width 21 height 8
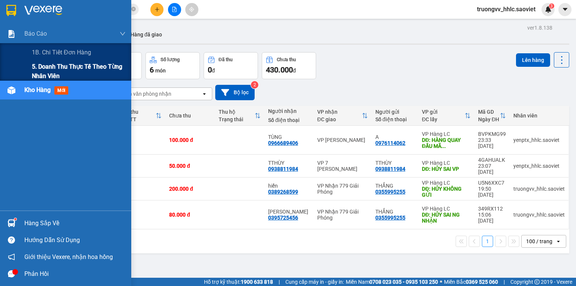
drag, startPoint x: 59, startPoint y: 67, endPoint x: 74, endPoint y: 63, distance: 15.5
click at [60, 67] on span "5. Doanh thu thực tế theo từng nhân viên" at bounding box center [79, 71] width 94 height 19
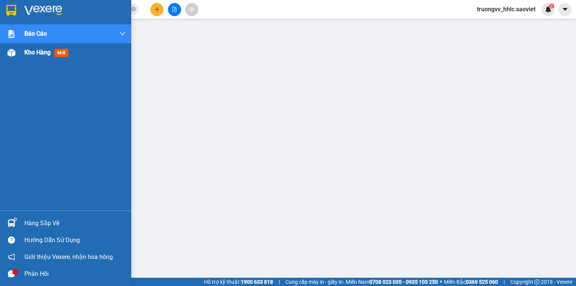
click at [33, 53] on span "Kho hàng" at bounding box center [37, 52] width 26 height 7
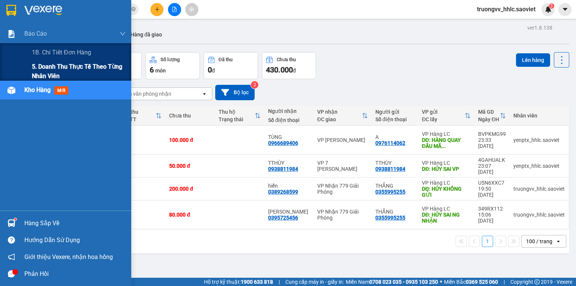
drag, startPoint x: 59, startPoint y: 62, endPoint x: 130, endPoint y: 73, distance: 72.5
click at [60, 62] on span "5. Doanh thu thực tế theo từng nhân viên" at bounding box center [79, 71] width 94 height 19
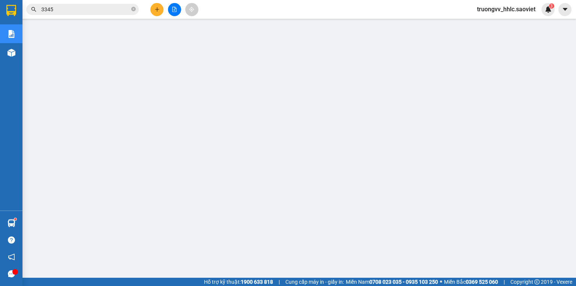
click at [488, 12] on span "truongvv_hhlc.saoviet" at bounding box center [506, 9] width 71 height 9
click at [488, 24] on span "Đăng xuất" at bounding box center [509, 23] width 55 height 8
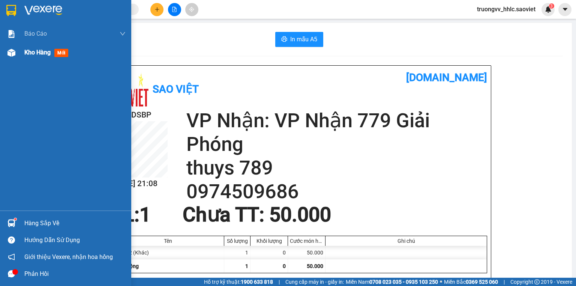
click at [36, 55] on span "Kho hàng" at bounding box center [37, 52] width 26 height 7
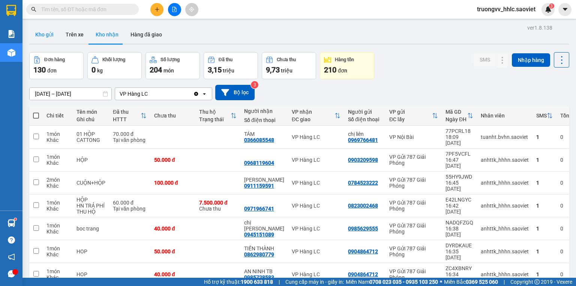
click at [45, 36] on button "Kho gửi" at bounding box center [44, 35] width 30 height 18
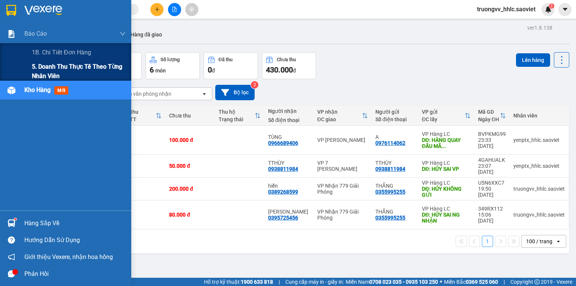
drag, startPoint x: 54, startPoint y: 66, endPoint x: 58, endPoint y: 68, distance: 4.2
click at [55, 66] on span "5. Doanh thu thực tế theo từng nhân viên" at bounding box center [79, 71] width 94 height 19
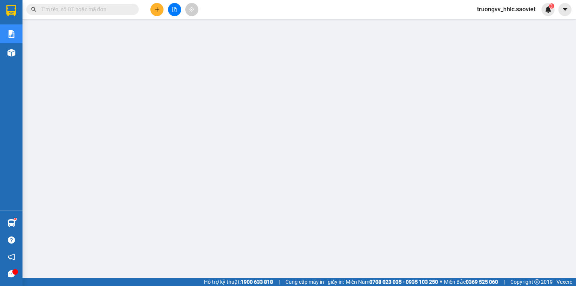
click at [74, 12] on input "text" at bounding box center [85, 9] width 89 height 8
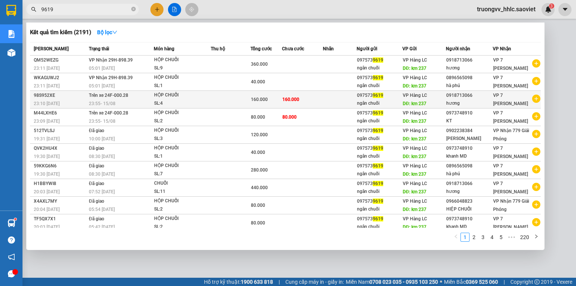
type input "9619"
click at [200, 95] on div "HỘP CHUỐI" at bounding box center [182, 95] width 56 height 8
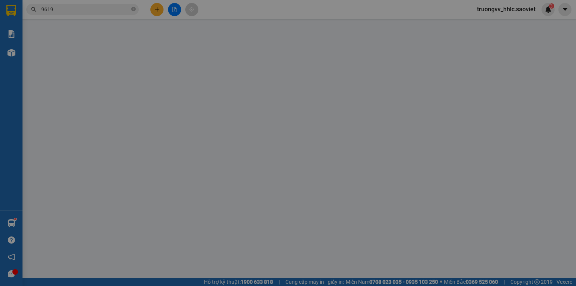
type input "0975739619"
type input "ngân chuối"
type input "km 237"
type input "0918713066"
type input "hương"
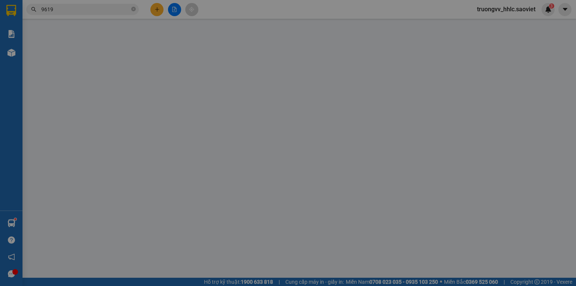
type input "160.000"
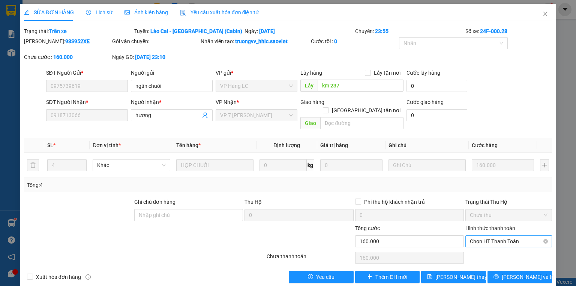
drag, startPoint x: 500, startPoint y: 228, endPoint x: 498, endPoint y: 234, distance: 5.5
click at [499, 236] on span "Chọn HT Thanh Toán" at bounding box center [509, 241] width 78 height 11
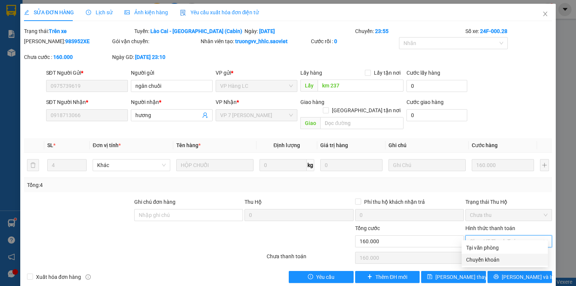
click at [487, 261] on div "Chuyển khoản" at bounding box center [504, 259] width 77 height 8
type input "0"
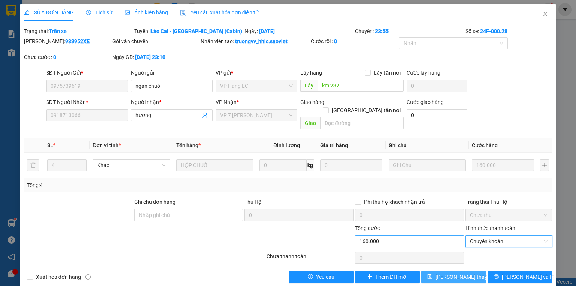
drag, startPoint x: 444, startPoint y: 269, endPoint x: 401, endPoint y: 237, distance: 53.4
click at [443, 273] on span "Lưu thay đổi" at bounding box center [466, 277] width 60 height 8
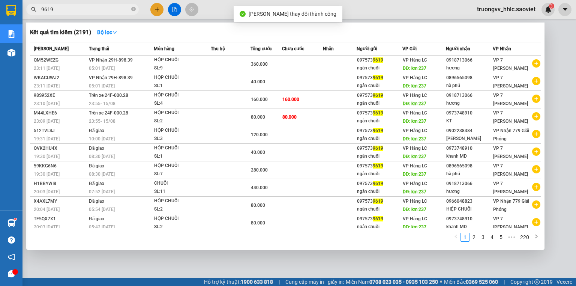
click at [72, 12] on input "9619" at bounding box center [85, 9] width 89 height 8
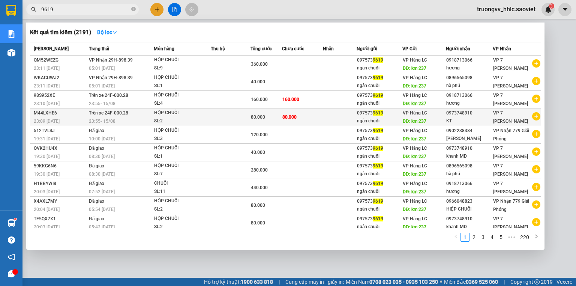
click at [197, 115] on div "HỘP CHUỐI" at bounding box center [182, 113] width 56 height 8
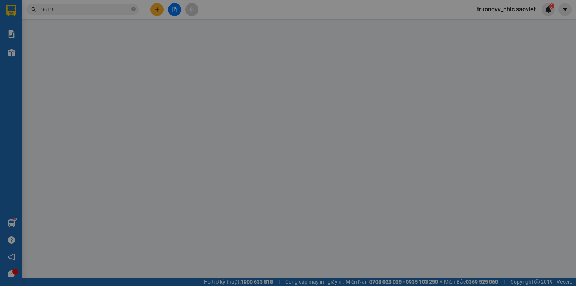
type input "0975739619"
type input "ngân chuối"
type input "km 237"
type input "0973748910"
type input "KT"
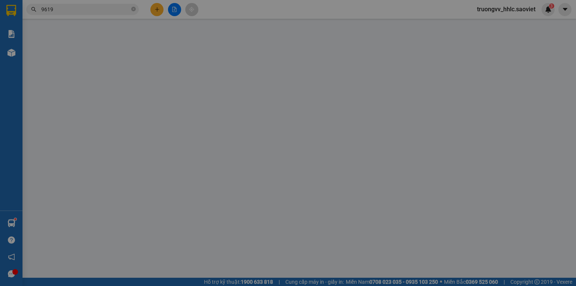
type input "80.000"
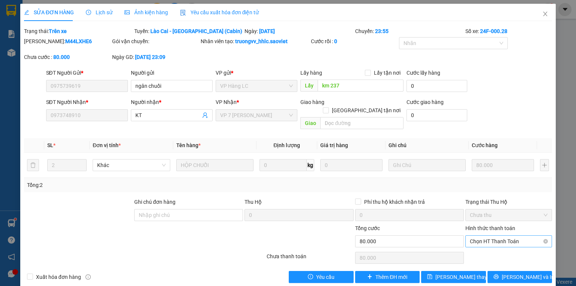
click at [497, 236] on span "Chọn HT Thanh Toán" at bounding box center [509, 241] width 78 height 11
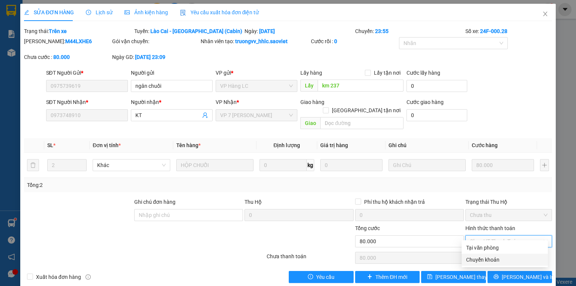
click at [488, 260] on div "Chuyển khoản" at bounding box center [504, 259] width 77 height 8
type input "0"
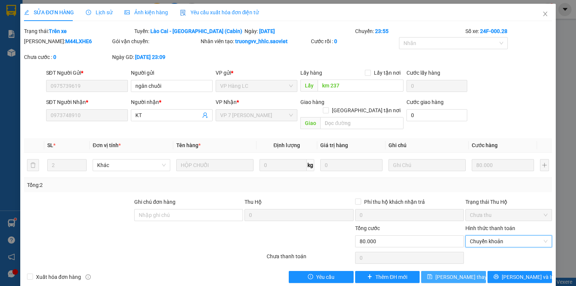
drag, startPoint x: 450, startPoint y: 269, endPoint x: 396, endPoint y: 244, distance: 59.4
click at [449, 273] on span "Lưu thay đổi" at bounding box center [466, 277] width 60 height 8
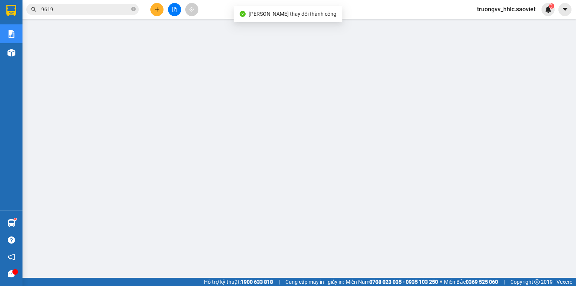
click at [81, 9] on input "9619" at bounding box center [85, 9] width 89 height 8
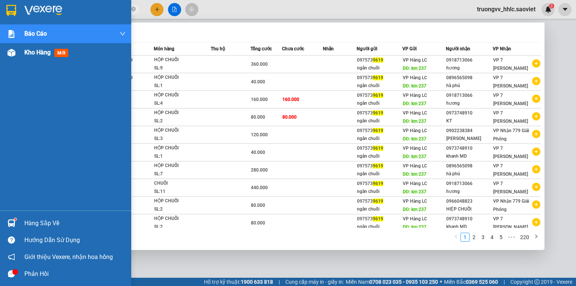
click at [28, 50] on span "Kho hàng" at bounding box center [37, 52] width 26 height 7
